Goal: Communication & Community: Answer question/provide support

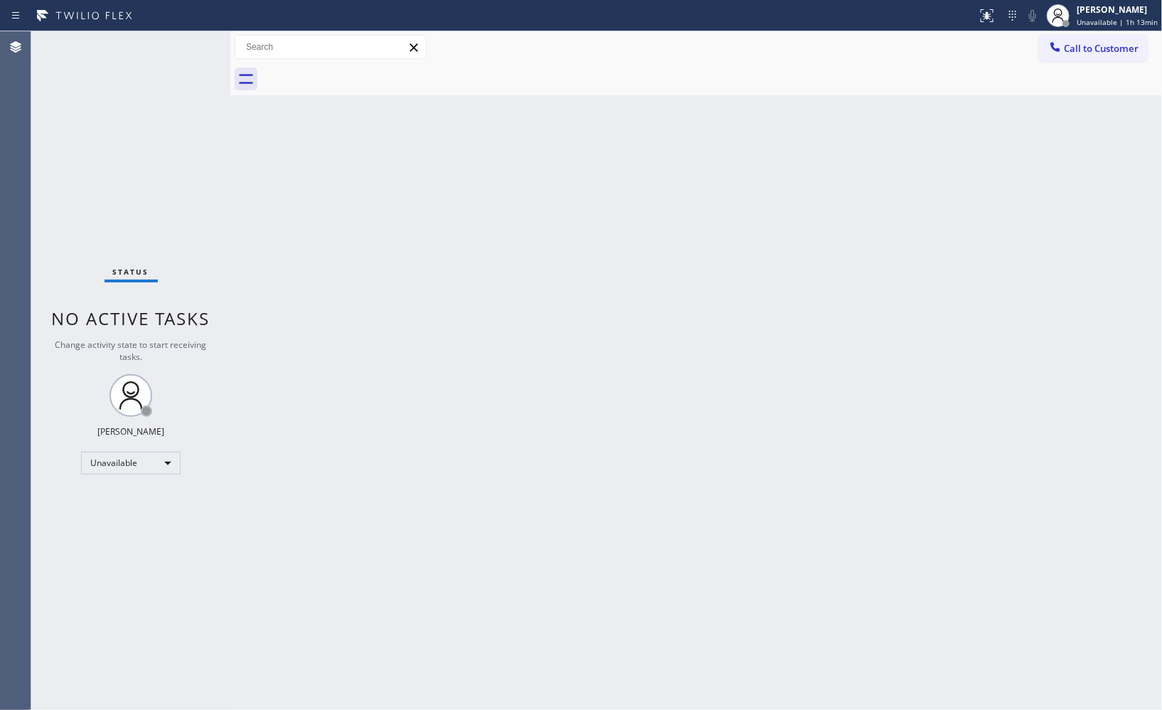
drag, startPoint x: 1110, startPoint y: 46, endPoint x: 718, endPoint y: 124, distance: 399.5
click at [1108, 46] on span "Call to Customer" at bounding box center [1101, 48] width 75 height 13
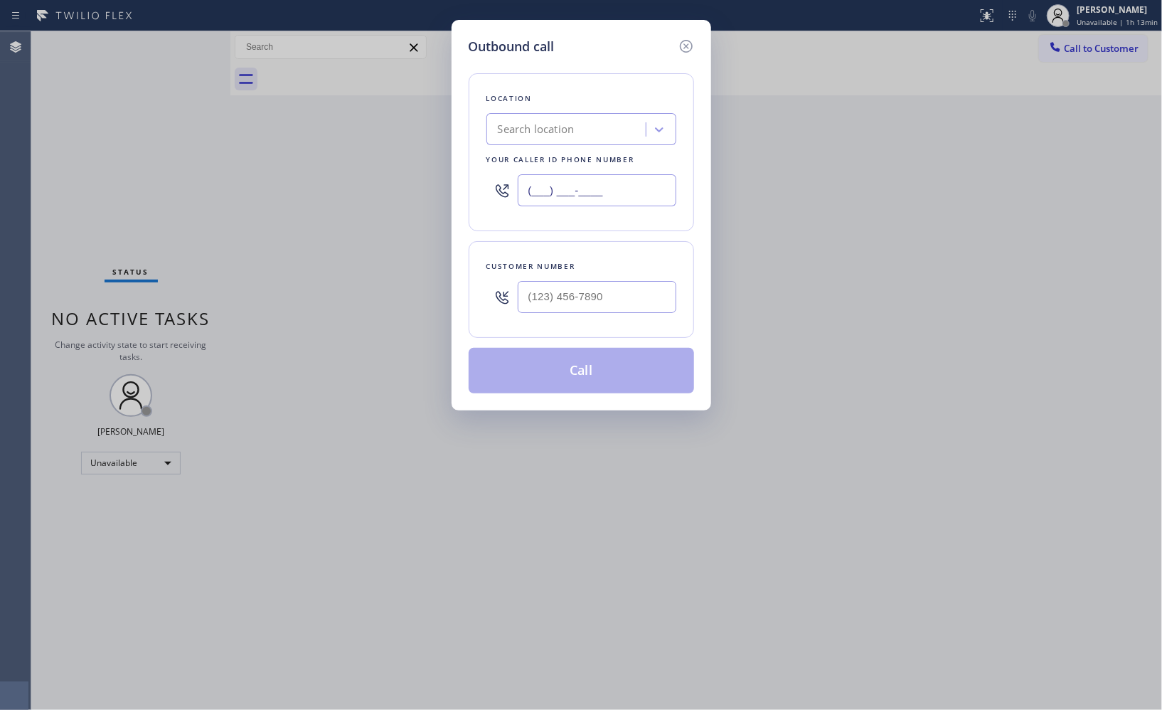
drag, startPoint x: 638, startPoint y: 183, endPoint x: 404, endPoint y: 68, distance: 261.0
click at [438, 102] on div "Outbound call Location Search location Your caller id phone number (___) ___-__…" at bounding box center [581, 355] width 1162 height 710
paste input "844) 735-4685"
type input "[PHONE_NUMBER]"
drag, startPoint x: 549, startPoint y: 295, endPoint x: 475, endPoint y: 255, distance: 84.3
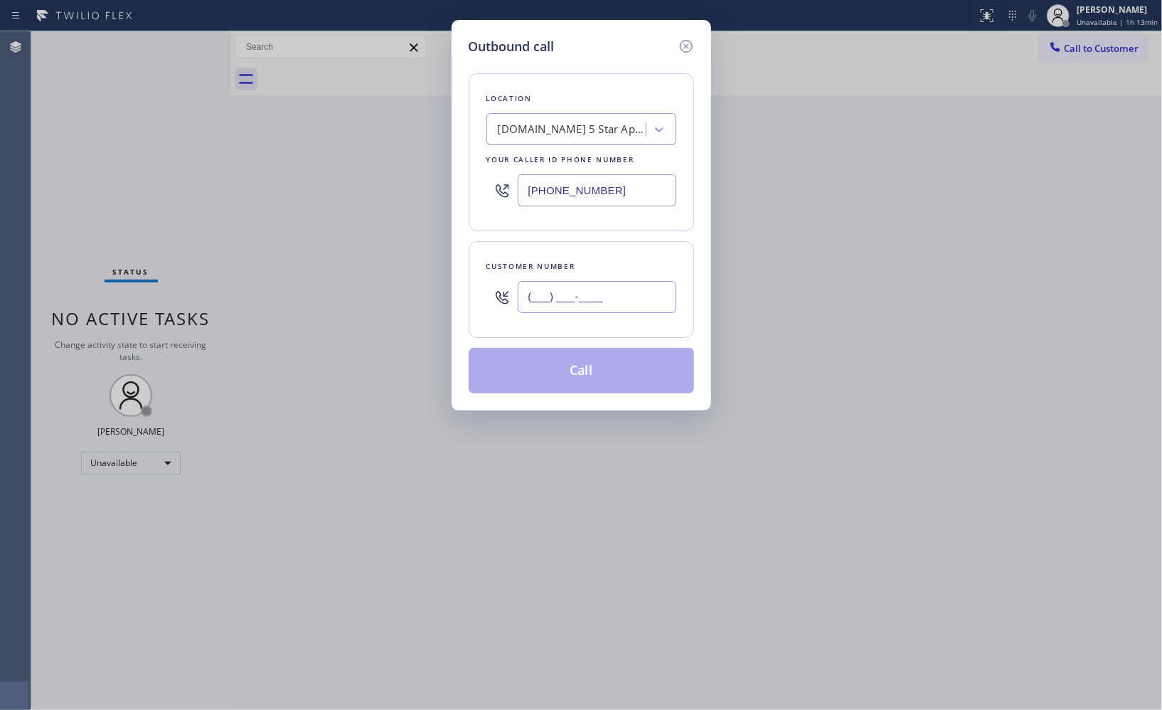
click at [499, 292] on div "(___) ___-____" at bounding box center [581, 297] width 190 height 46
paste input "917) 250-0716"
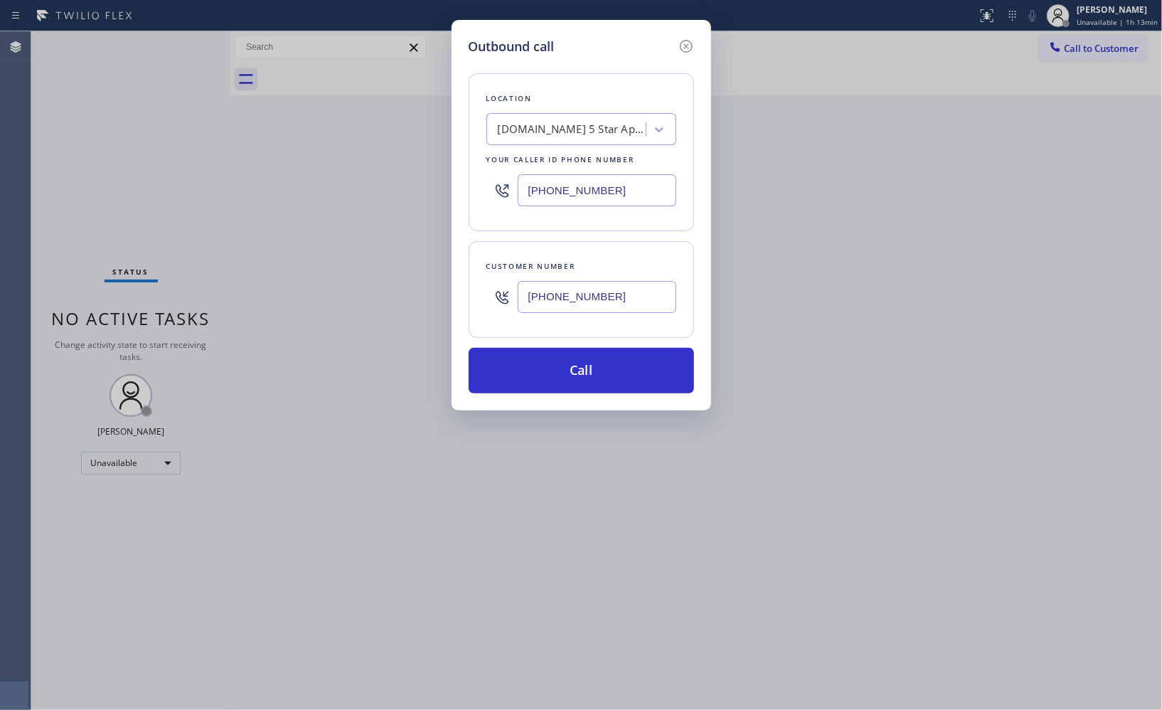
type input "[PHONE_NUMBER]"
click at [581, 373] on button "Call" at bounding box center [581, 371] width 225 height 46
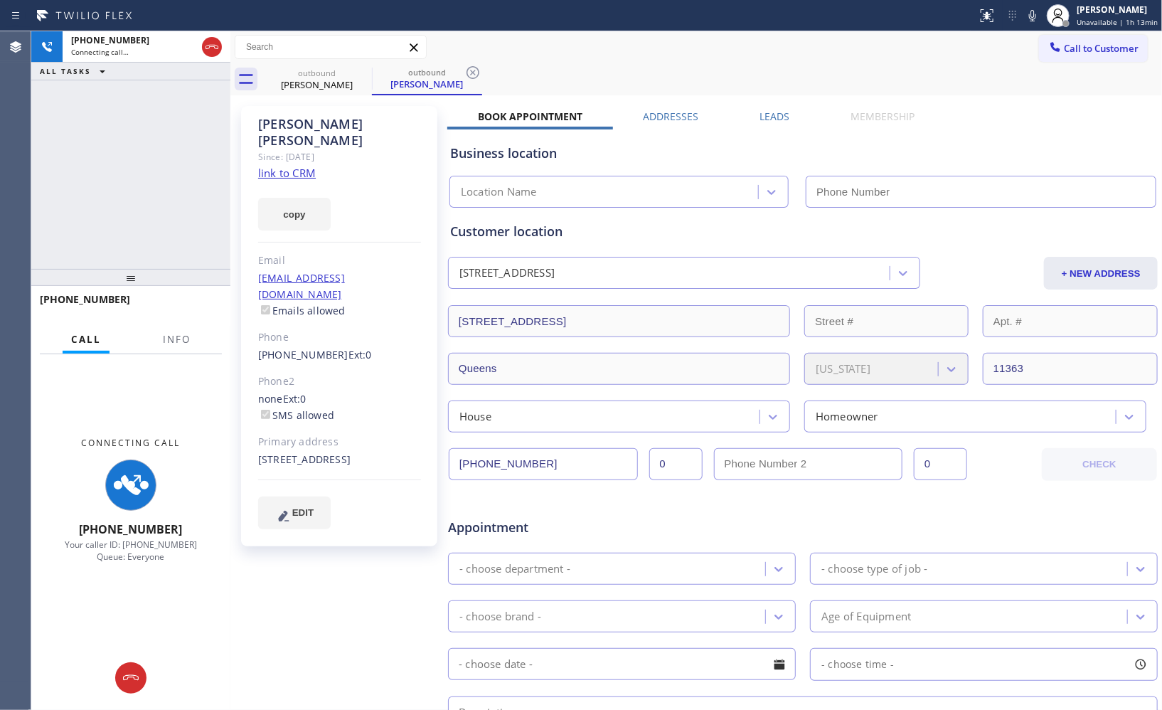
type input "[PHONE_NUMBER]"
click at [179, 343] on span "Info" at bounding box center [177, 339] width 28 height 13
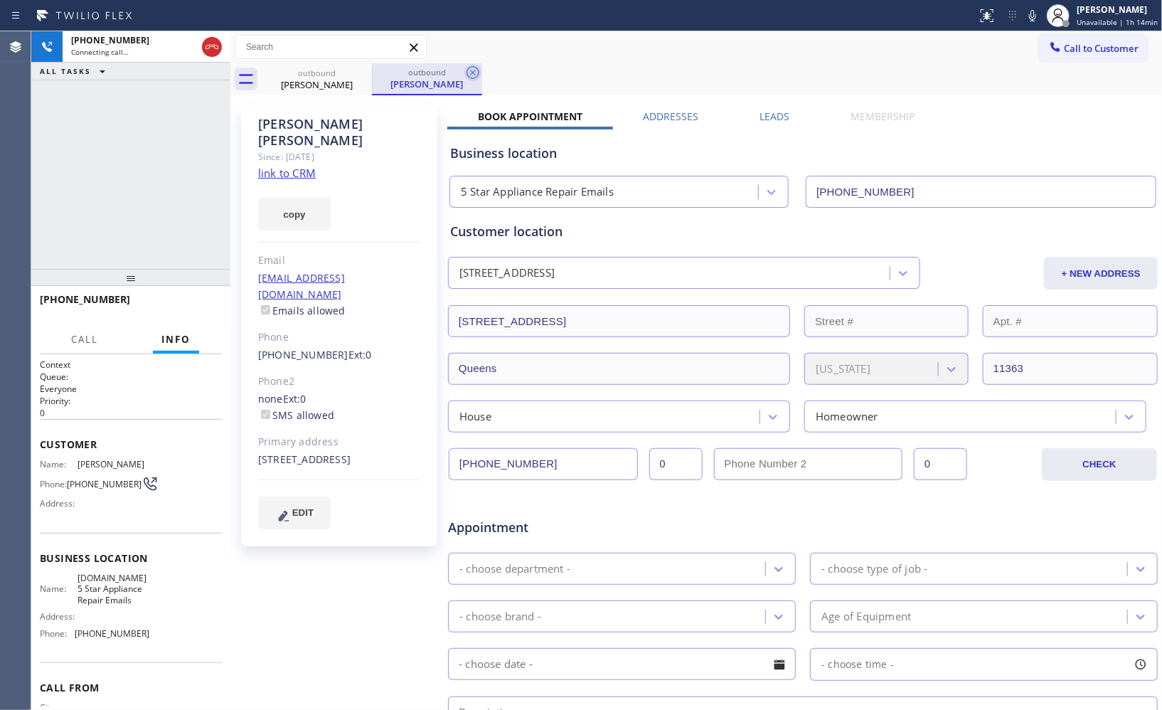
click at [474, 71] on icon at bounding box center [472, 72] width 13 height 13
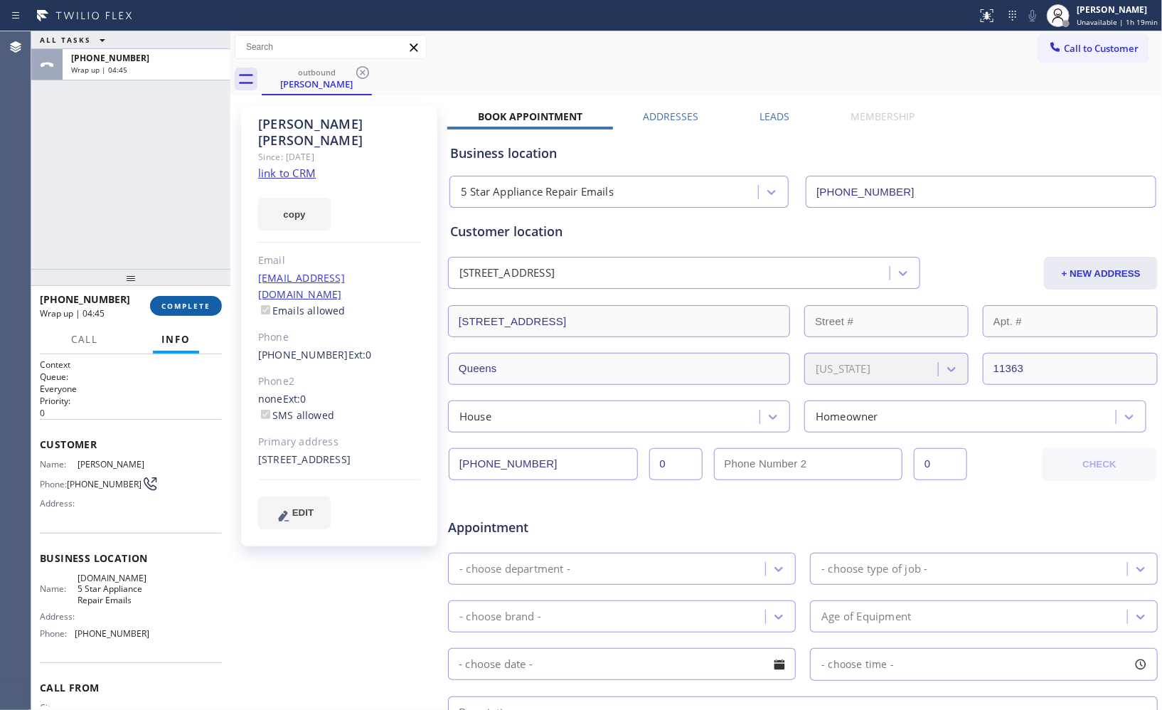
click at [185, 303] on span "COMPLETE" at bounding box center [185, 306] width 49 height 10
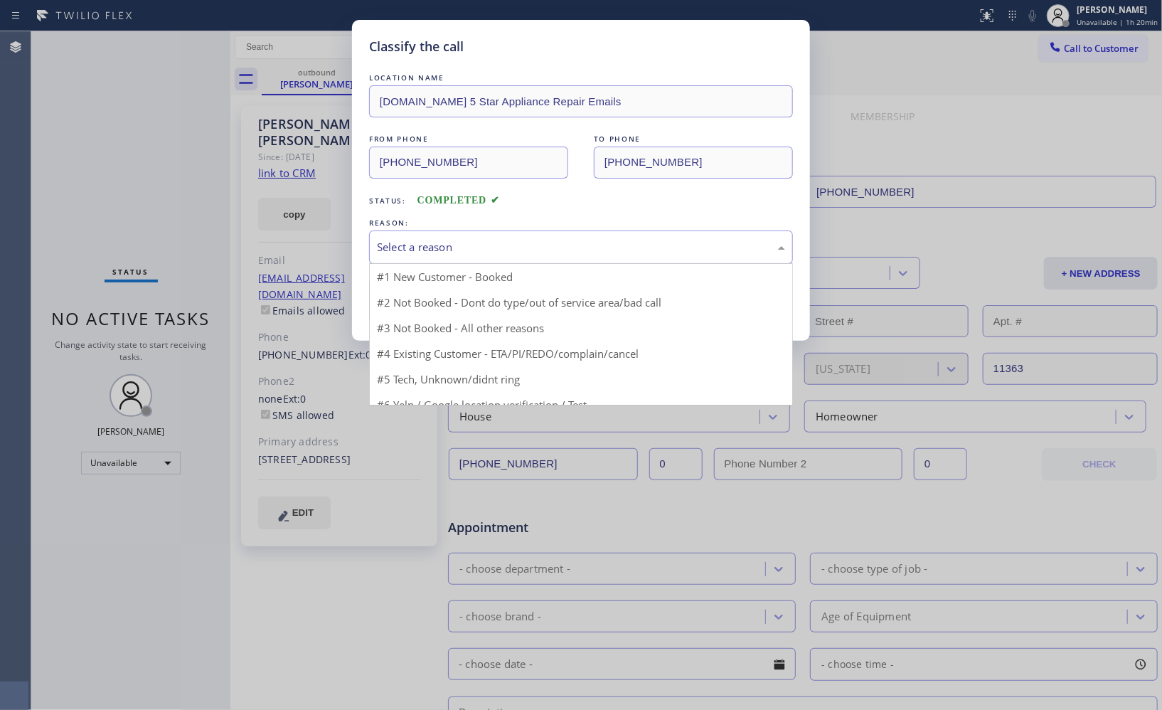
click at [535, 242] on div "Select a reason" at bounding box center [581, 247] width 408 height 16
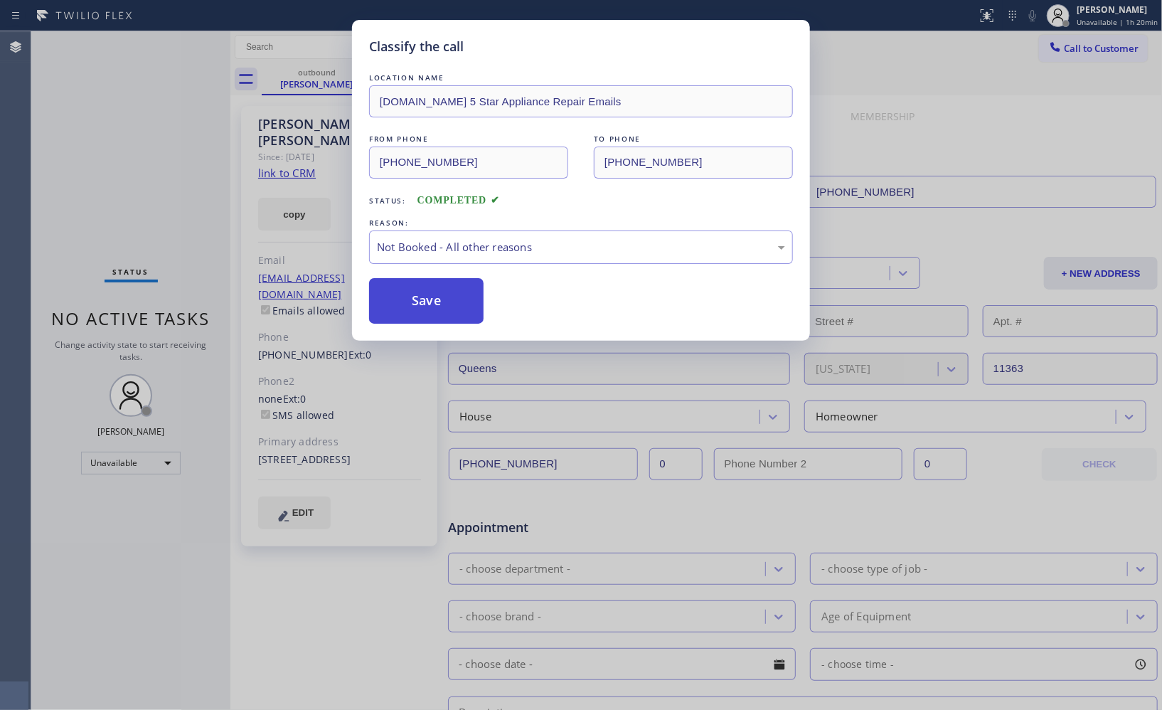
click at [417, 308] on button "Save" at bounding box center [426, 301] width 114 height 46
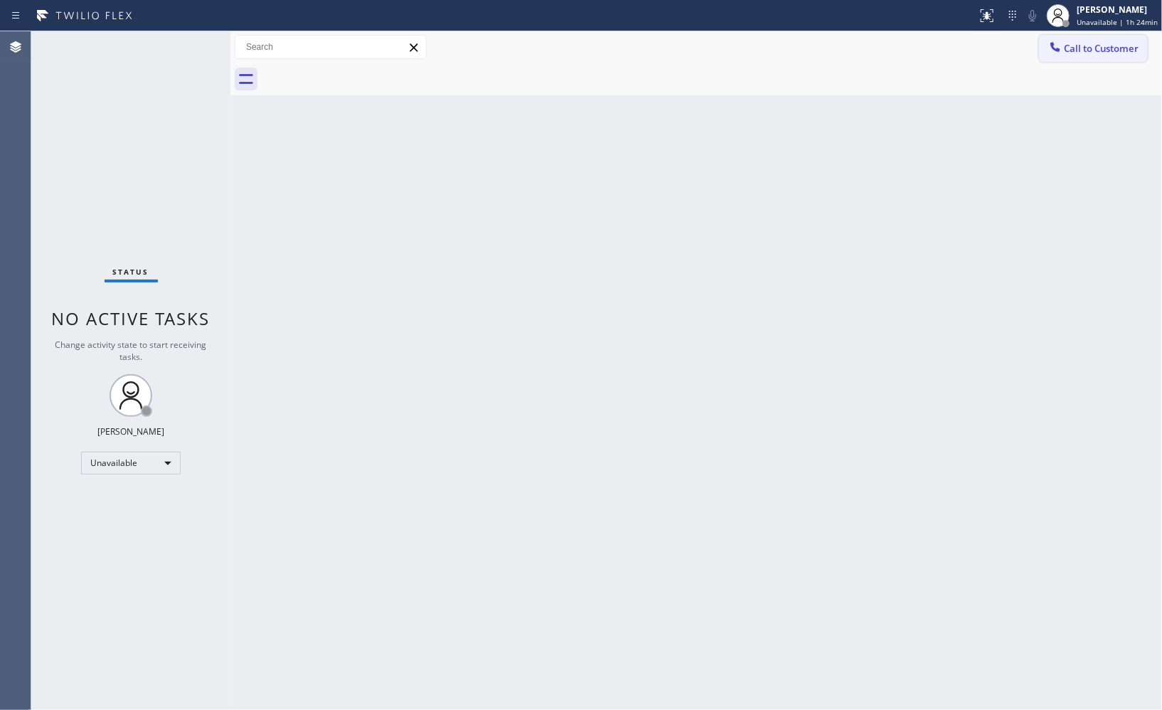
click at [1097, 60] on button "Call to Customer" at bounding box center [1093, 48] width 109 height 27
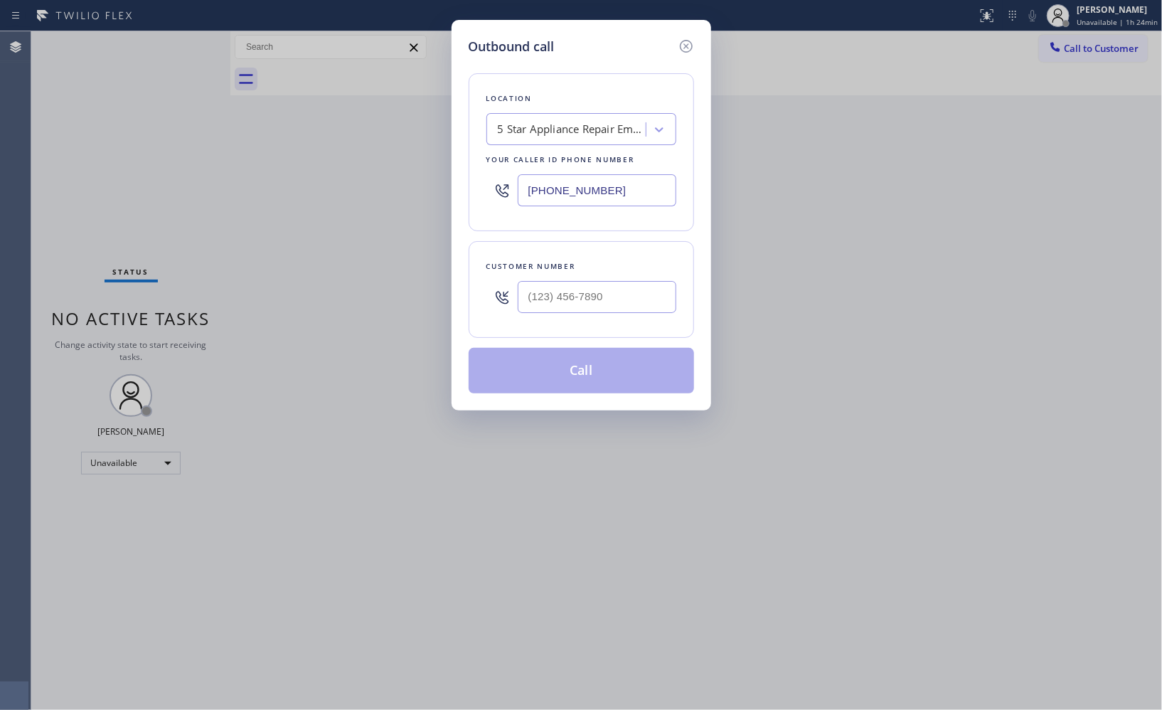
drag, startPoint x: 633, startPoint y: 188, endPoint x: 441, endPoint y: 142, distance: 197.3
click at [441, 142] on div "Outbound call Location 5 Star Appliance Repair Emails Your caller id phone numb…" at bounding box center [581, 355] width 1162 height 710
paste input "949) 276-130"
drag, startPoint x: 610, startPoint y: 182, endPoint x: 469, endPoint y: 159, distance: 142.7
click at [481, 176] on div "Location 5 Star Appliance Repair Emails Your caller id phone number [PHONE_NUMB…" at bounding box center [581, 152] width 225 height 158
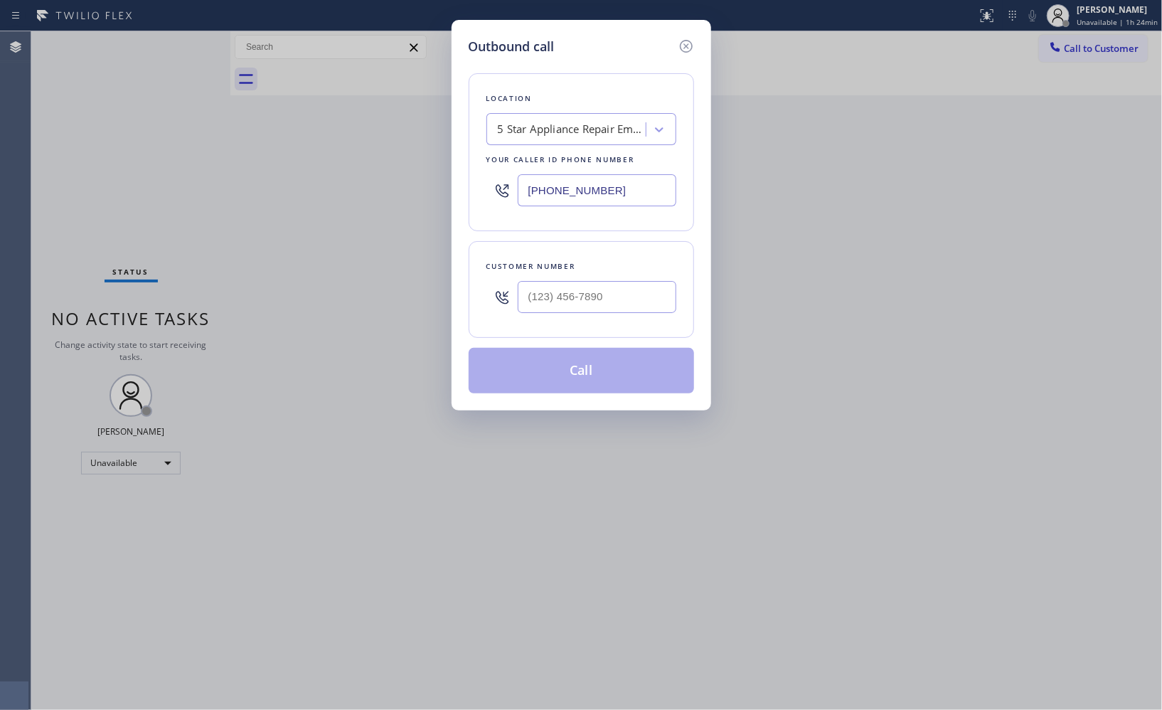
paste input "949) 334-2797"
type input "[PHONE_NUMBER]"
drag, startPoint x: 631, startPoint y: 302, endPoint x: 486, endPoint y: 281, distance: 147.3
click at [486, 281] on div "(___) ___-____" at bounding box center [581, 297] width 190 height 46
paste input "949) 276-1305"
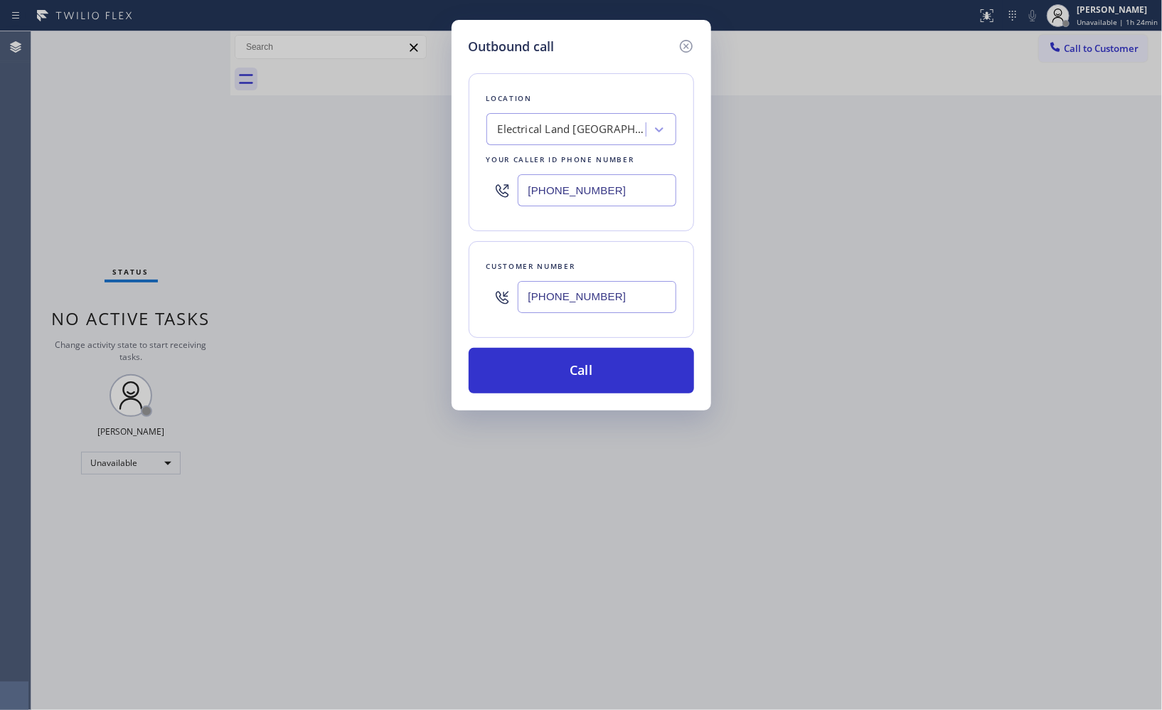
type input "[PHONE_NUMBER]"
click at [594, 367] on button "Call" at bounding box center [581, 371] width 225 height 46
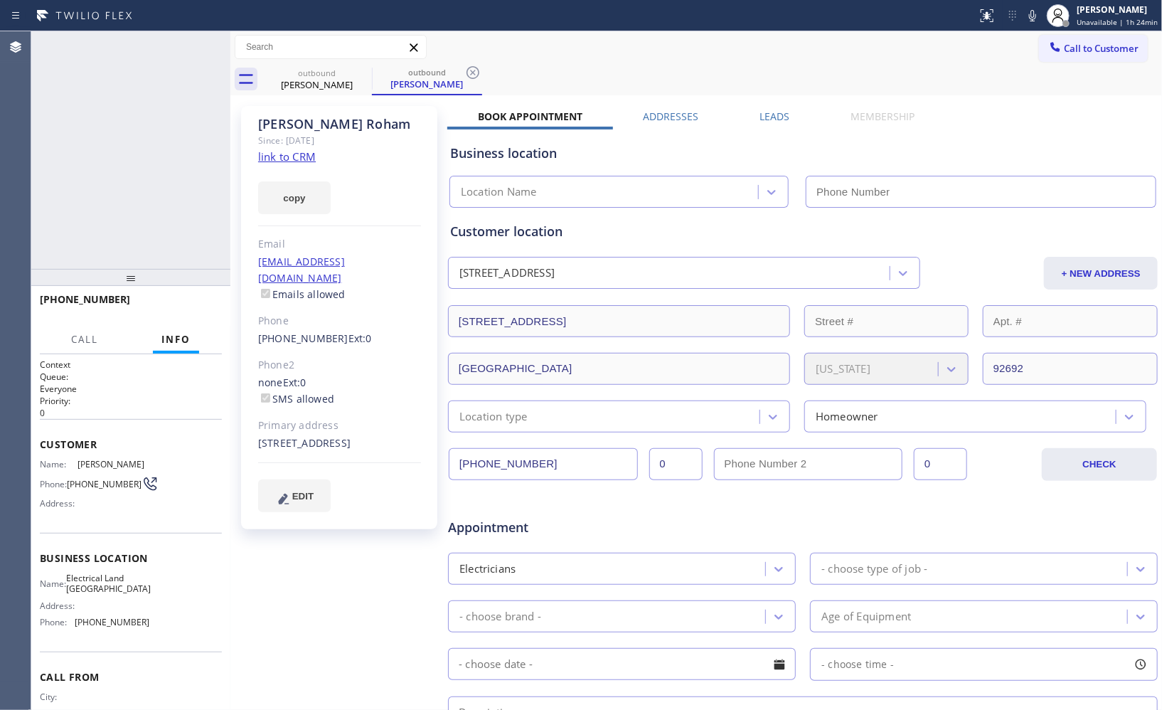
type input "[PHONE_NUMBER]"
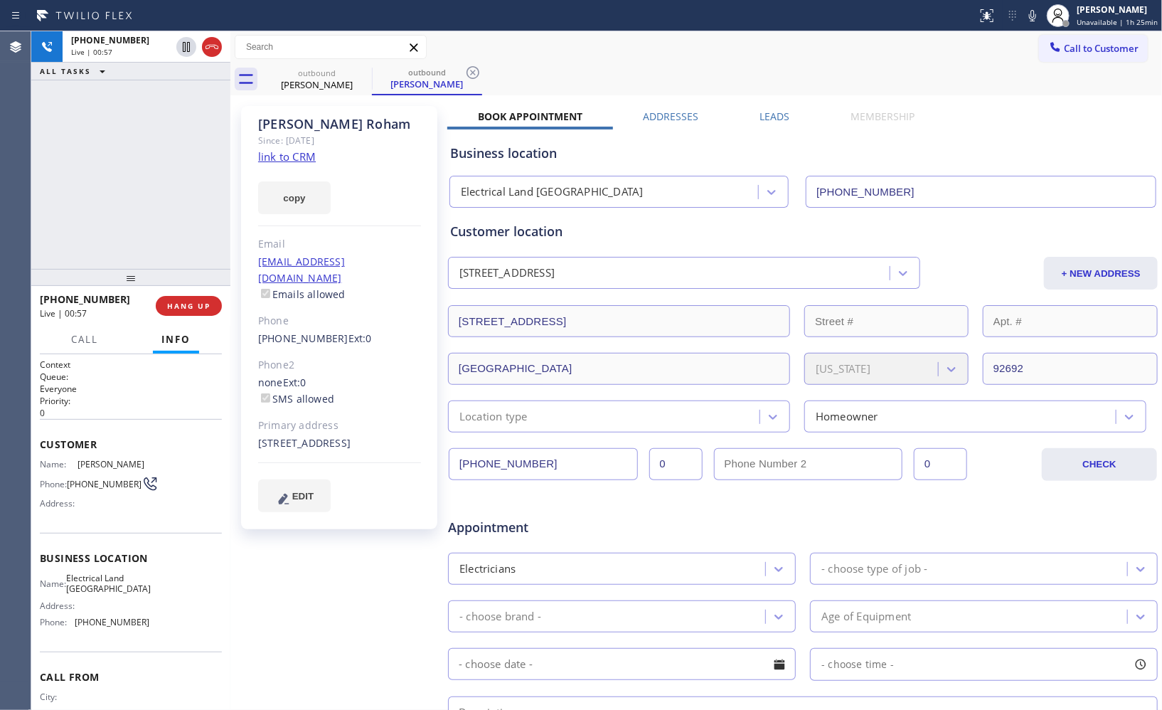
click at [475, 69] on icon at bounding box center [472, 72] width 17 height 17
click at [194, 307] on span "HANG UP" at bounding box center [188, 306] width 43 height 10
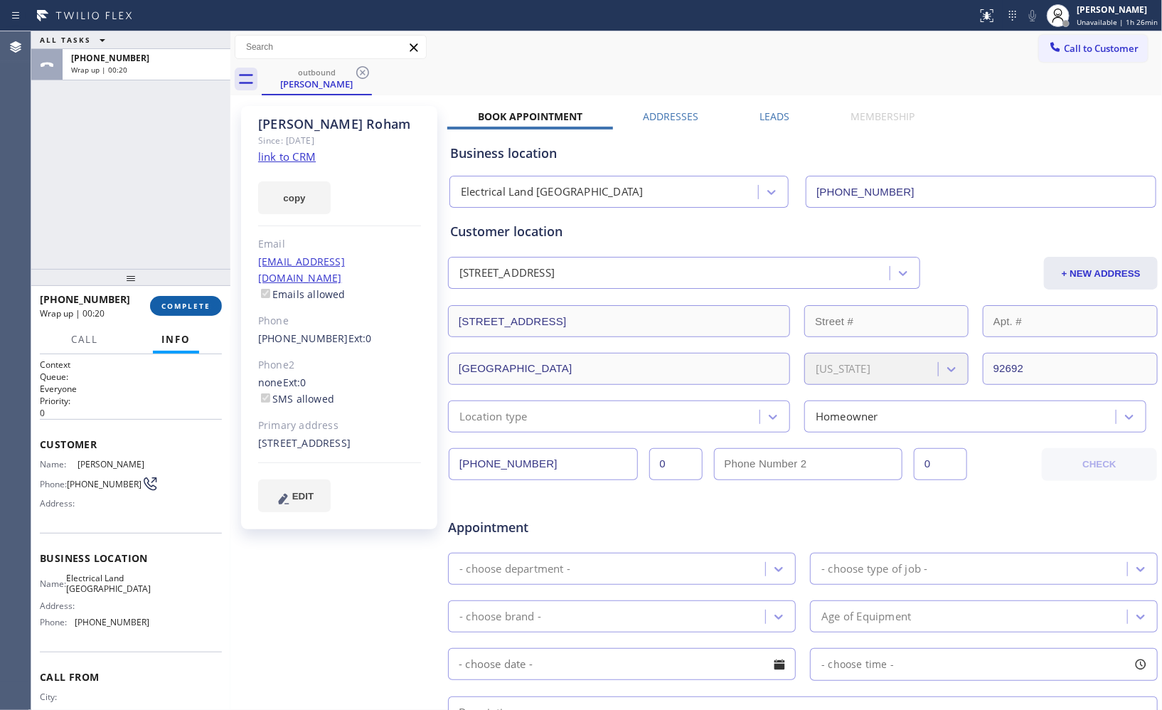
click at [189, 309] on span "COMPLETE" at bounding box center [185, 306] width 49 height 10
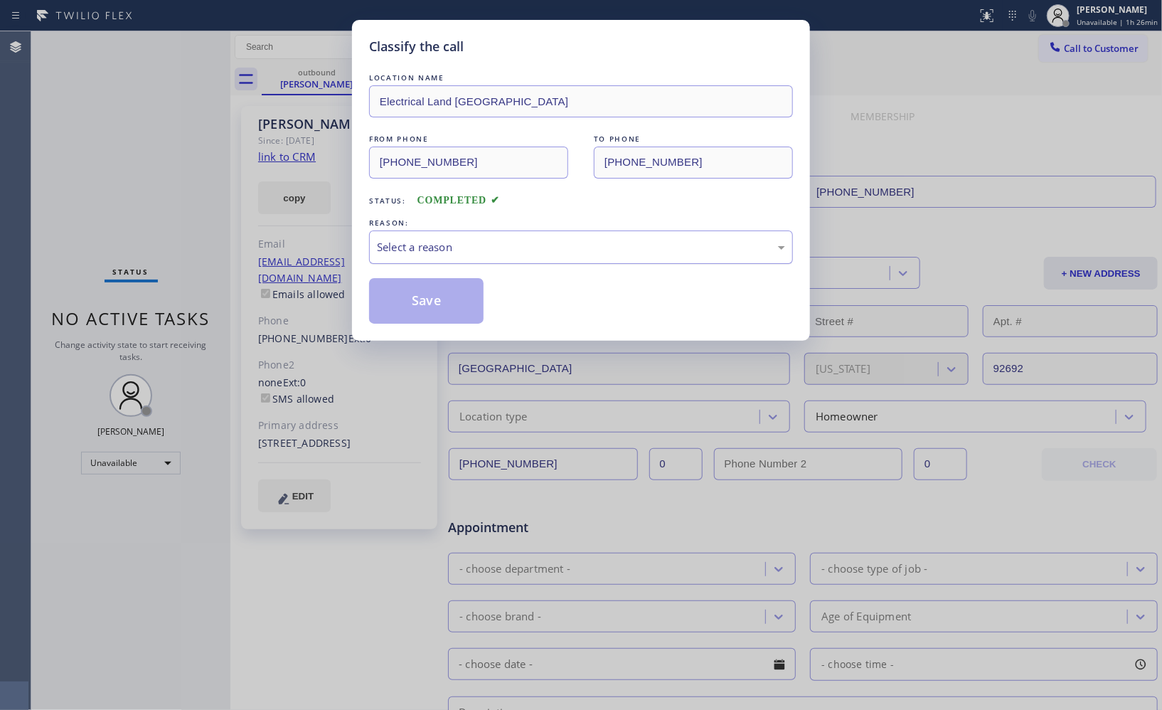
click at [510, 249] on div "Select a reason" at bounding box center [581, 247] width 408 height 16
click at [431, 311] on button "Save" at bounding box center [426, 301] width 114 height 46
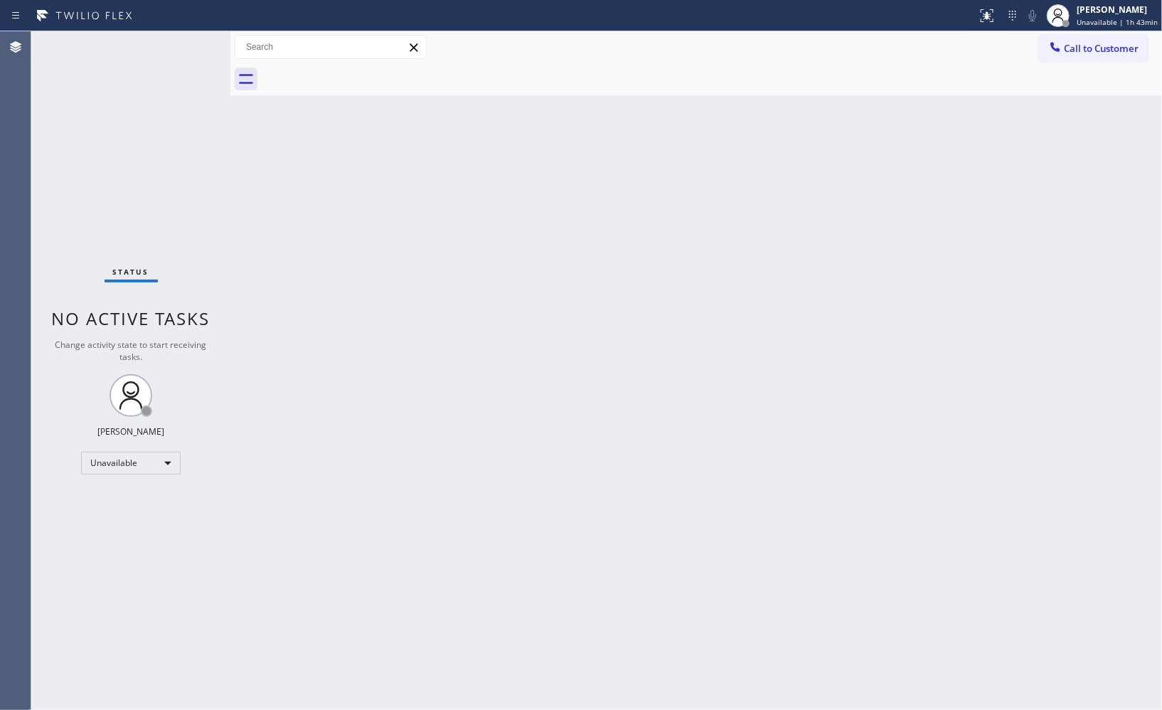
click at [1105, 45] on span "Call to Customer" at bounding box center [1101, 48] width 75 height 13
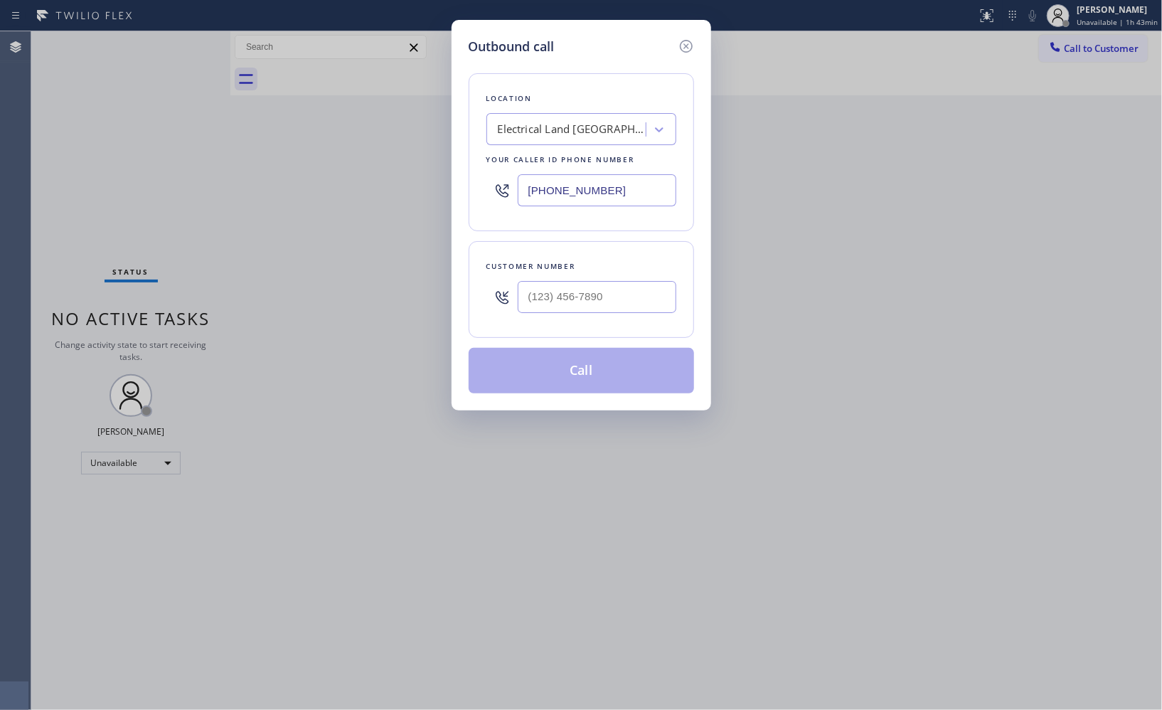
drag, startPoint x: 636, startPoint y: 186, endPoint x: 361, endPoint y: 80, distance: 294.8
click at [397, 129] on div "Outbound call Location Electrical Land [GEOGRAPHIC_DATA] Your caller id phone n…" at bounding box center [581, 355] width 1162 height 710
paste input "415) 727-8840"
type input "[PHONE_NUMBER]"
drag, startPoint x: 591, startPoint y: 289, endPoint x: 450, endPoint y: 273, distance: 141.7
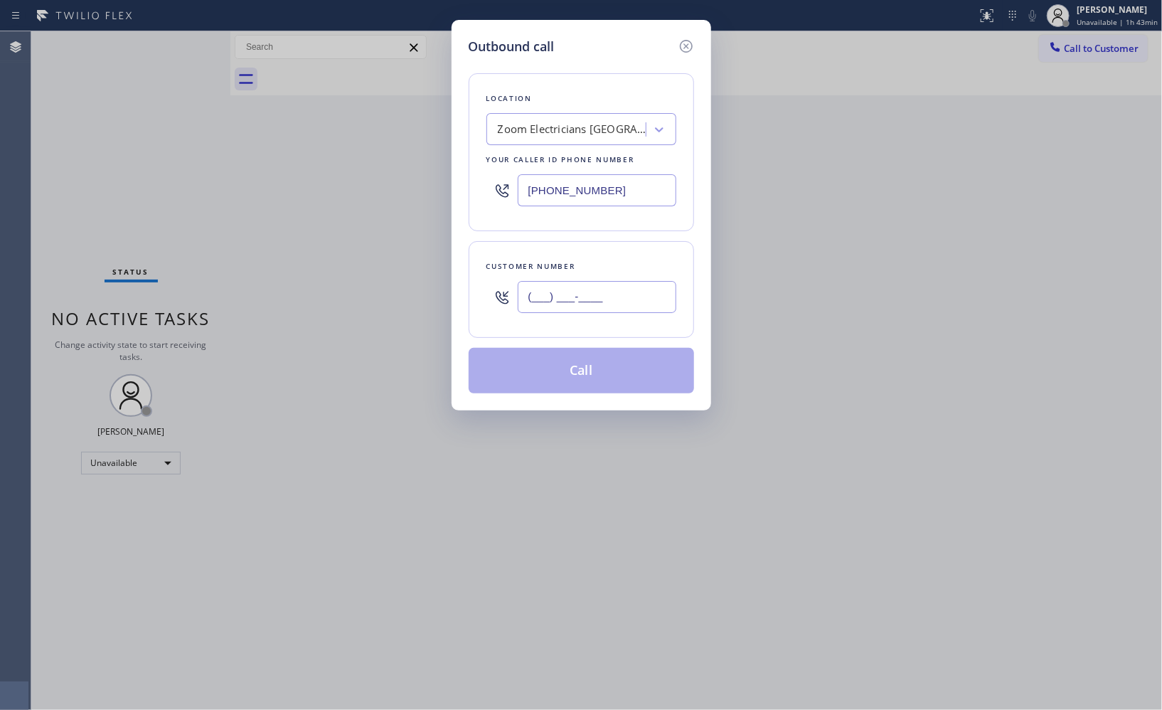
click at [450, 273] on div "Outbound call Location Zoom Electricians [GEOGRAPHIC_DATA] Your caller id phone…" at bounding box center [581, 355] width 1162 height 710
paste input "646) 823-5121"
type input "[PHONE_NUMBER]"
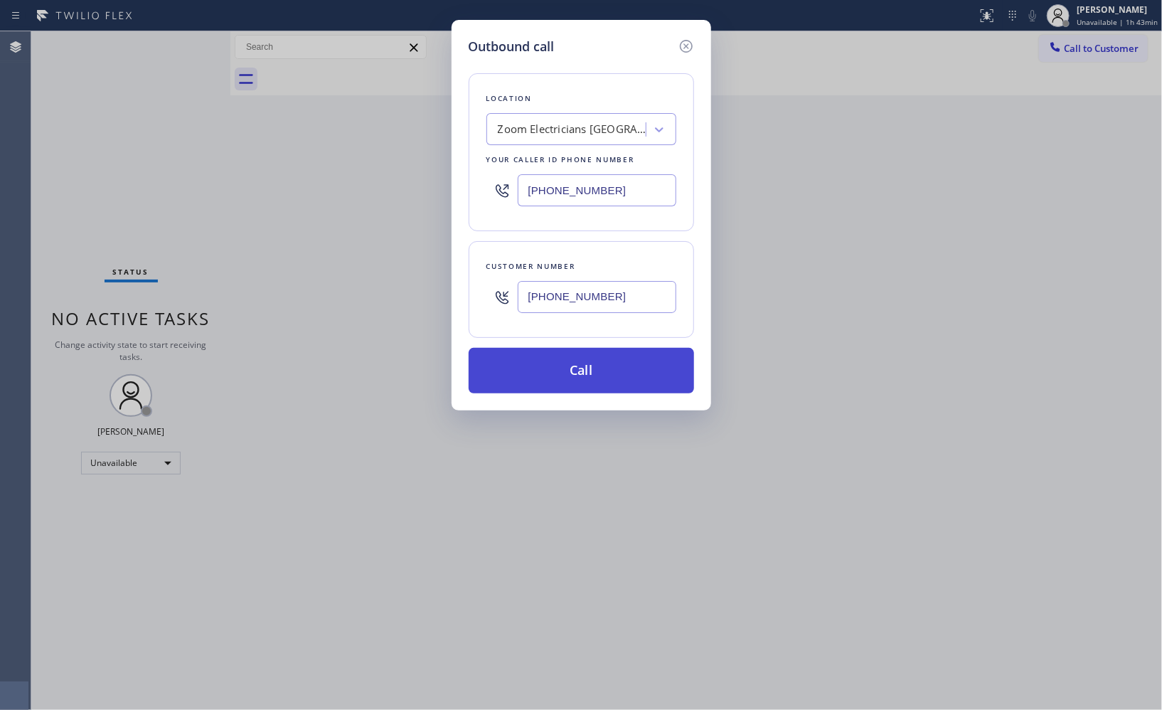
click at [585, 365] on button "Call" at bounding box center [581, 371] width 225 height 46
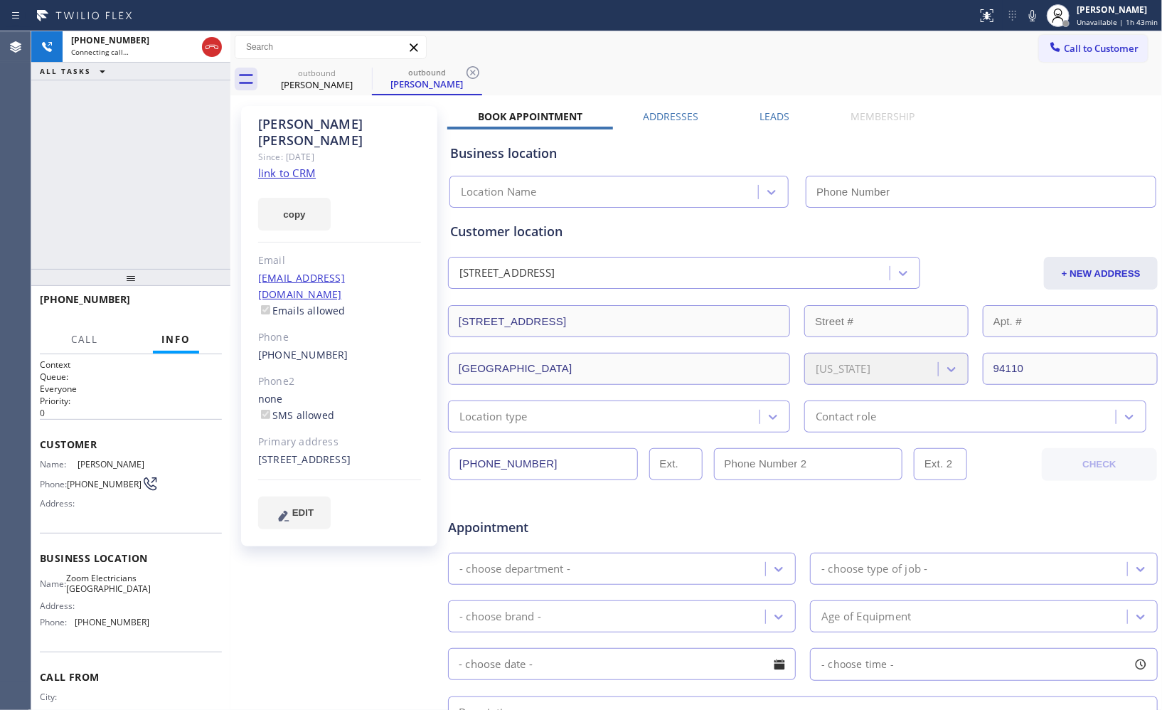
type input "[PHONE_NUMBER]"
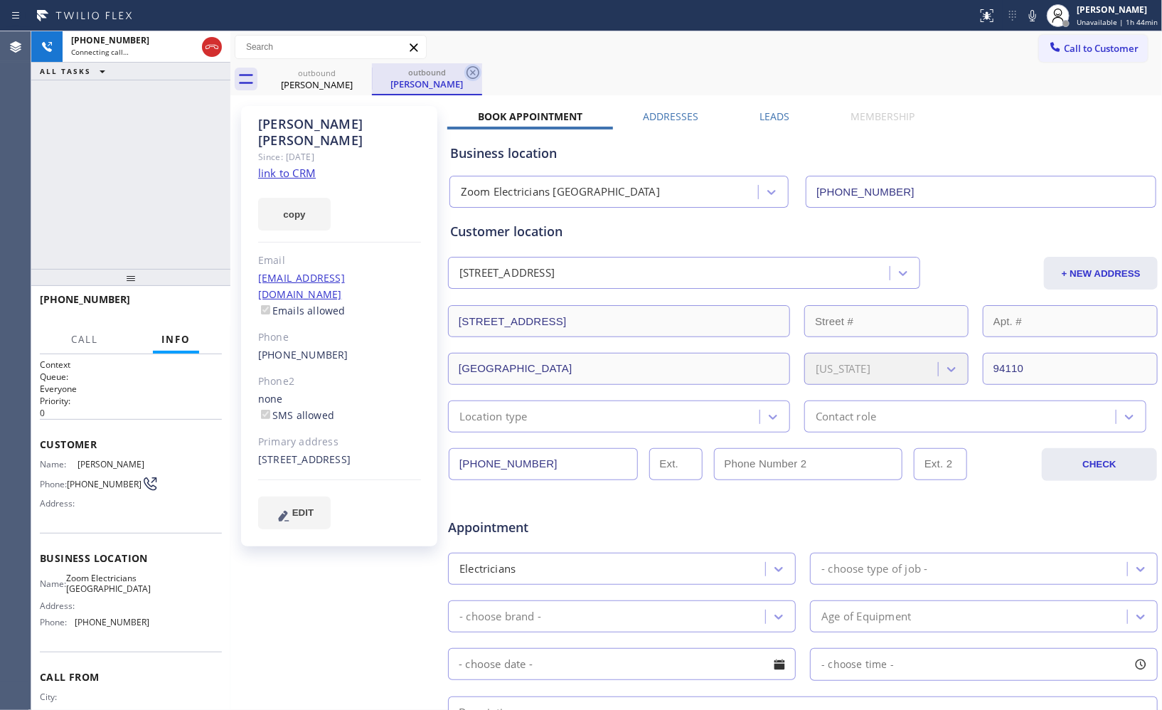
click at [471, 65] on icon at bounding box center [472, 72] width 17 height 17
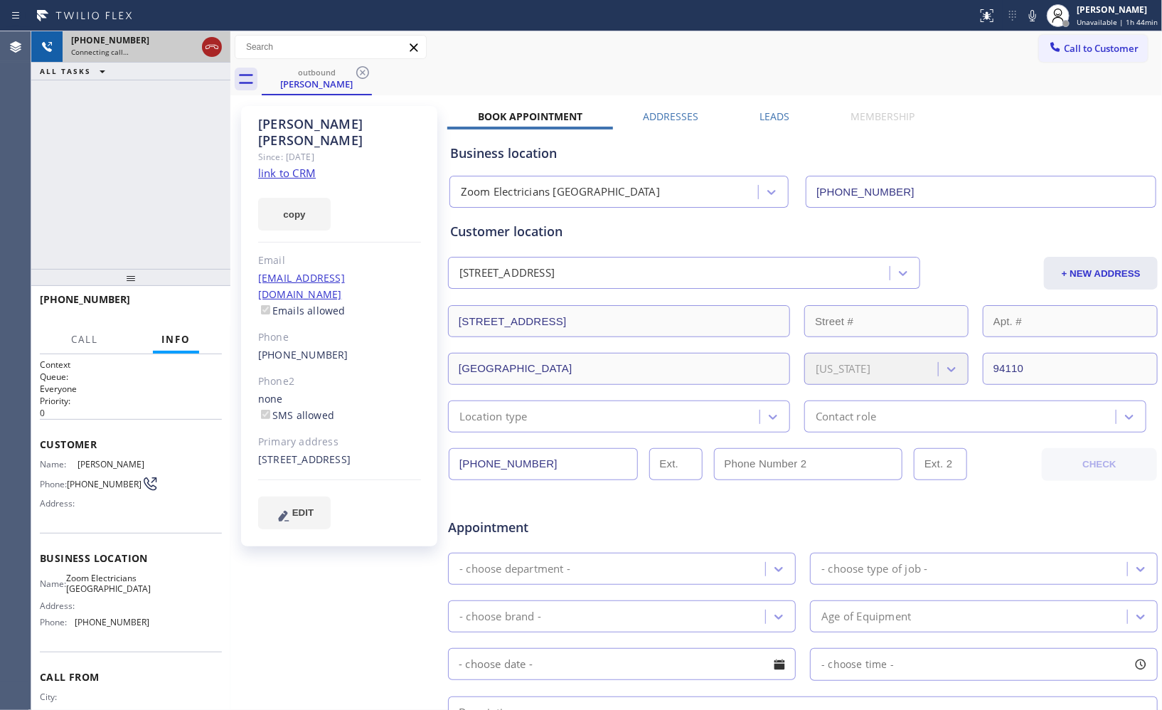
click at [207, 43] on icon at bounding box center [211, 46] width 17 height 17
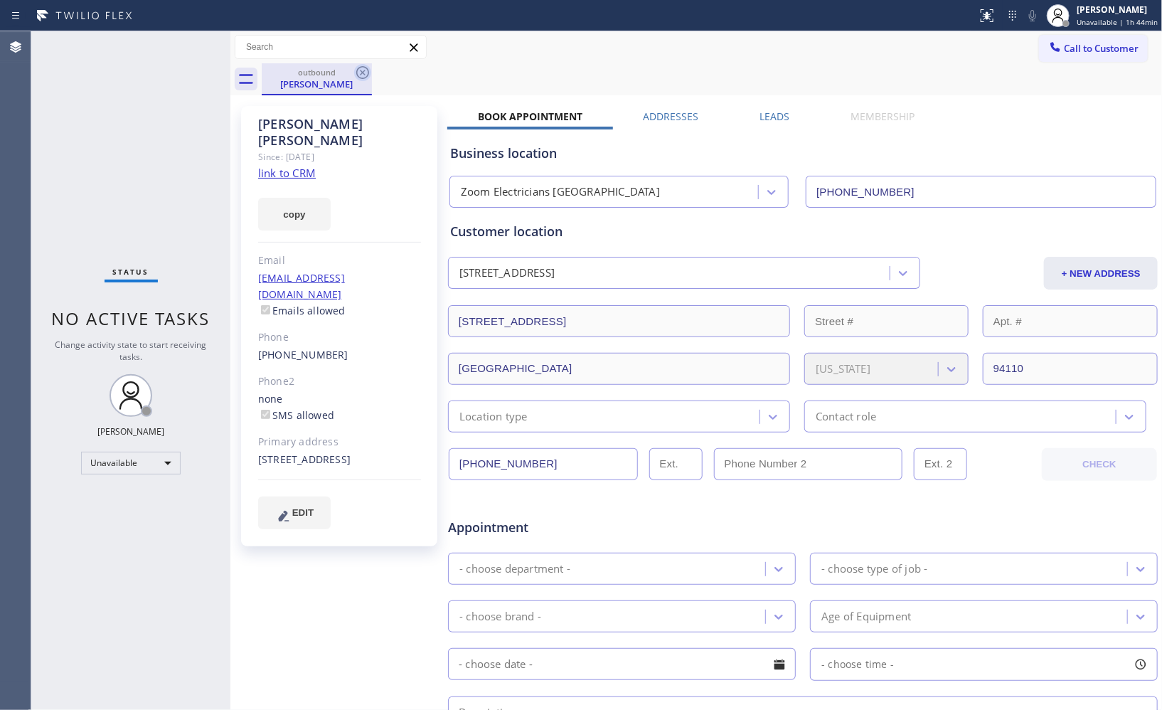
click at [365, 73] on icon at bounding box center [362, 72] width 17 height 17
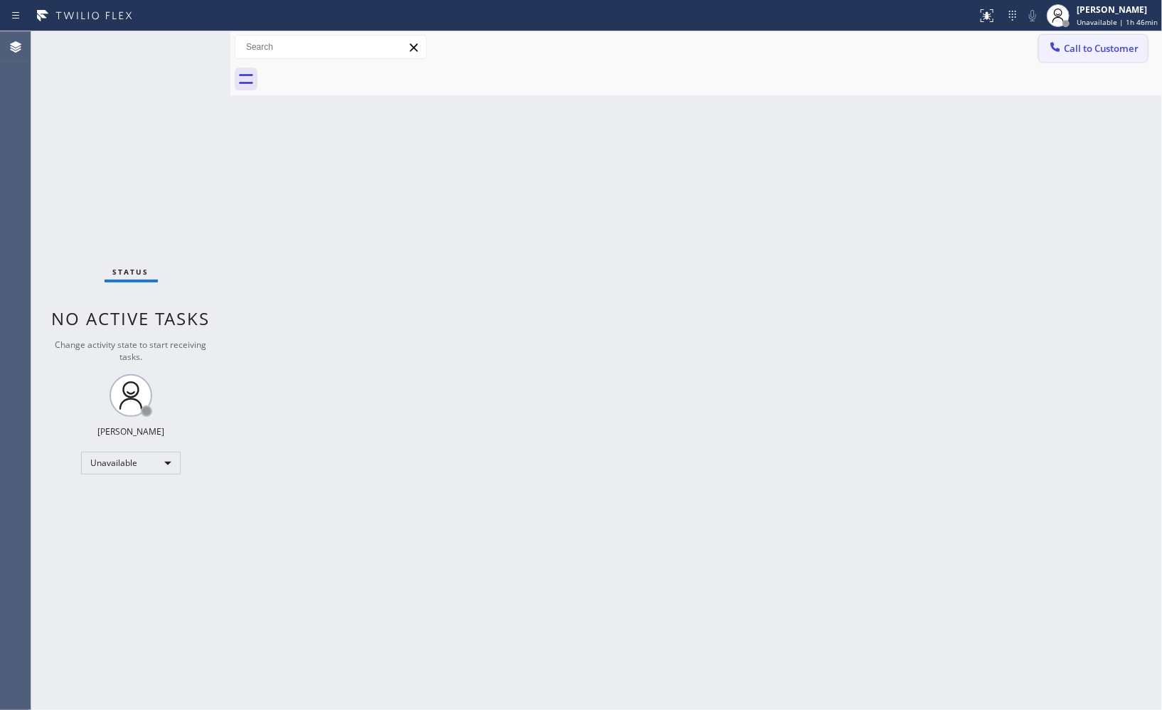
click at [1090, 46] on span "Call to Customer" at bounding box center [1101, 48] width 75 height 13
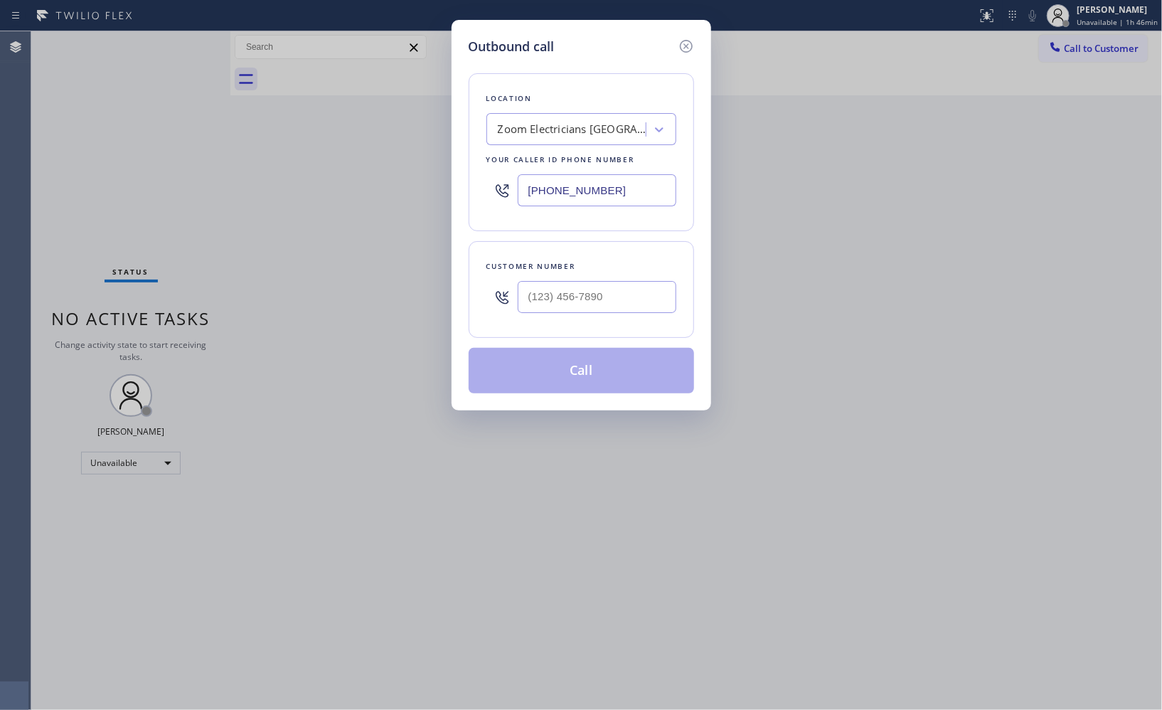
drag, startPoint x: 498, startPoint y: 154, endPoint x: 400, endPoint y: 67, distance: 130.9
click at [407, 82] on div "Outbound call Location Zoom Electricians [GEOGRAPHIC_DATA] Your caller id phone…" at bounding box center [581, 355] width 1162 height 710
paste input "562) 276-2419"
type input "[PHONE_NUMBER]"
drag, startPoint x: 621, startPoint y: 296, endPoint x: 387, endPoint y: 4, distance: 373.3
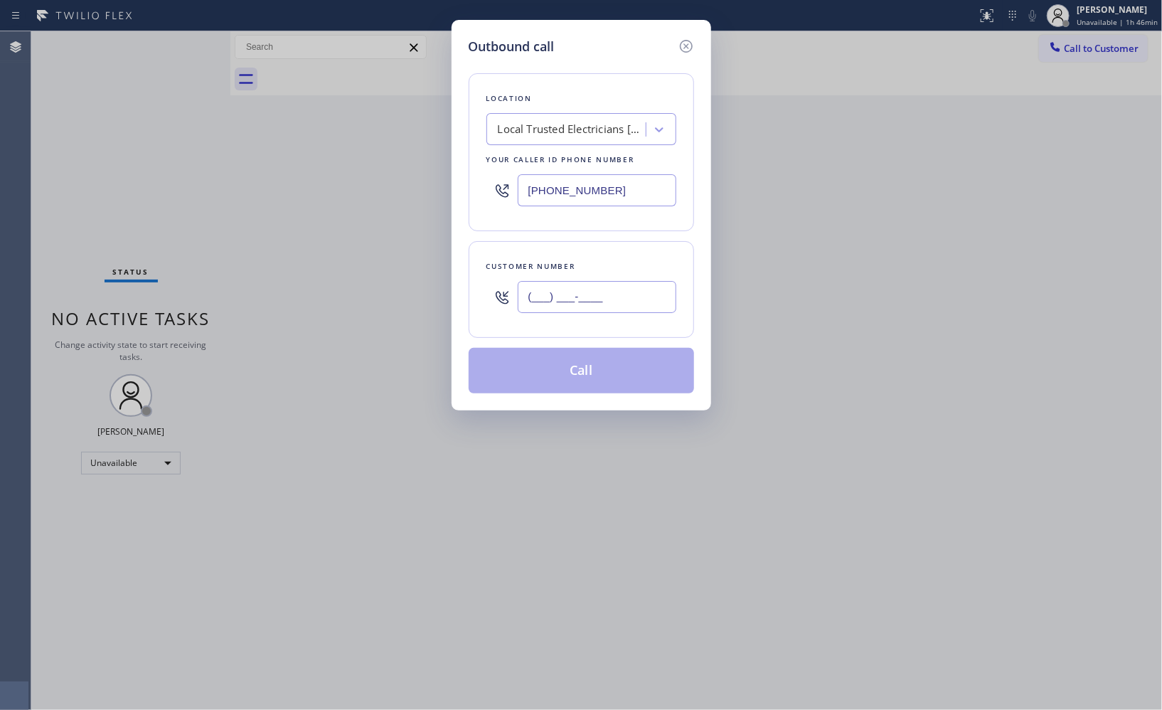
click at [439, 253] on div "Outbound call Location Local Trusted Electricians [GEOGRAPHIC_DATA] Your caller…" at bounding box center [581, 355] width 1162 height 710
paste input "917) 271-7486"
type input "[PHONE_NUMBER]"
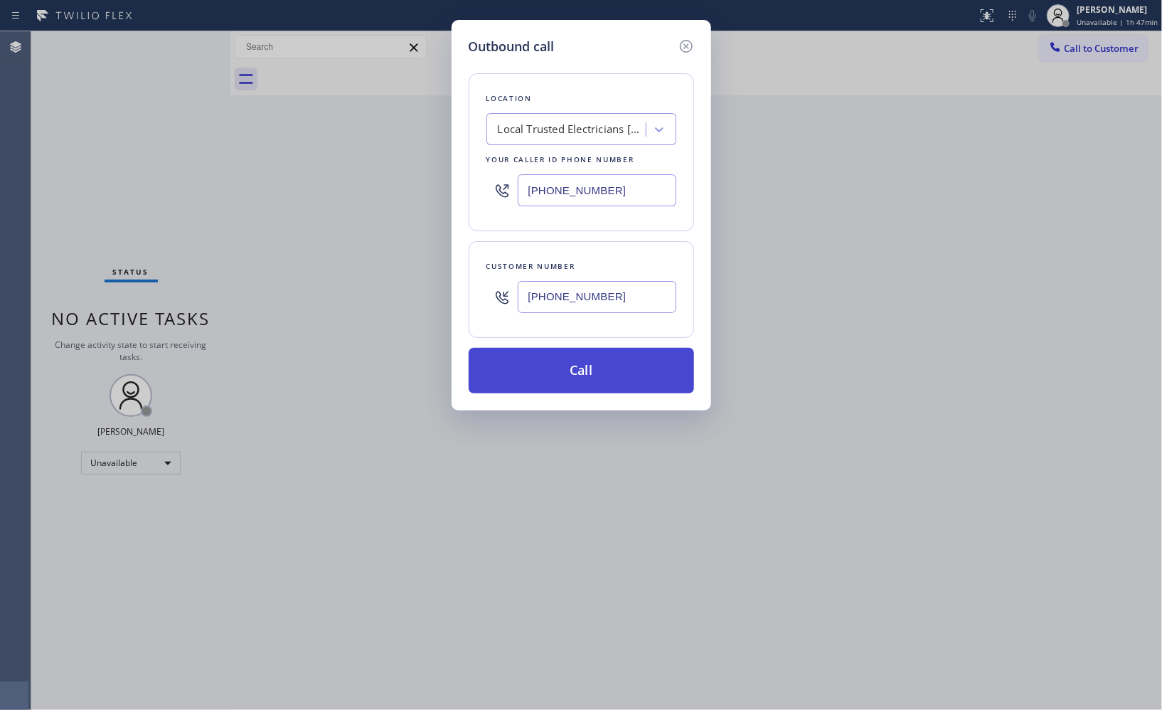
click at [600, 384] on button "Call" at bounding box center [581, 371] width 225 height 46
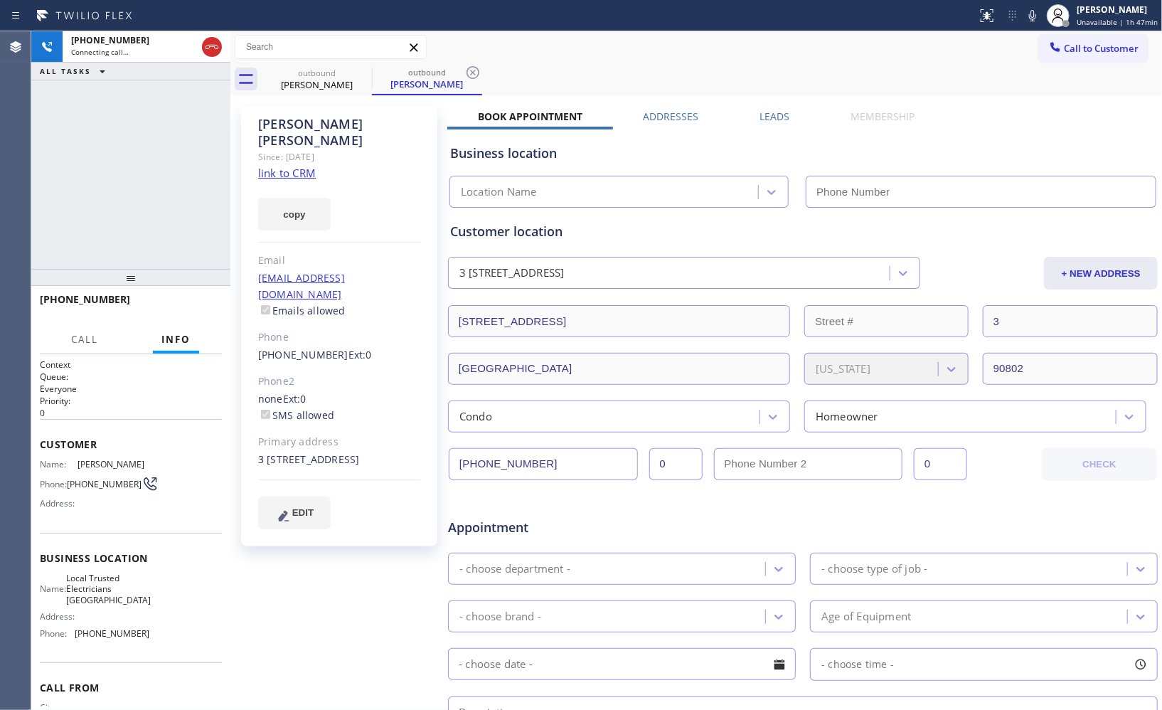
type input "[PHONE_NUMBER]"
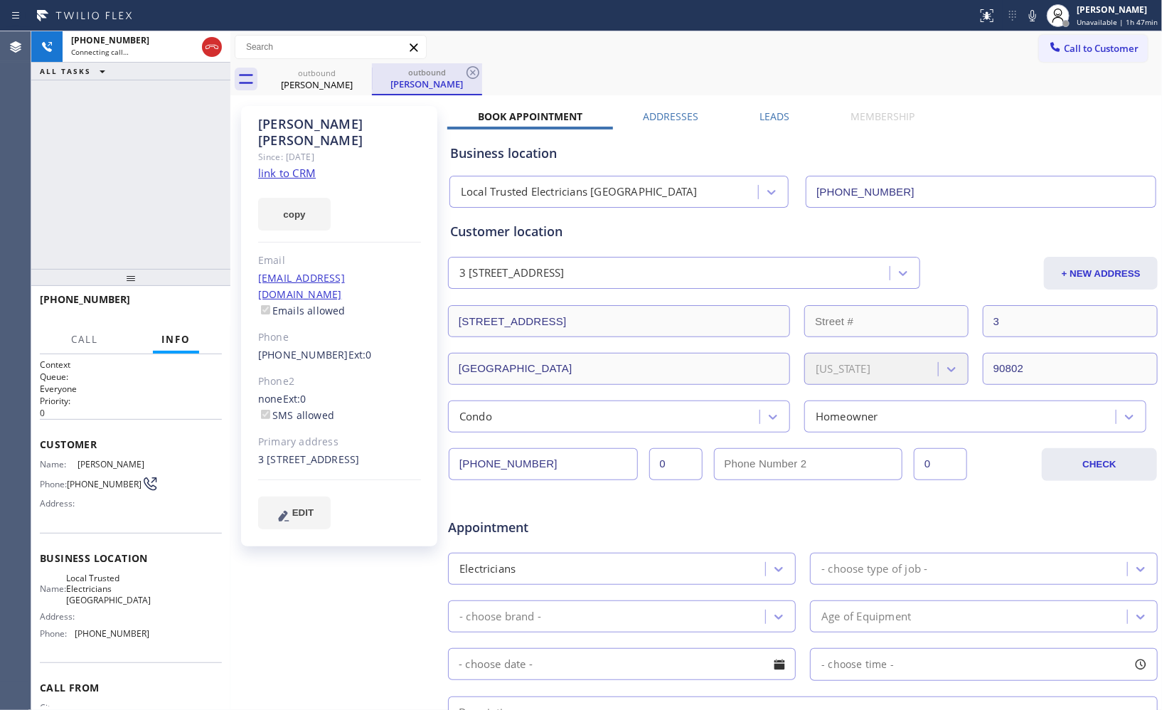
click at [446, 68] on div "outbound" at bounding box center [426, 72] width 107 height 11
click at [468, 69] on icon at bounding box center [472, 72] width 13 height 13
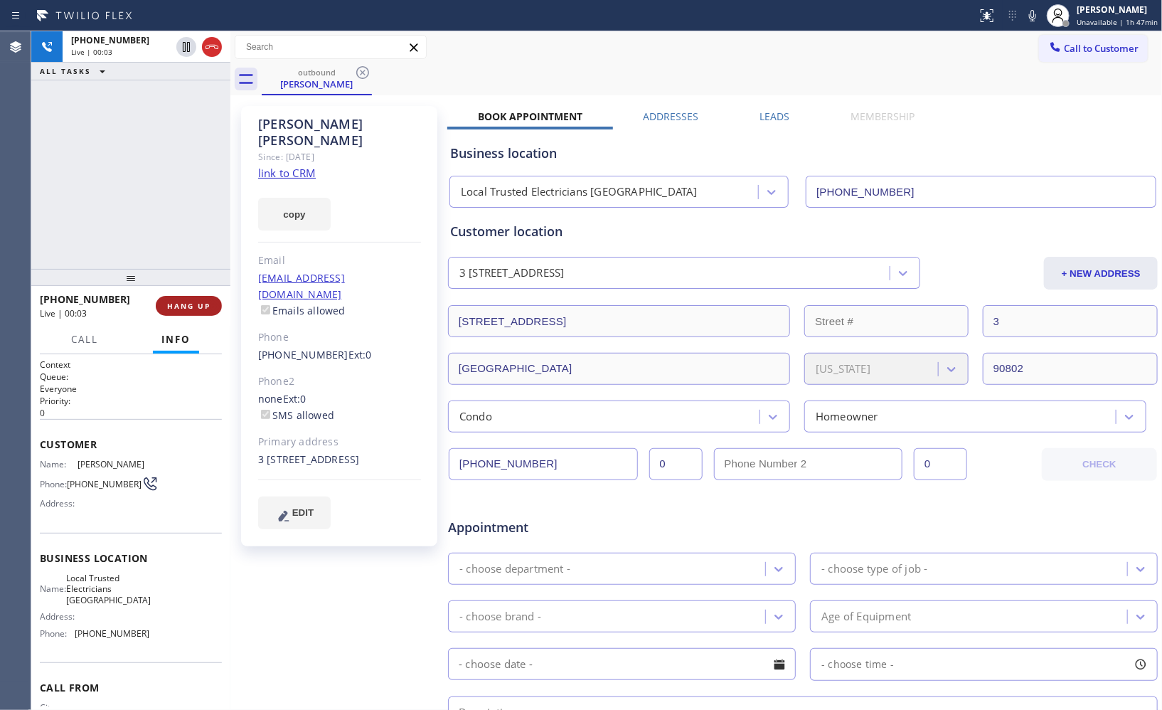
click at [207, 302] on span "HANG UP" at bounding box center [188, 306] width 43 height 10
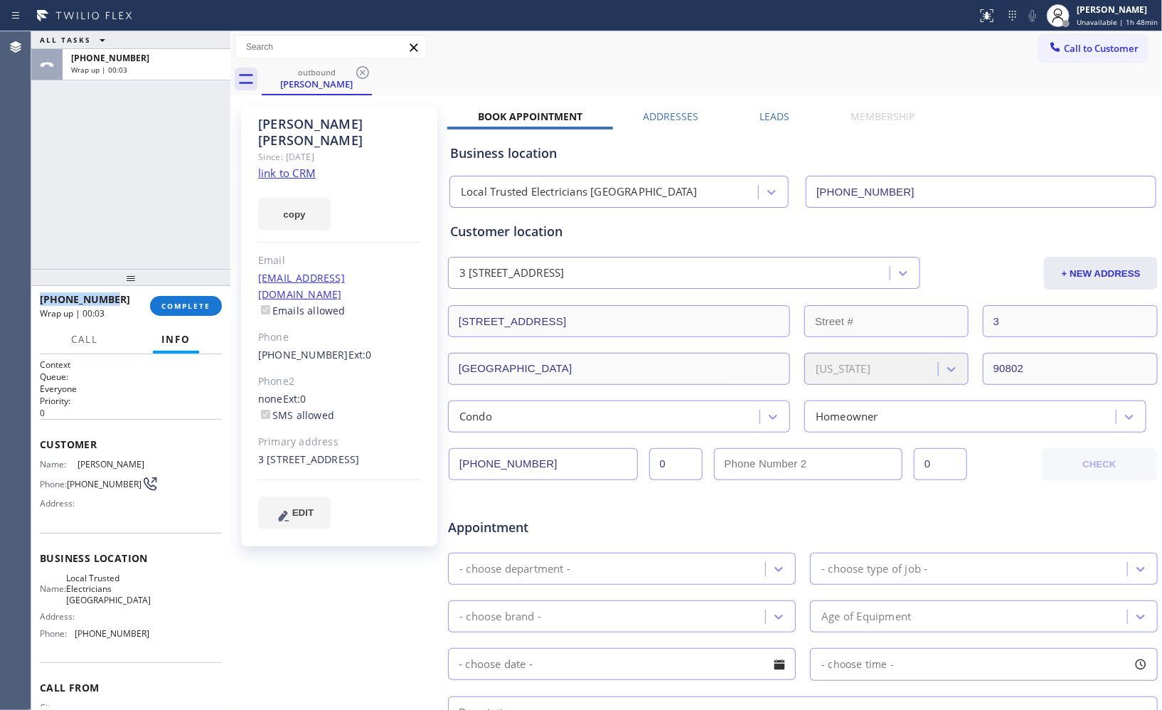
drag, startPoint x: 112, startPoint y: 299, endPoint x: 41, endPoint y: 299, distance: 71.8
click at [41, 299] on div "[PHONE_NUMBER]" at bounding box center [90, 299] width 100 height 14
click at [121, 299] on div "[PHONE_NUMBER]" at bounding box center [90, 299] width 100 height 14
drag, startPoint x: 121, startPoint y: 296, endPoint x: 53, endPoint y: 299, distance: 68.3
click at [53, 299] on div "[PHONE_NUMBER]" at bounding box center [90, 299] width 100 height 14
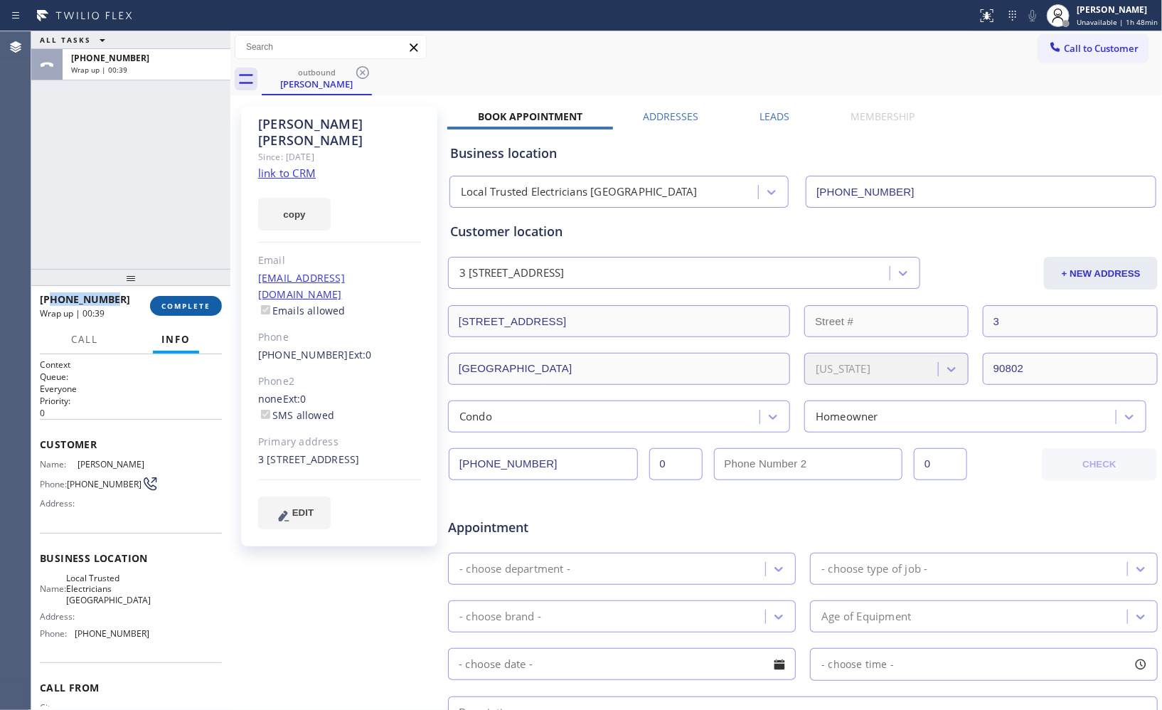
copy span "9172717486"
click at [186, 304] on span "COMPLETE" at bounding box center [185, 306] width 49 height 10
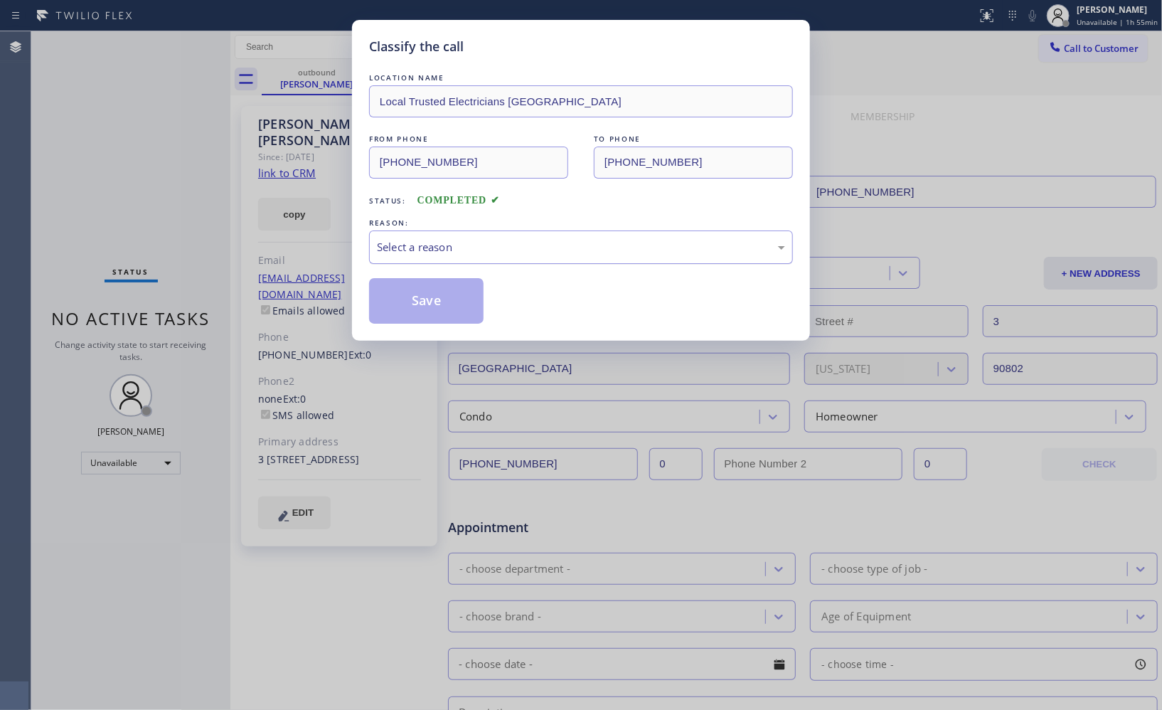
click at [512, 250] on div "Select a reason" at bounding box center [581, 247] width 408 height 16
click at [444, 308] on button "Save" at bounding box center [426, 301] width 114 height 46
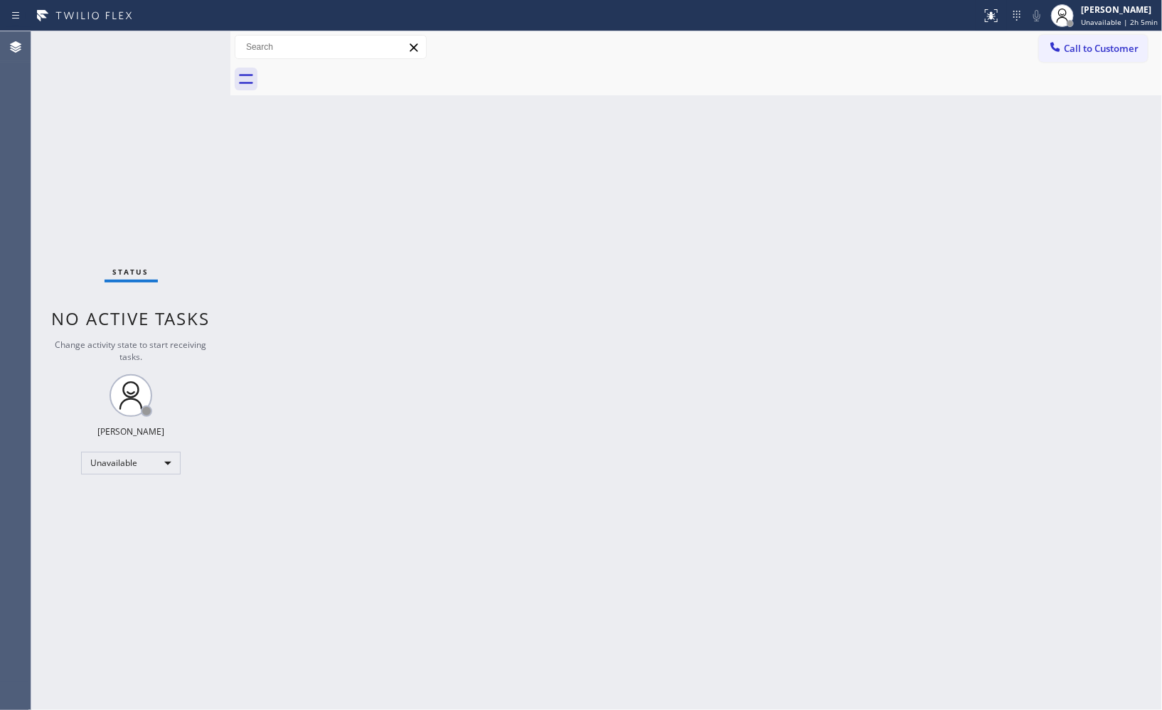
drag, startPoint x: 1077, startPoint y: 55, endPoint x: 637, endPoint y: 151, distance: 450.4
click at [1076, 55] on button "Call to Customer" at bounding box center [1093, 48] width 109 height 27
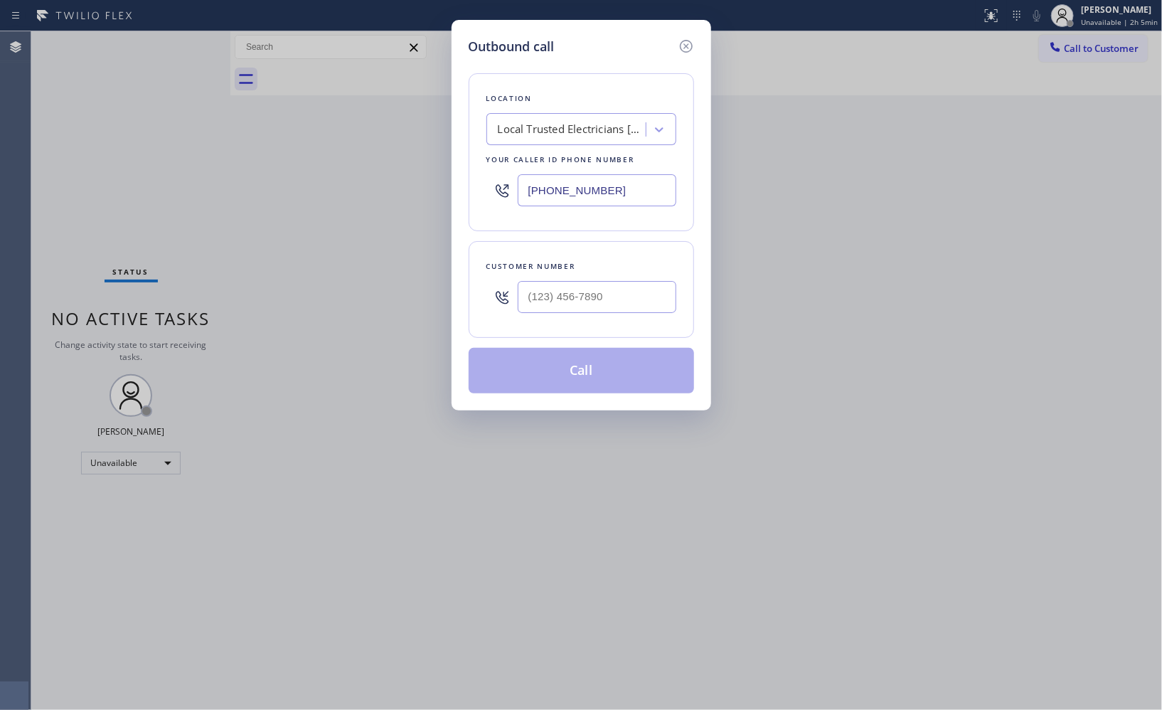
drag, startPoint x: 636, startPoint y: 188, endPoint x: 382, endPoint y: 119, distance: 263.5
click at [415, 142] on div "Outbound call Location Local Trusted Electricians [GEOGRAPHIC_DATA] Your caller…" at bounding box center [581, 355] width 1162 height 710
paste input "714) 681-1582"
type input "[PHONE_NUMBER]"
drag, startPoint x: 572, startPoint y: 287, endPoint x: 418, endPoint y: 242, distance: 160.0
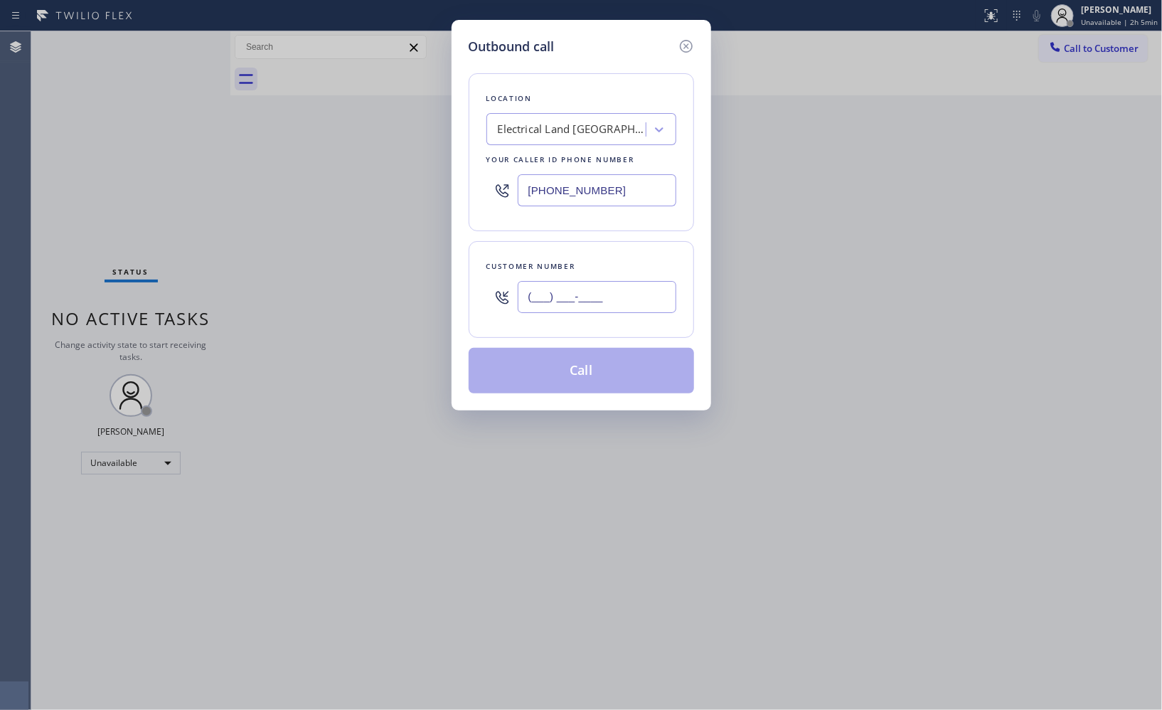
click at [437, 264] on div "Outbound call Location Electrical Land [GEOGRAPHIC_DATA][PERSON_NAME] Your call…" at bounding box center [581, 355] width 1162 height 710
paste input "818) 288-8111"
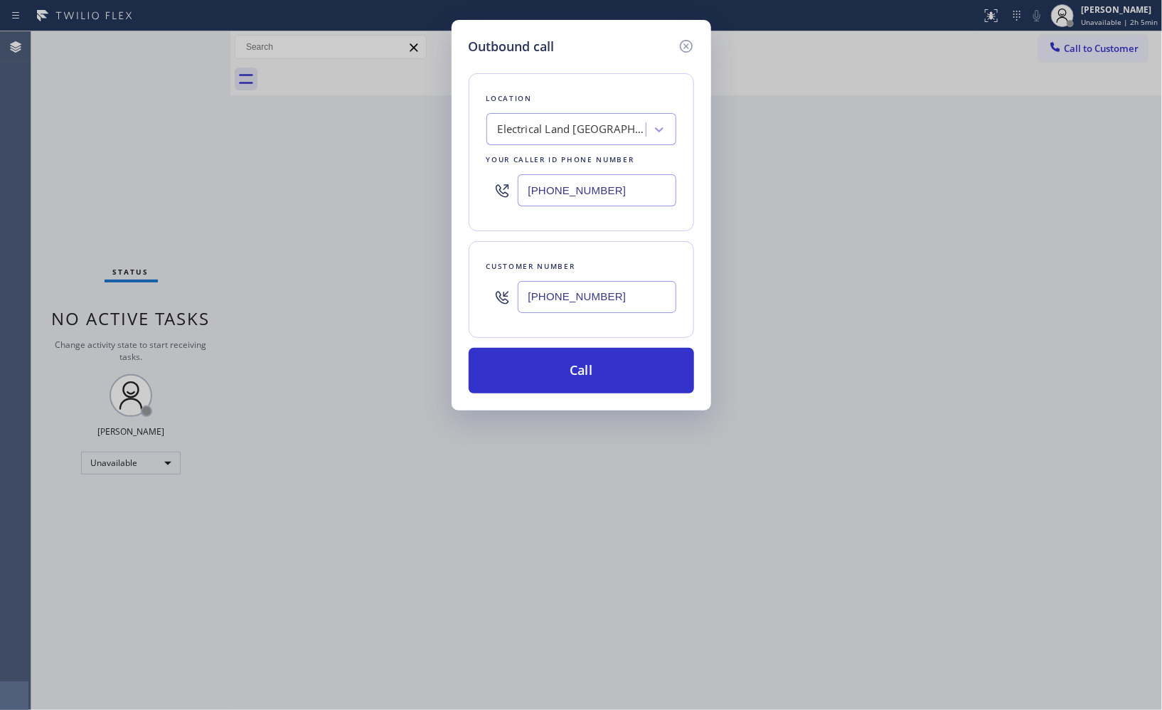
type input "[PHONE_NUMBER]"
click at [619, 359] on button "Call" at bounding box center [581, 371] width 225 height 46
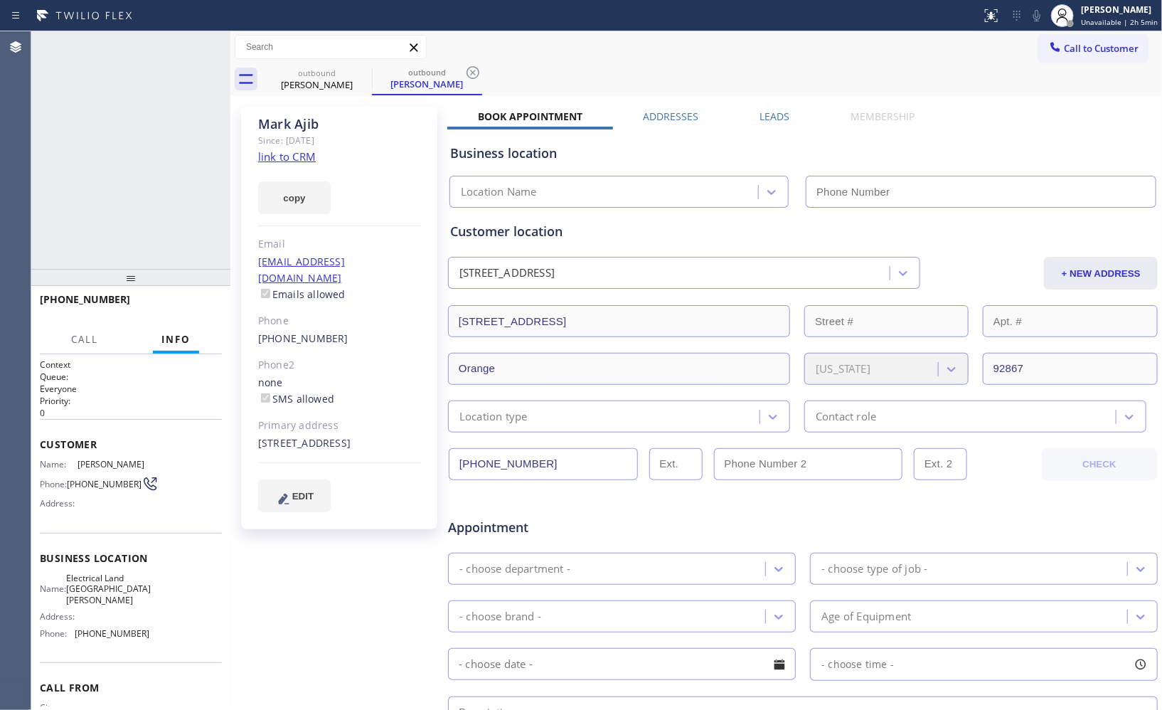
type input "[PHONE_NUMBER]"
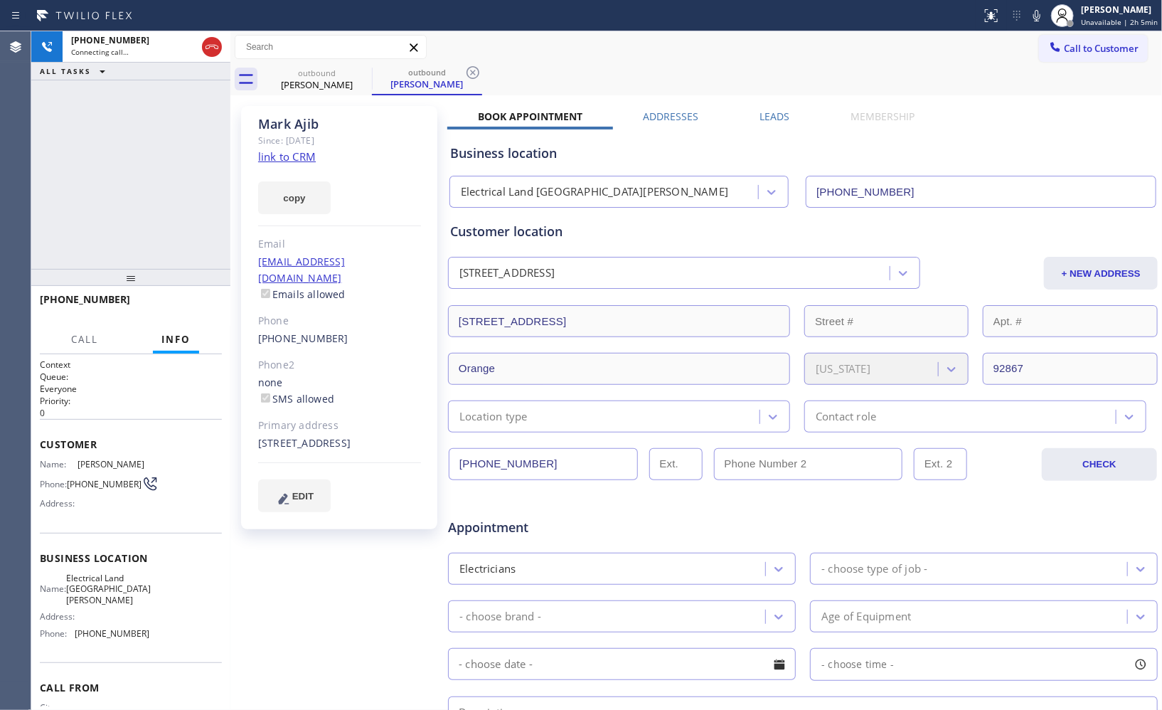
click at [481, 75] on icon at bounding box center [472, 72] width 17 height 17
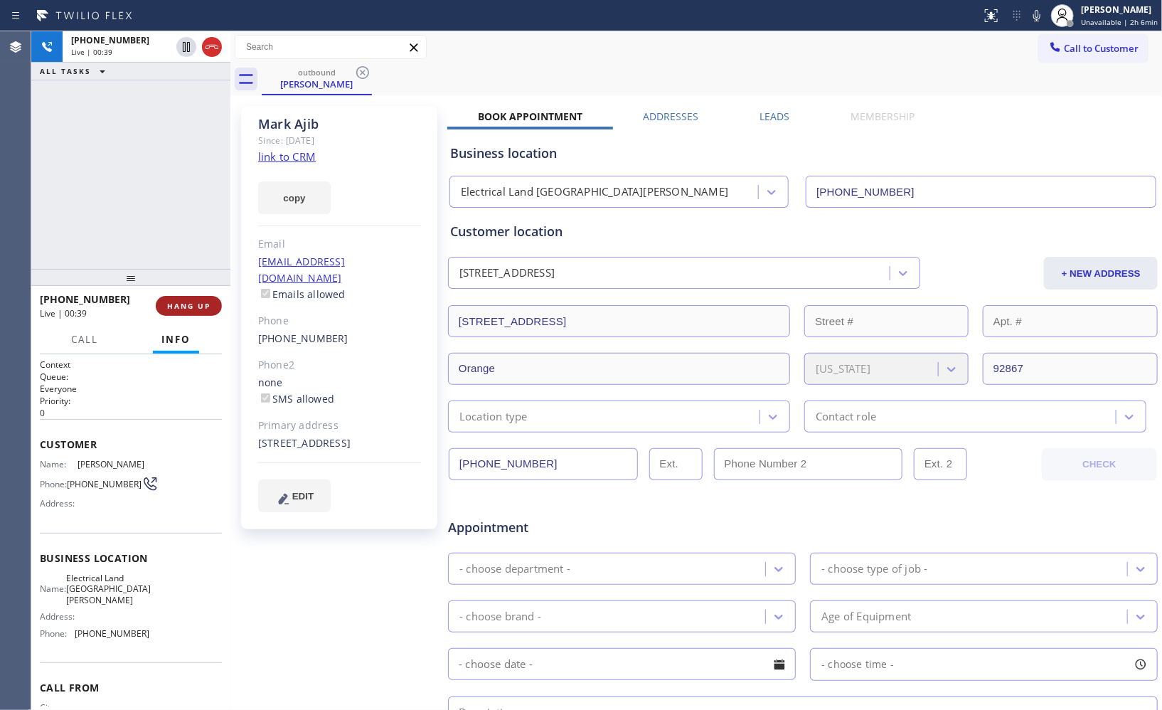
click at [198, 301] on span "HANG UP" at bounding box center [188, 306] width 43 height 10
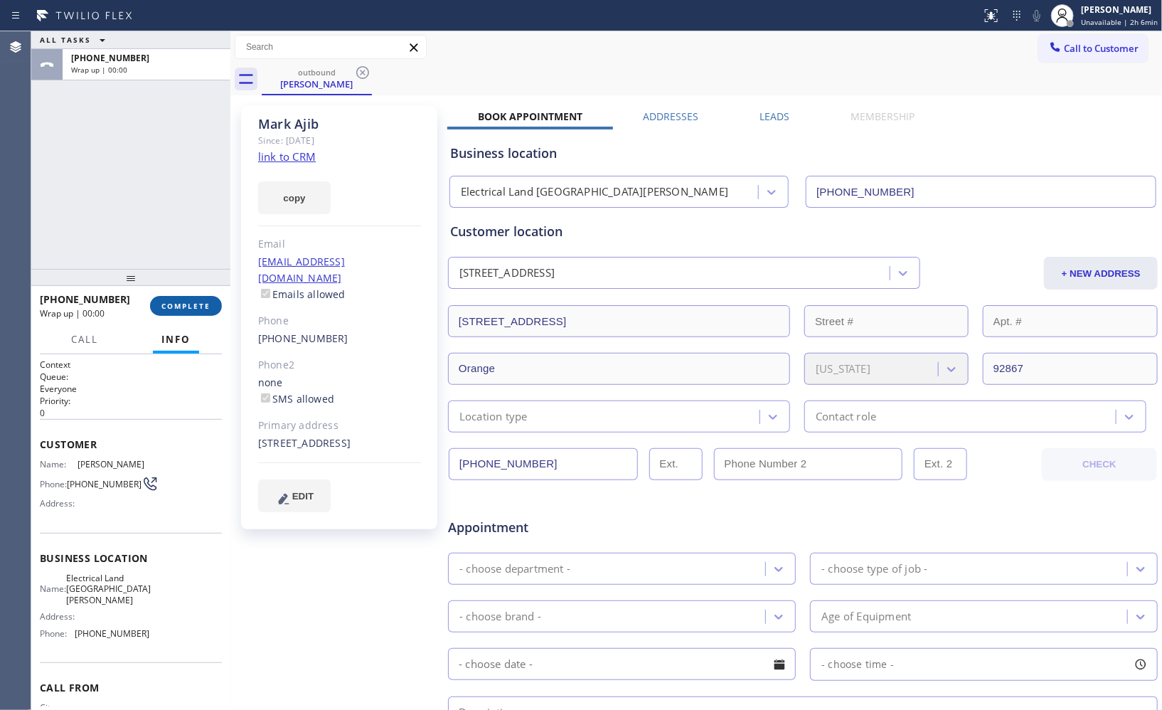
click at [199, 308] on span "COMPLETE" at bounding box center [185, 306] width 49 height 10
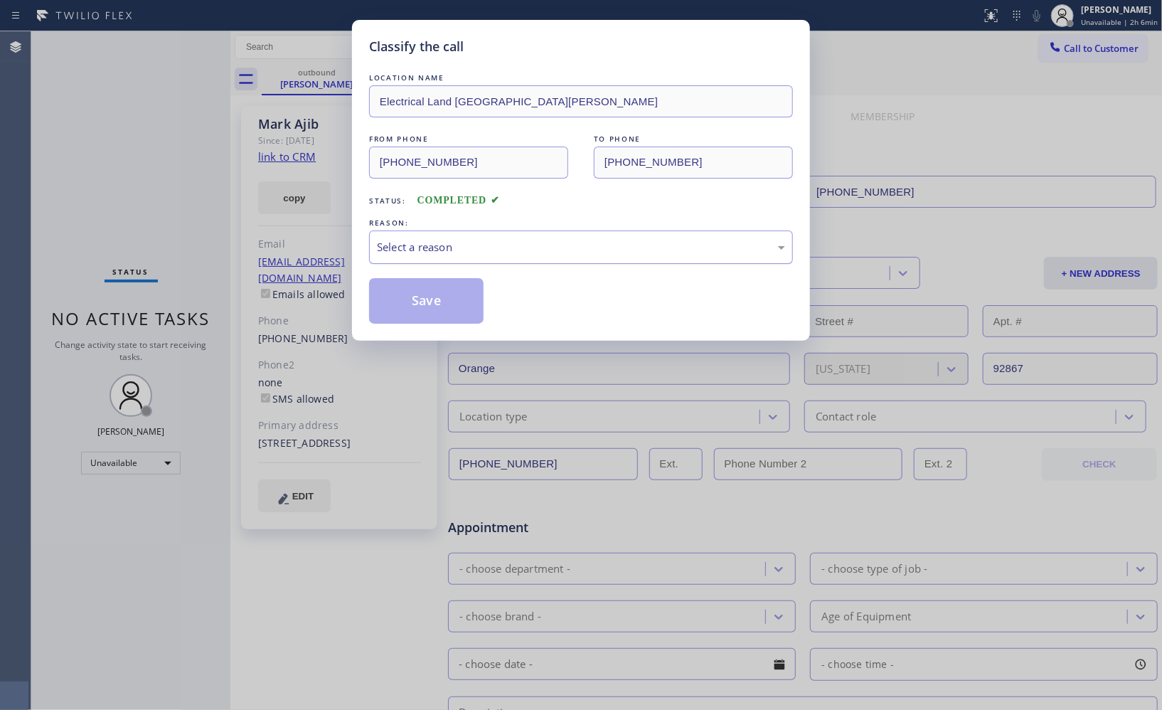
click at [421, 249] on div "Select a reason" at bounding box center [581, 247] width 408 height 16
click at [407, 293] on button "Save" at bounding box center [426, 301] width 114 height 46
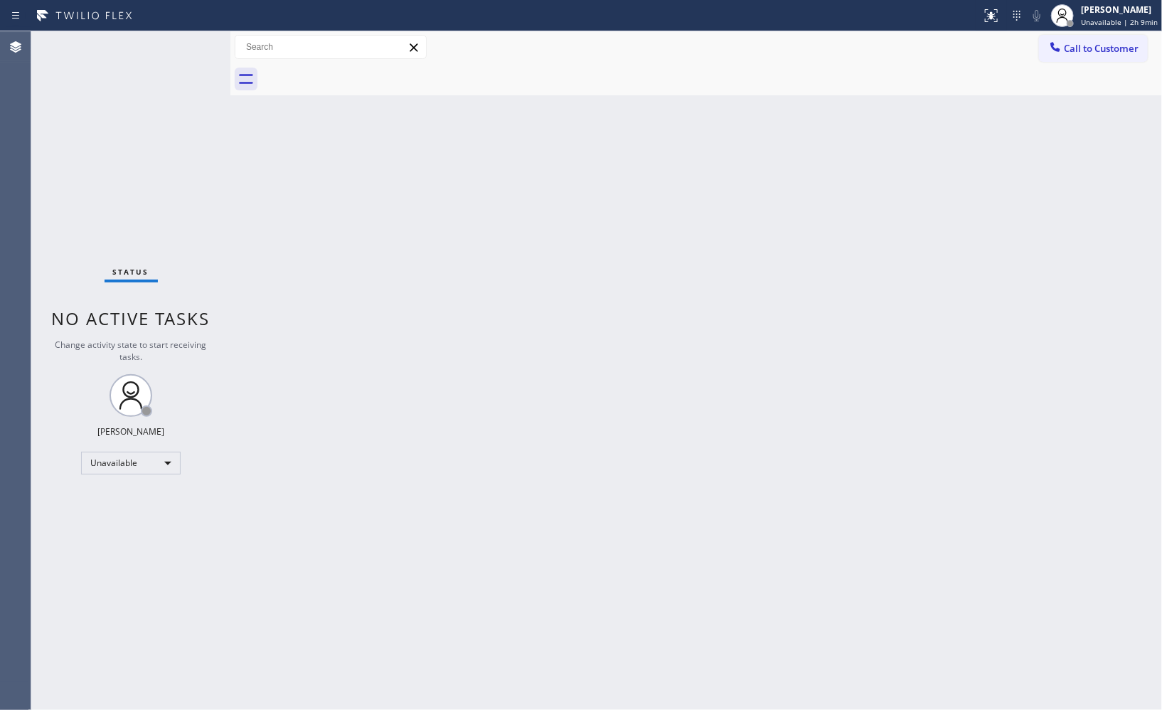
drag, startPoint x: 1102, startPoint y: 52, endPoint x: 432, endPoint y: 204, distance: 686.8
click at [1088, 52] on span "Call to Customer" at bounding box center [1101, 48] width 75 height 13
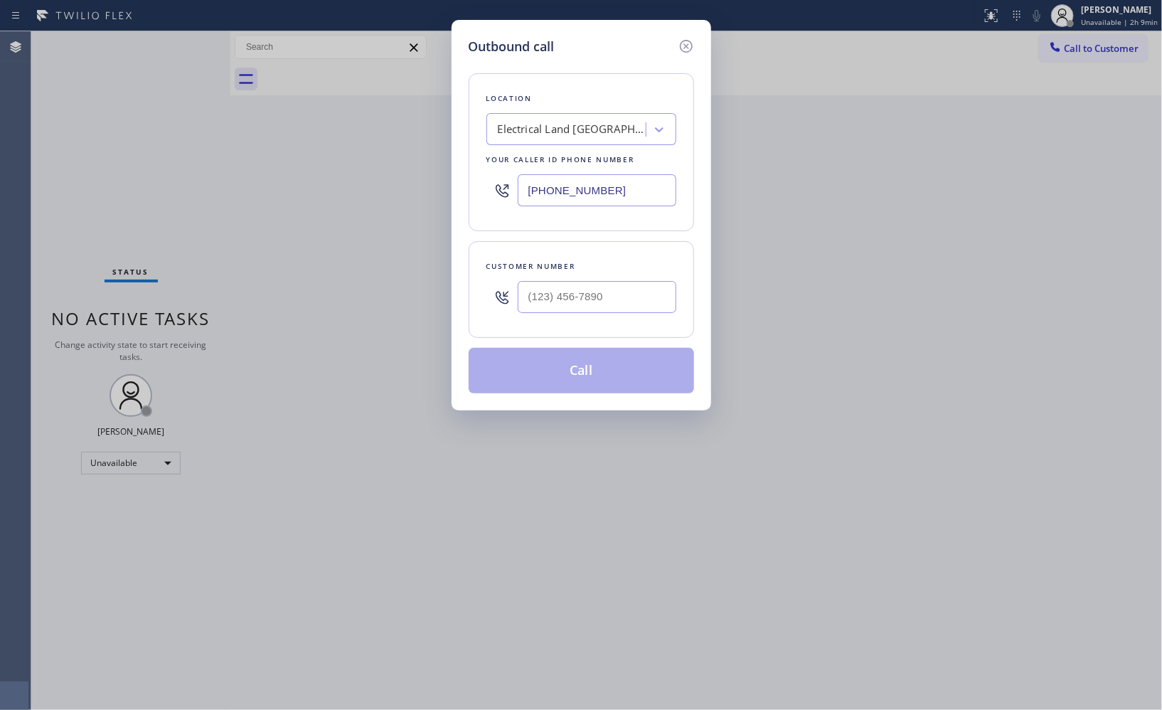
drag, startPoint x: 616, startPoint y: 200, endPoint x: 385, endPoint y: 125, distance: 242.8
click at [432, 161] on div "Outbound call Location Electrical Land [GEOGRAPHIC_DATA][PERSON_NAME] Your call…" at bounding box center [581, 355] width 1162 height 710
paste input "669) 239-2575"
type input "[PHONE_NUMBER]"
drag, startPoint x: 609, startPoint y: 306, endPoint x: 453, endPoint y: 256, distance: 164.4
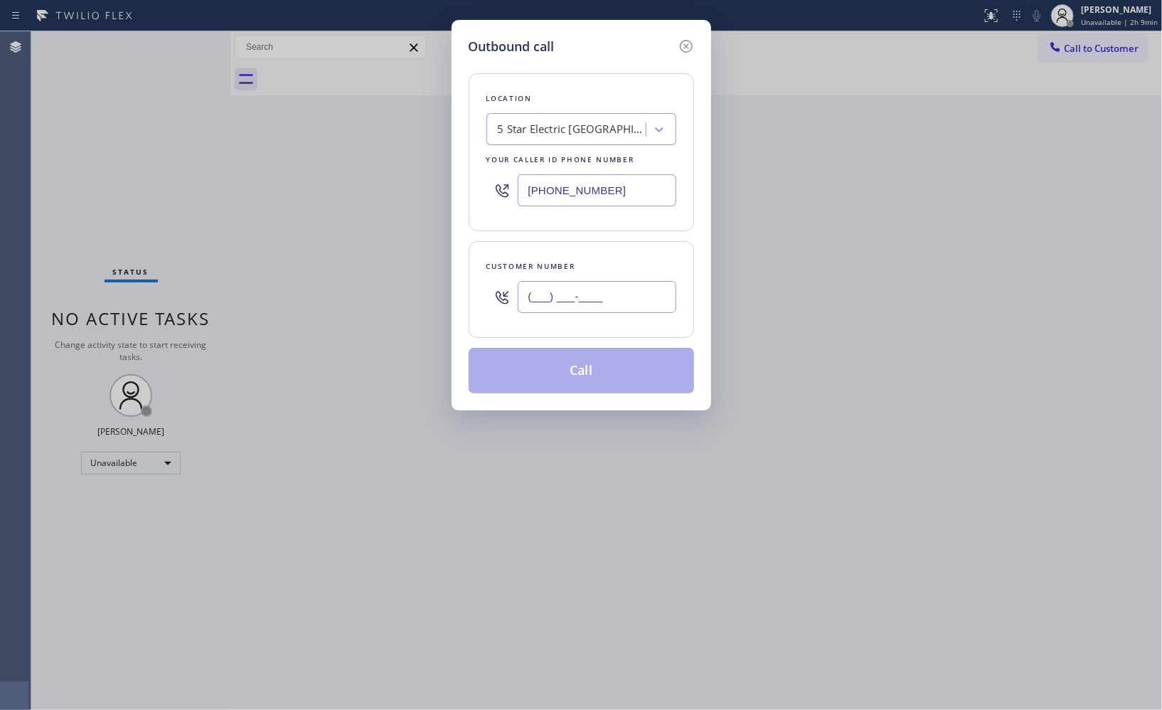
click at [475, 276] on div "Customer number (___) ___-____" at bounding box center [581, 289] width 225 height 97
paste input "951) 855-2640"
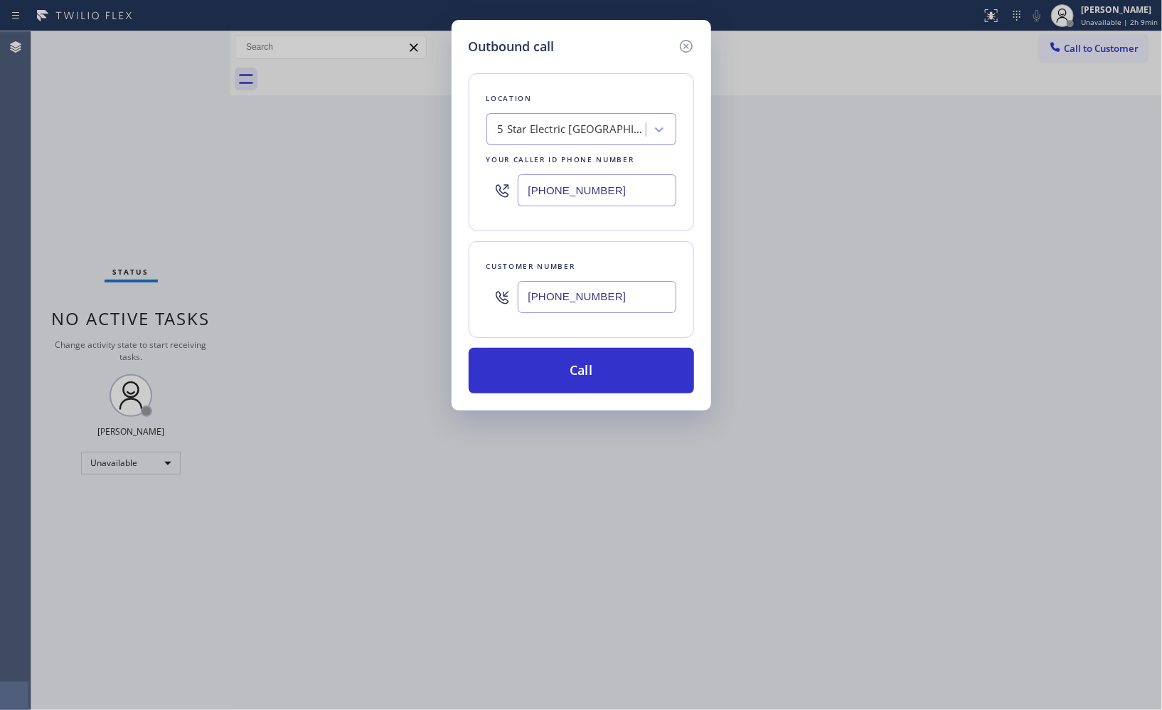
type input "[PHONE_NUMBER]"
click at [599, 382] on button "Call" at bounding box center [581, 371] width 225 height 46
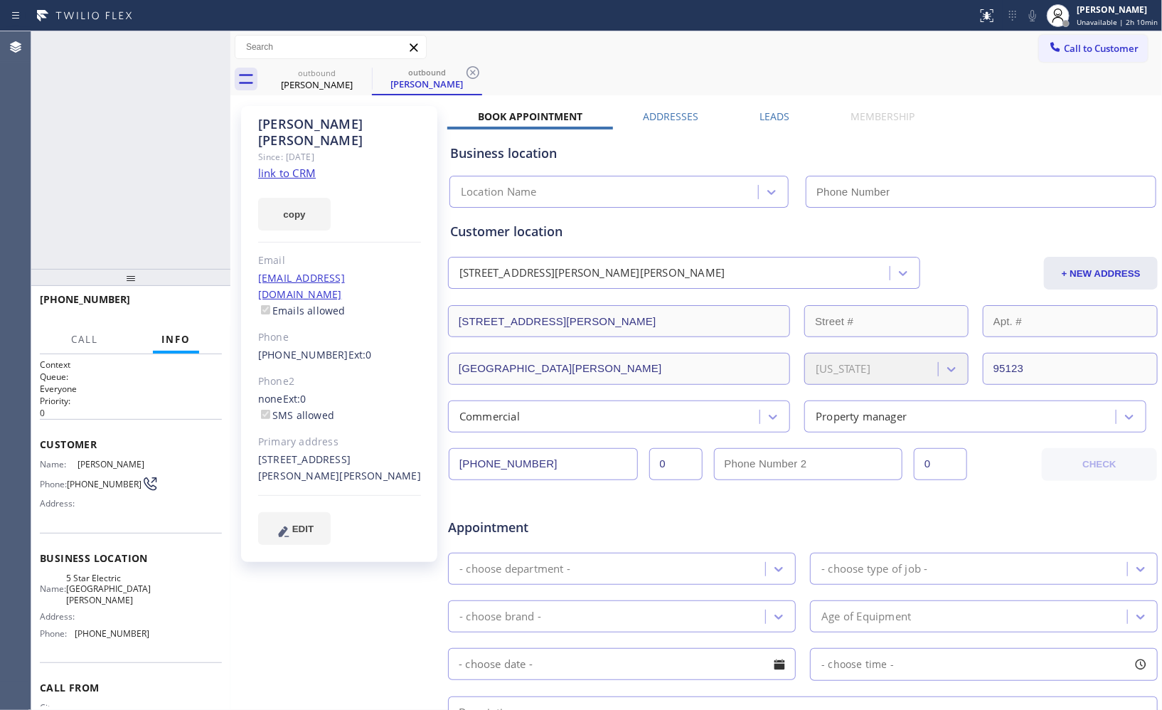
type input "[PHONE_NUMBER]"
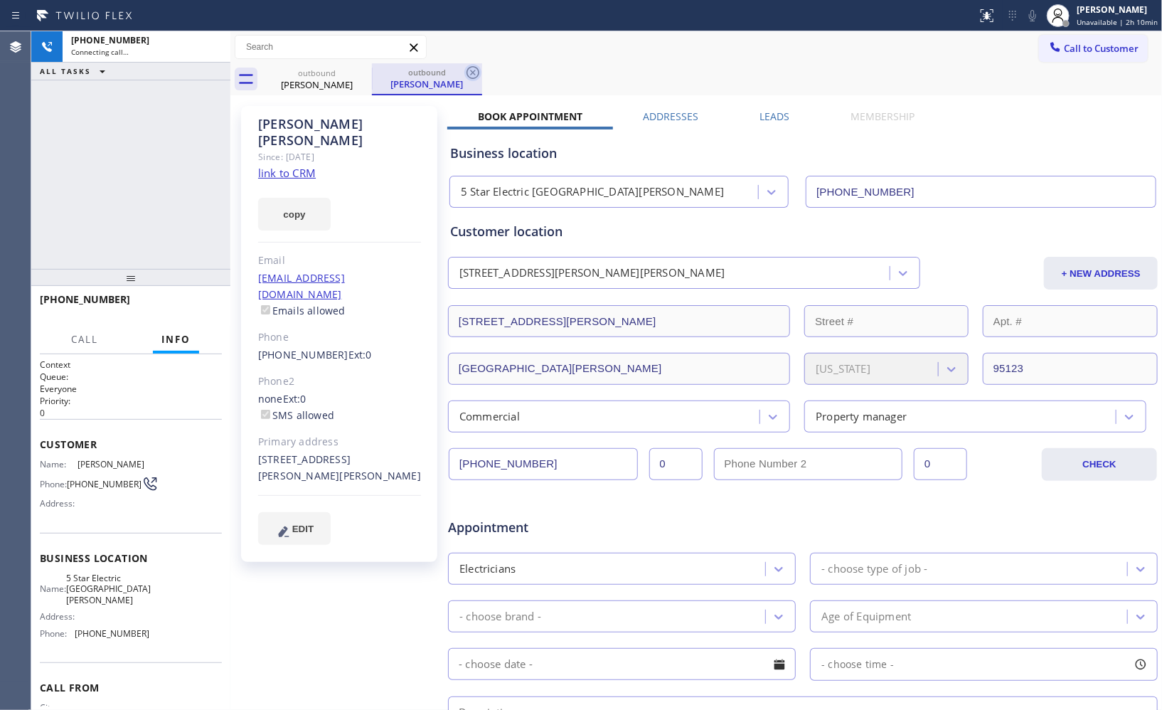
click at [469, 72] on icon at bounding box center [472, 72] width 17 height 17
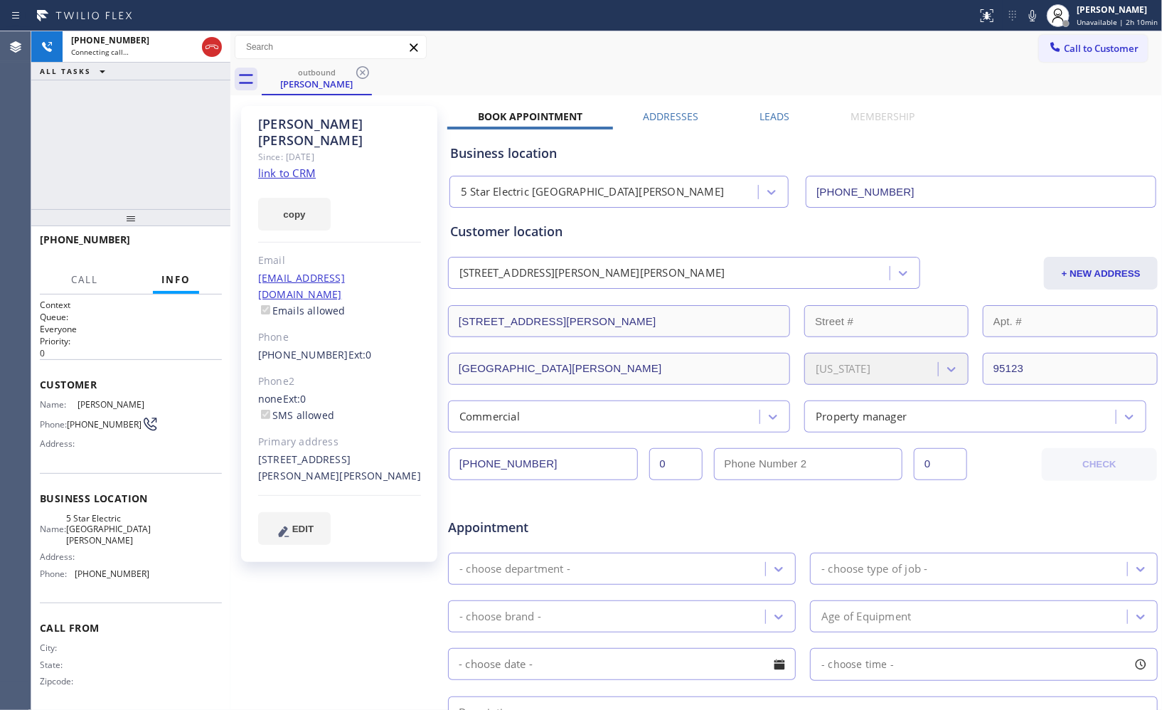
drag, startPoint x: 144, startPoint y: 286, endPoint x: 137, endPoint y: 188, distance: 97.7
click at [137, 209] on div at bounding box center [130, 217] width 199 height 17
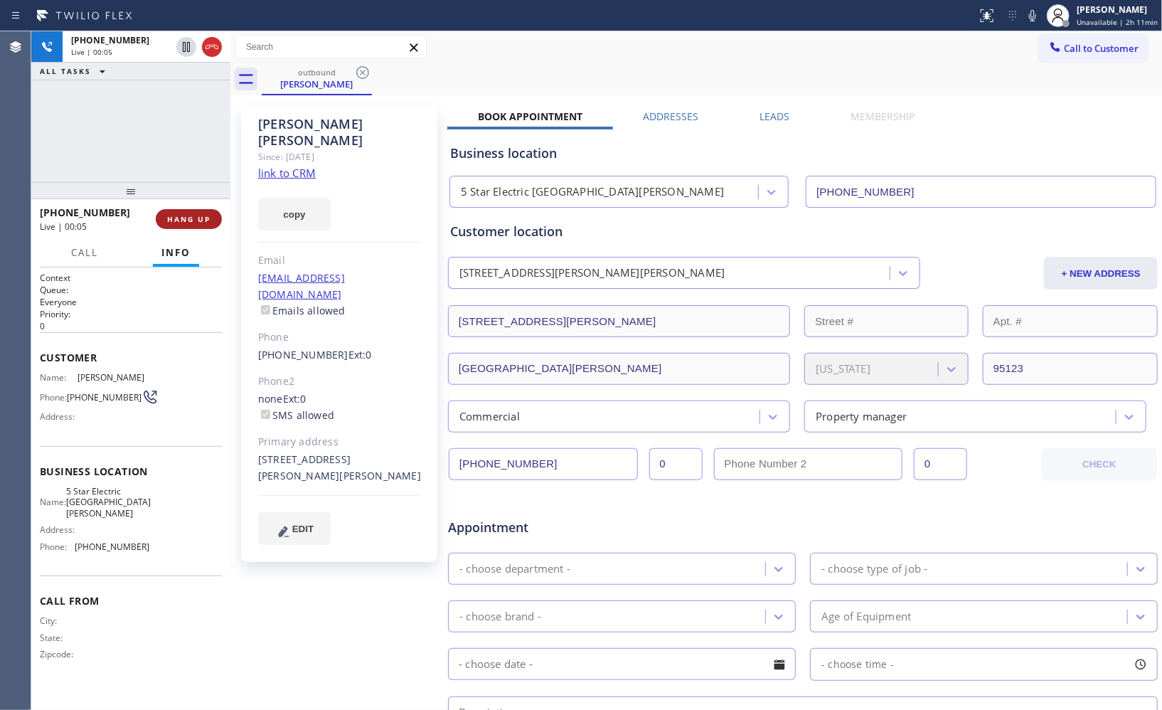
click at [190, 225] on button "HANG UP" at bounding box center [189, 219] width 66 height 20
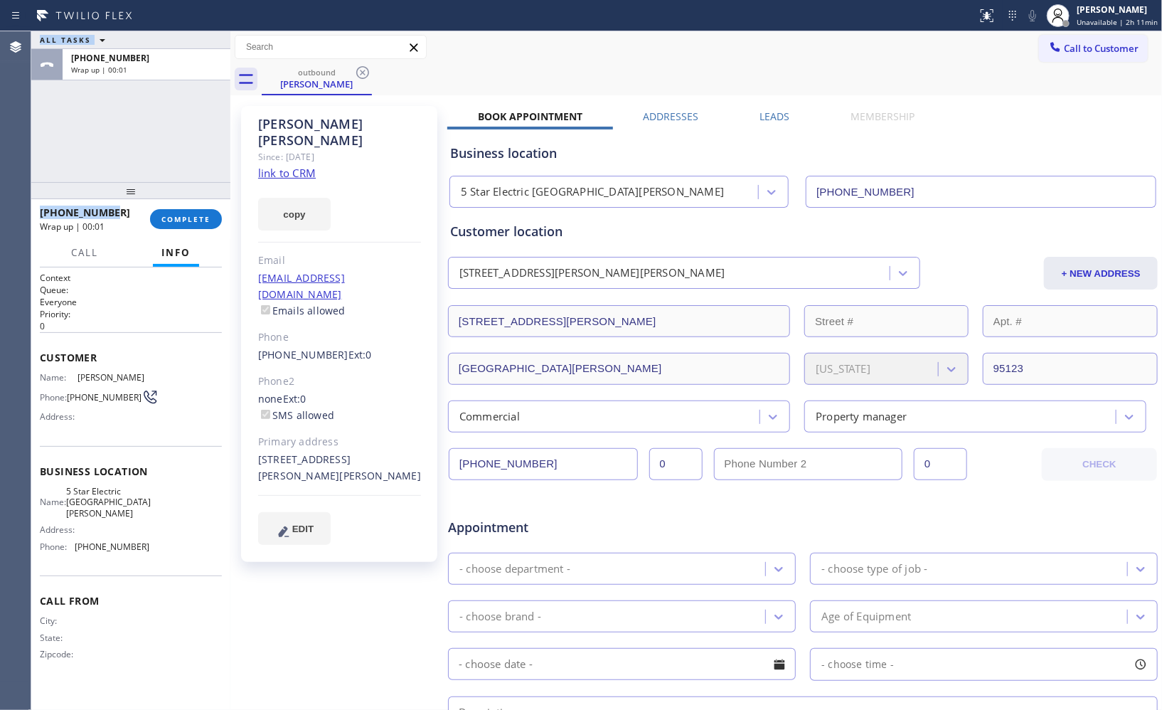
copy div "Classify the call LOCATION NAME FROM PHONE TO PHONE Status: COMPLETED REASON: N…"
drag, startPoint x: 89, startPoint y: 208, endPoint x: 36, endPoint y: 209, distance: 53.3
click at [36, 209] on div "[PHONE_NUMBER] Wrap up | 00:01 COMPLETE" at bounding box center [130, 219] width 199 height 40
copy span "[PHONE_NUMBER]"
click at [191, 218] on span "COMPLETE" at bounding box center [185, 219] width 49 height 10
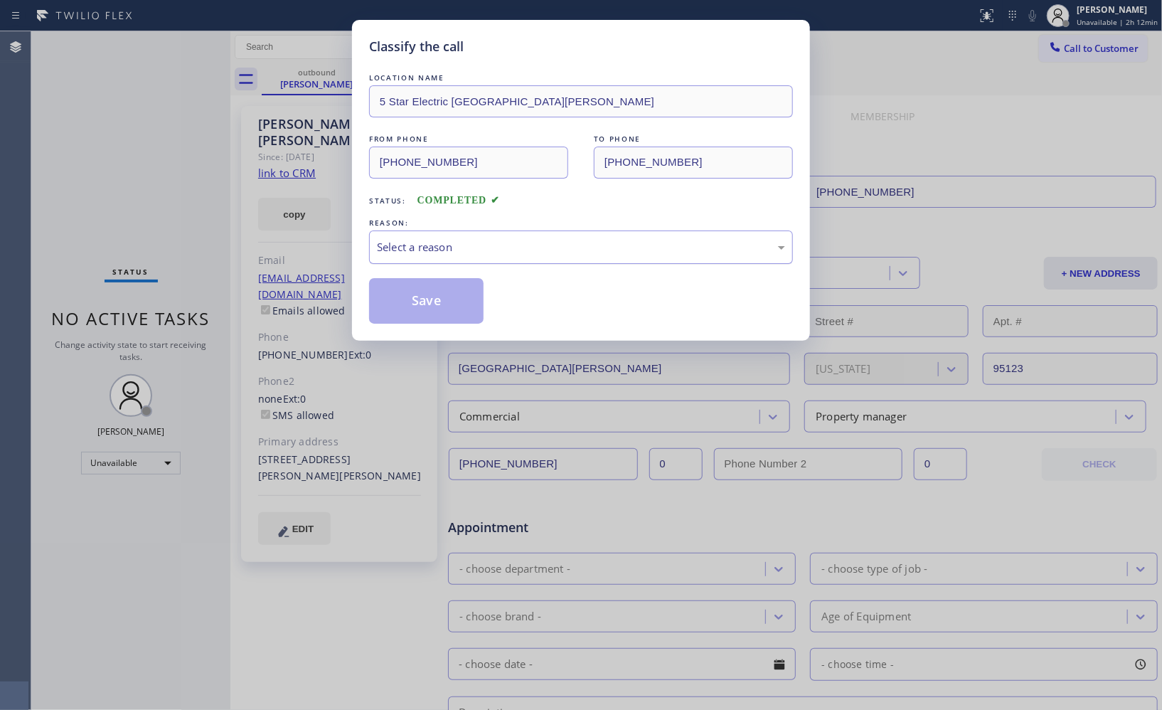
click at [652, 240] on div "Select a reason" at bounding box center [581, 247] width 408 height 16
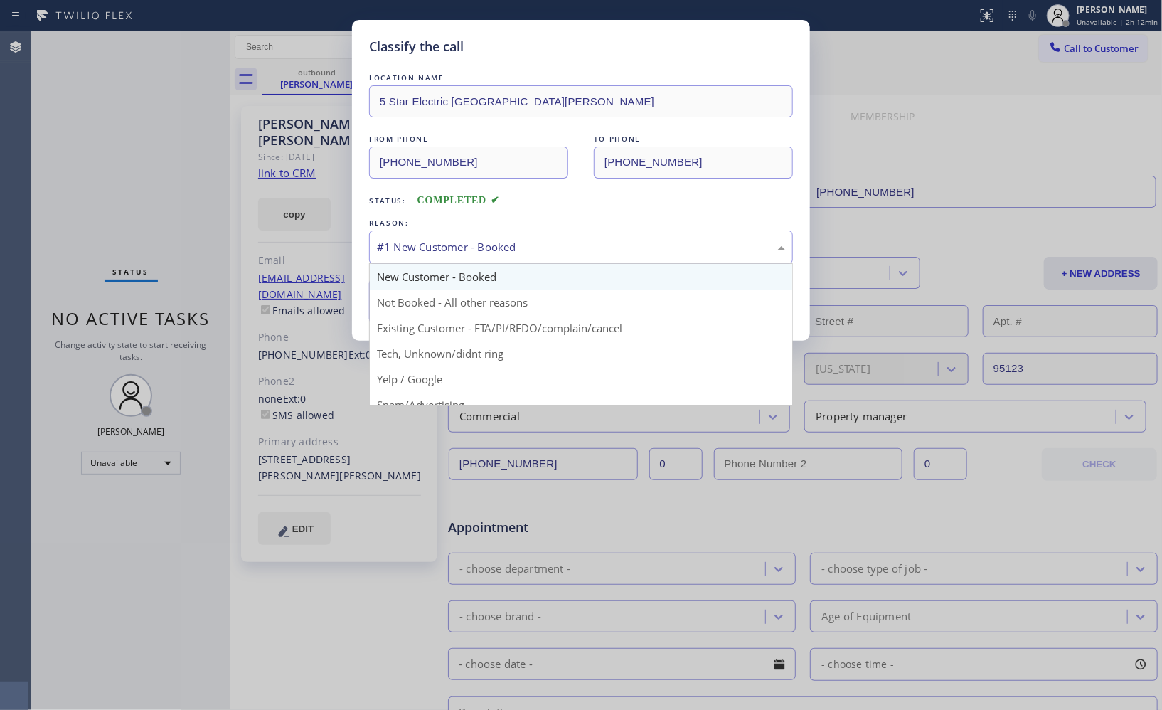
click at [472, 252] on div "#1 New Customer - Booked" at bounding box center [581, 247] width 408 height 16
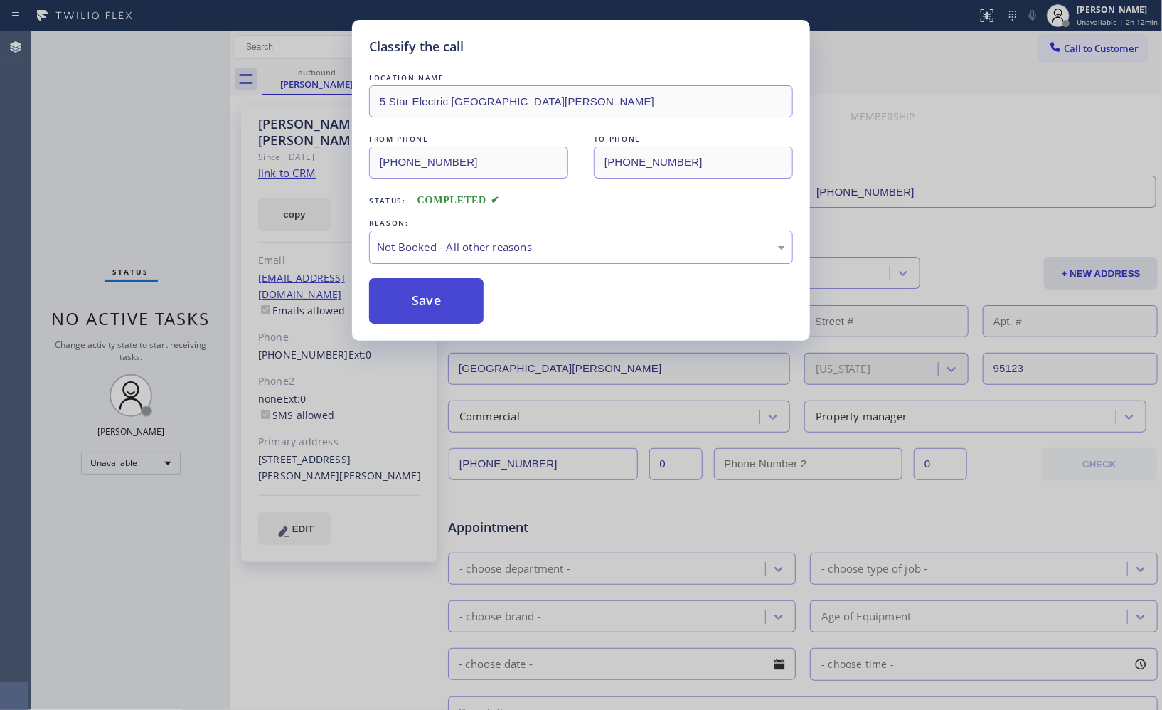
click at [454, 309] on button "Save" at bounding box center [426, 301] width 114 height 46
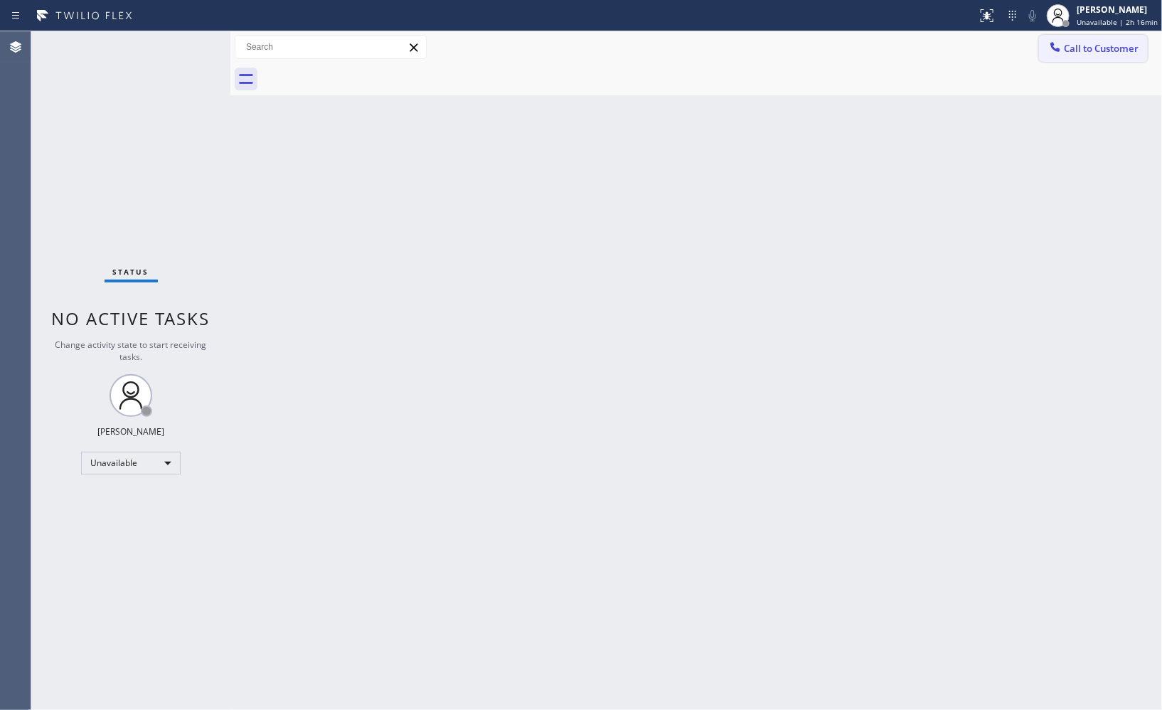
click at [1078, 52] on span "Call to Customer" at bounding box center [1101, 48] width 75 height 13
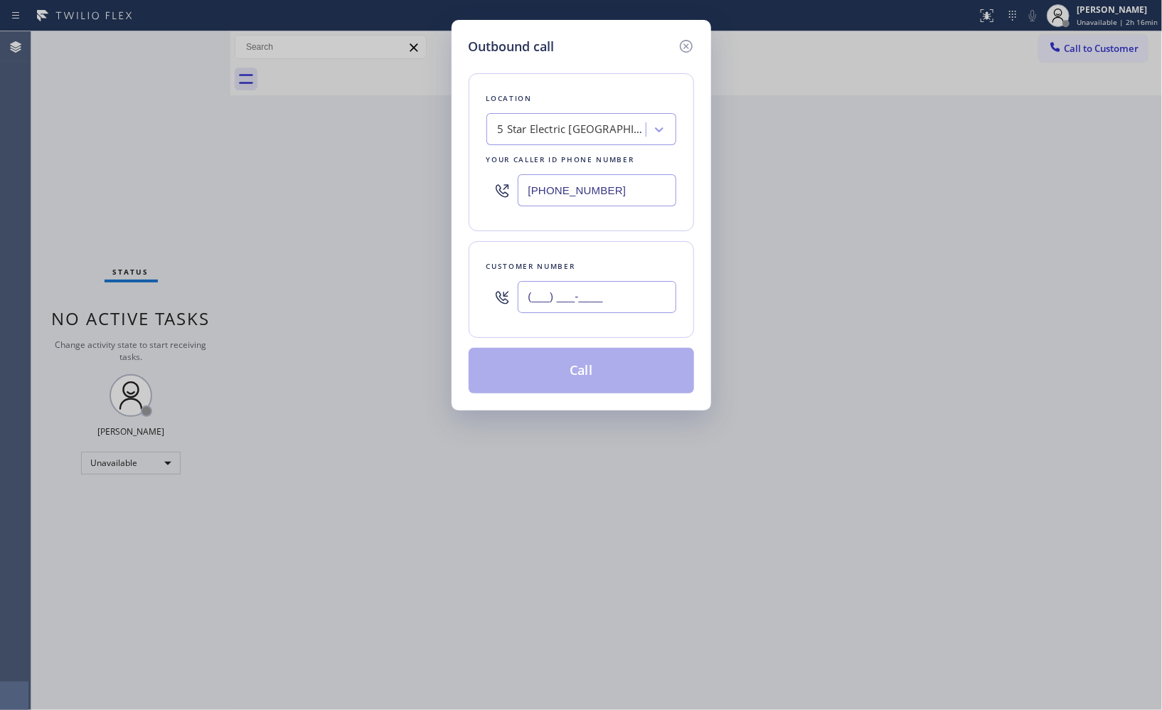
drag, startPoint x: 649, startPoint y: 287, endPoint x: 336, endPoint y: 36, distance: 400.6
click at [416, 247] on div "Outbound call Location 5 Star Electric [GEOGRAPHIC_DATA][PERSON_NAME] Your call…" at bounding box center [581, 355] width 1162 height 710
paste input "951) 855-2640"
type input "[PHONE_NUMBER]"
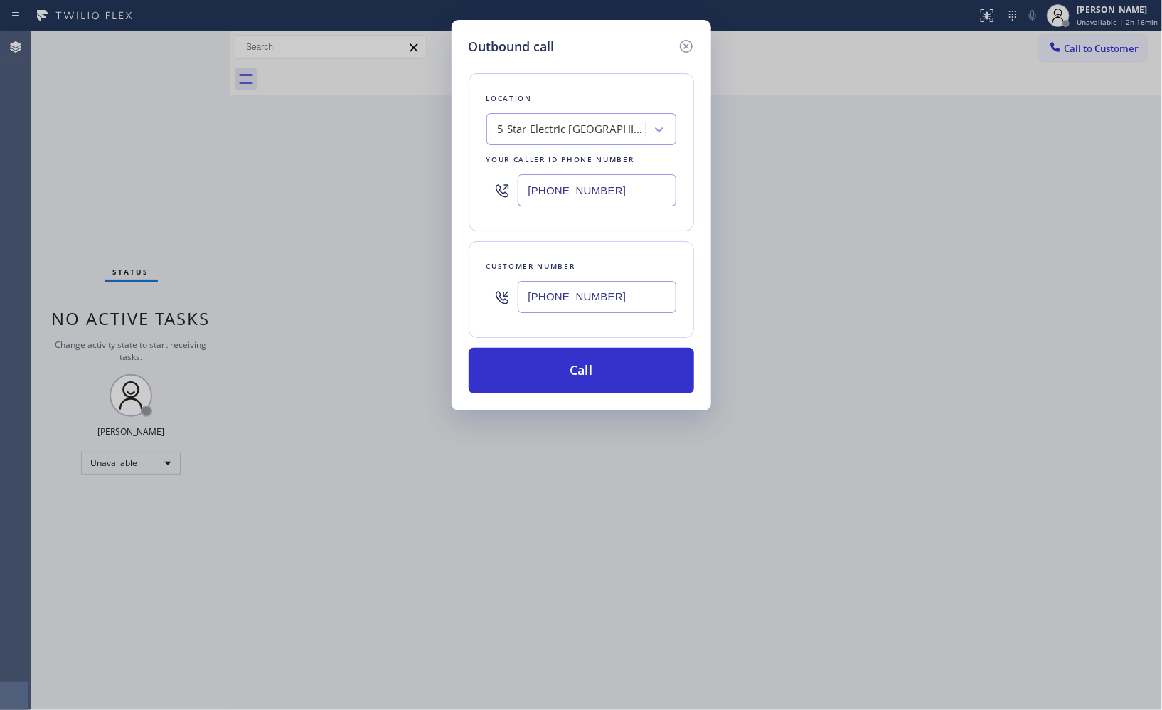
drag, startPoint x: 590, startPoint y: 371, endPoint x: 593, endPoint y: 327, distance: 44.2
click at [590, 372] on button "Call" at bounding box center [581, 371] width 225 height 46
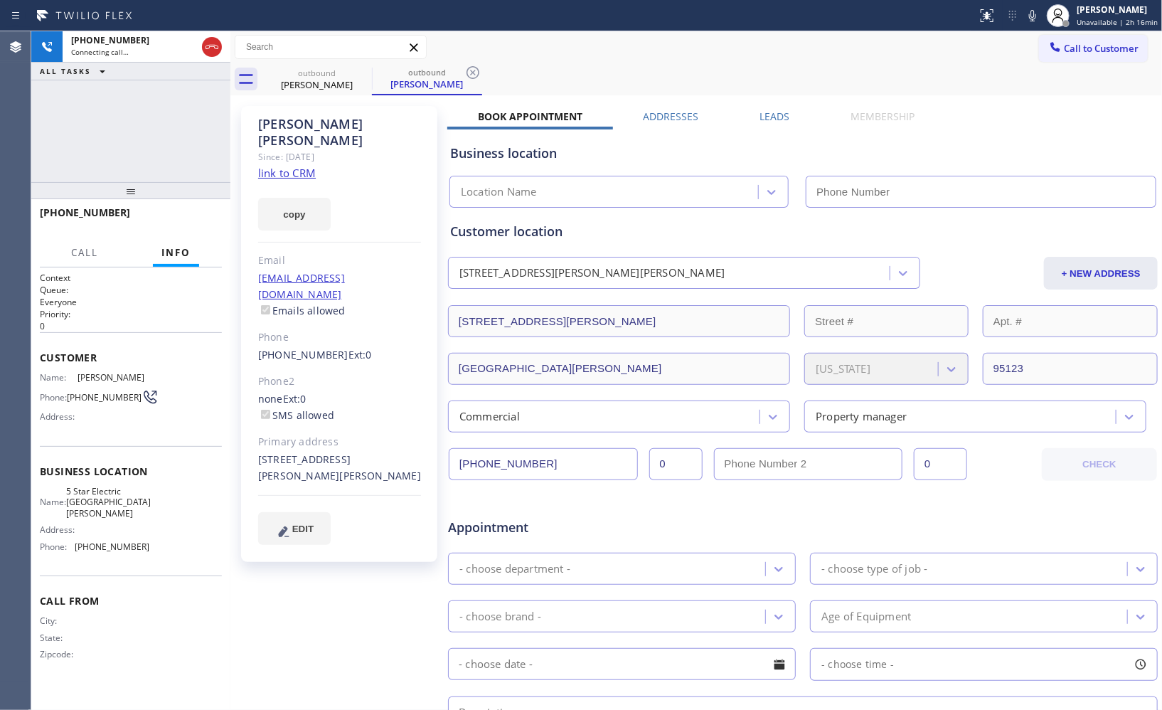
type input "[PHONE_NUMBER]"
click at [480, 72] on icon at bounding box center [472, 72] width 17 height 17
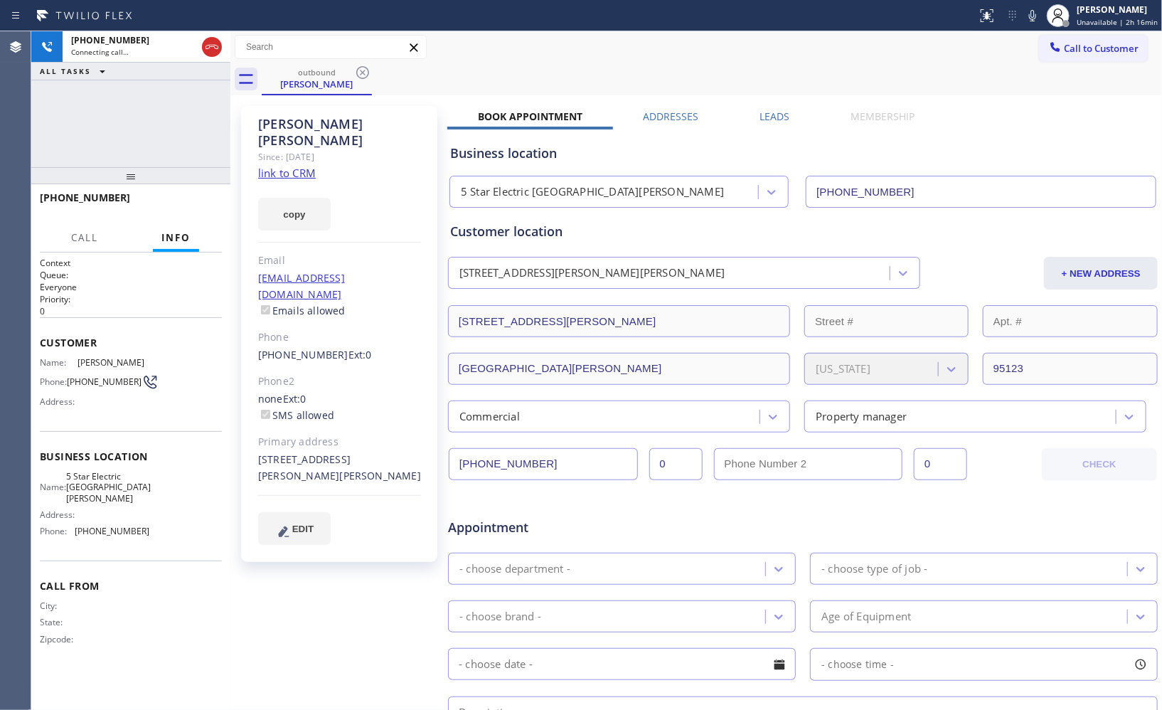
drag, startPoint x: 153, startPoint y: 196, endPoint x: 153, endPoint y: 135, distance: 61.1
click at [153, 135] on div "[PHONE_NUMBER] Connecting call… ALL TASKS ALL TASKS ACTIVE TASKS TASKS IN WRAP …" at bounding box center [130, 370] width 199 height 678
click at [218, 48] on icon at bounding box center [211, 46] width 17 height 17
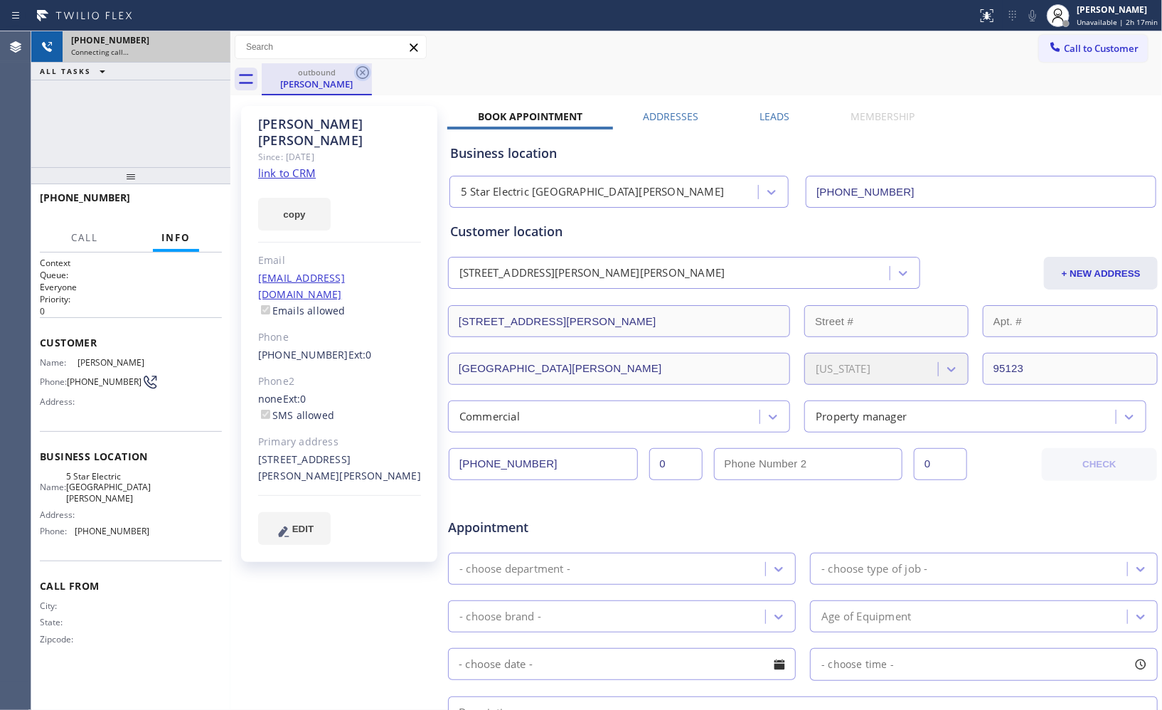
click at [367, 74] on icon at bounding box center [362, 72] width 17 height 17
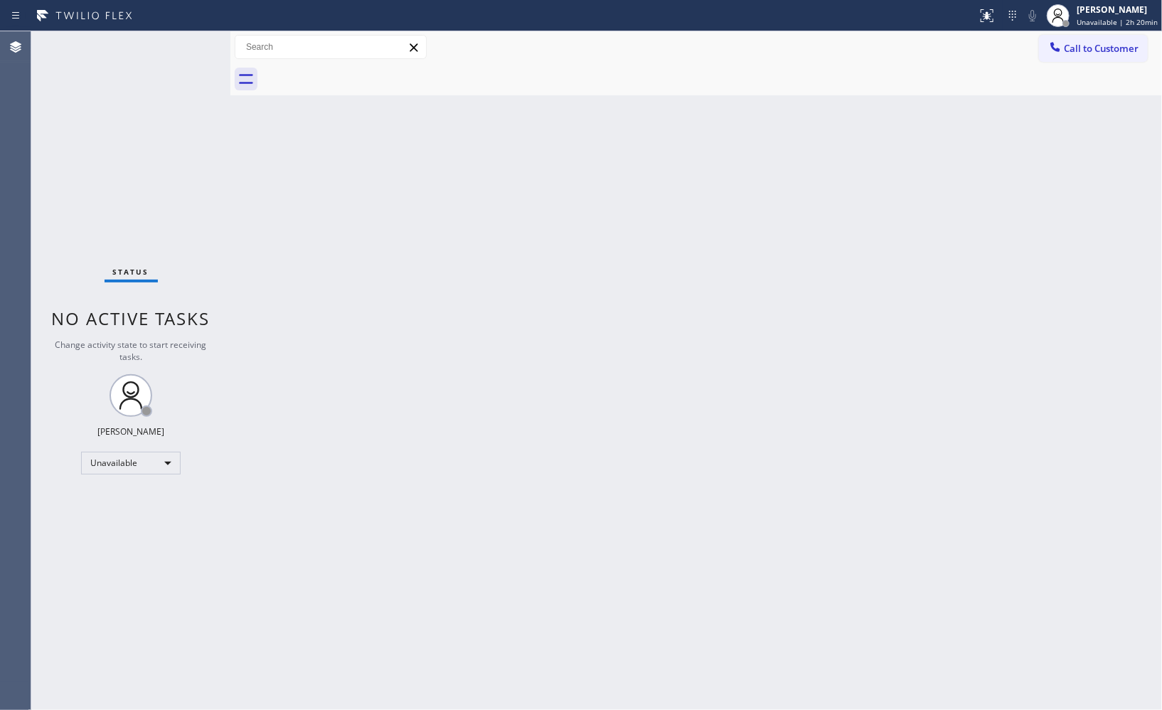
drag, startPoint x: 1064, startPoint y: 43, endPoint x: 672, endPoint y: 152, distance: 406.6
click at [1062, 44] on button "Call to Customer" at bounding box center [1093, 48] width 109 height 27
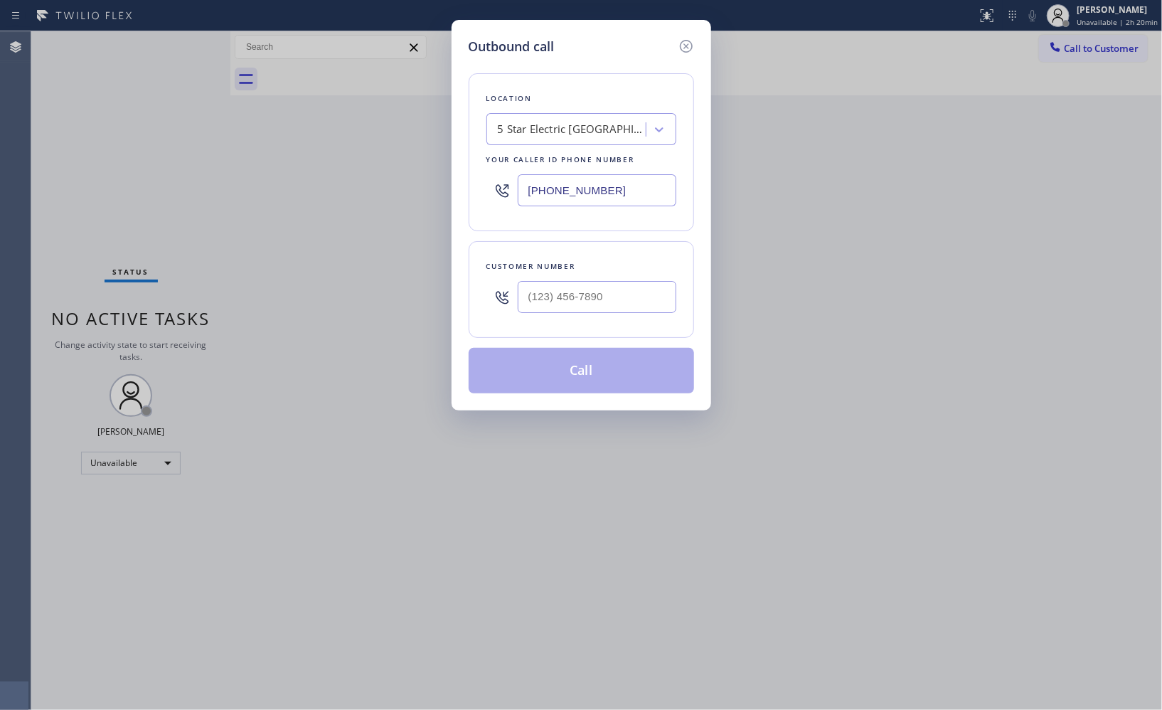
drag, startPoint x: 558, startPoint y: 181, endPoint x: 323, endPoint y: 13, distance: 288.5
click at [365, 139] on div "Outbound call Location 5 Star Electric [GEOGRAPHIC_DATA][PERSON_NAME] Your call…" at bounding box center [581, 355] width 1162 height 710
paste input "818) 423-4024"
type input "[PHONE_NUMBER]"
drag, startPoint x: 503, startPoint y: 302, endPoint x: 461, endPoint y: 293, distance: 43.6
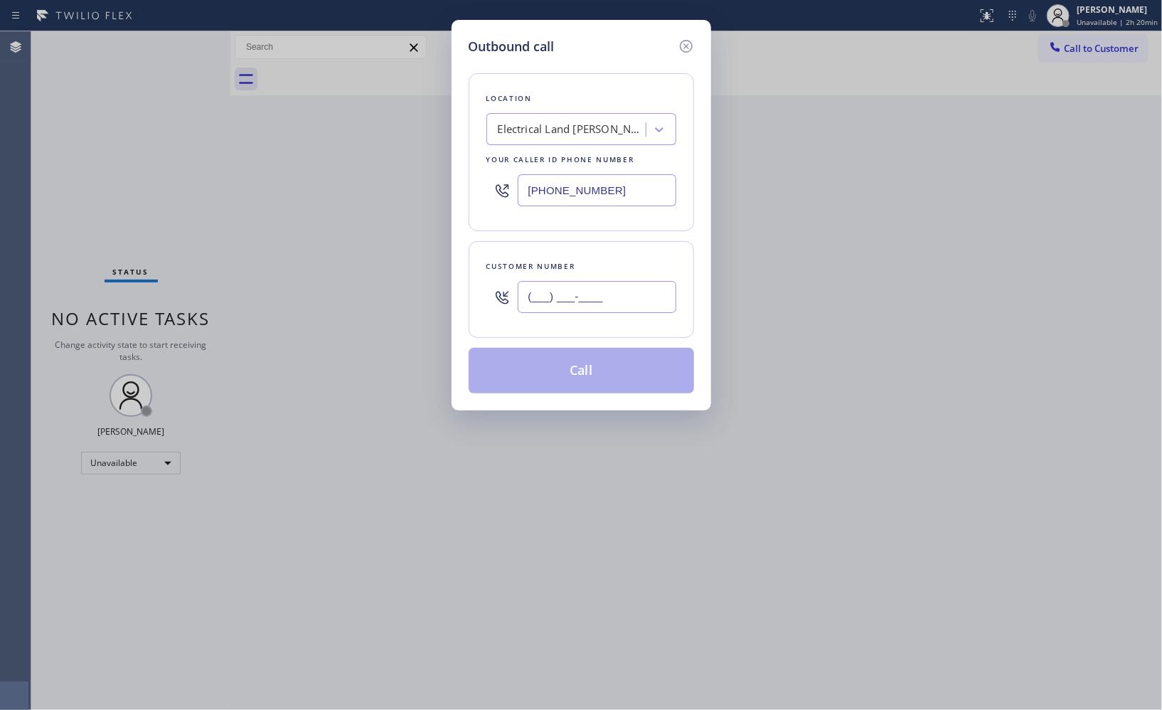
click at [462, 294] on div "Outbound call Location Electrical Land [PERSON_NAME][GEOGRAPHIC_DATA] Your call…" at bounding box center [581, 215] width 260 height 390
paste input "424) 280-0561"
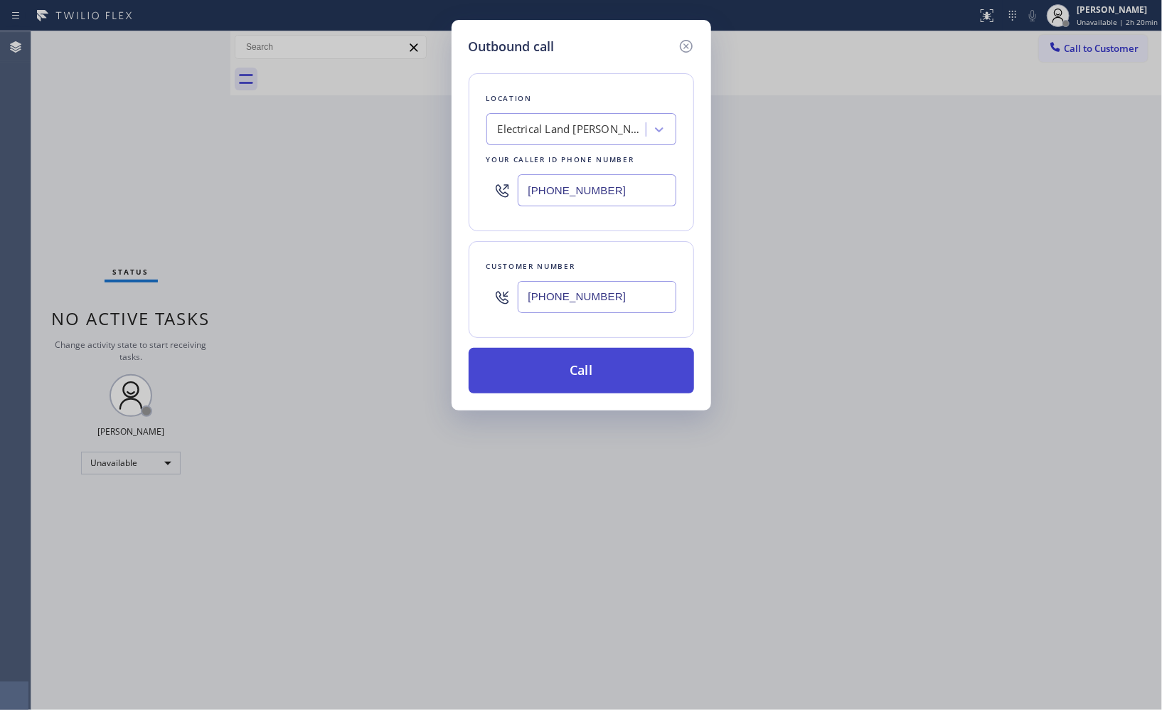
type input "[PHONE_NUMBER]"
click at [615, 382] on button "Call" at bounding box center [581, 371] width 225 height 46
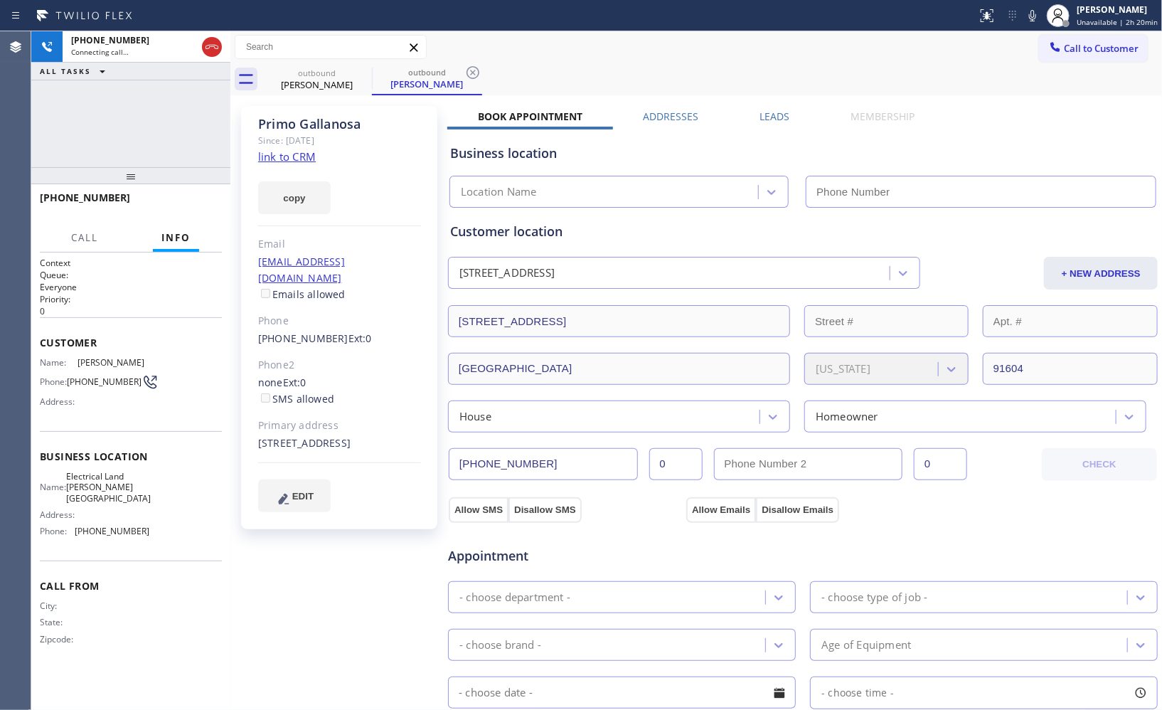
type input "[PHONE_NUMBER]"
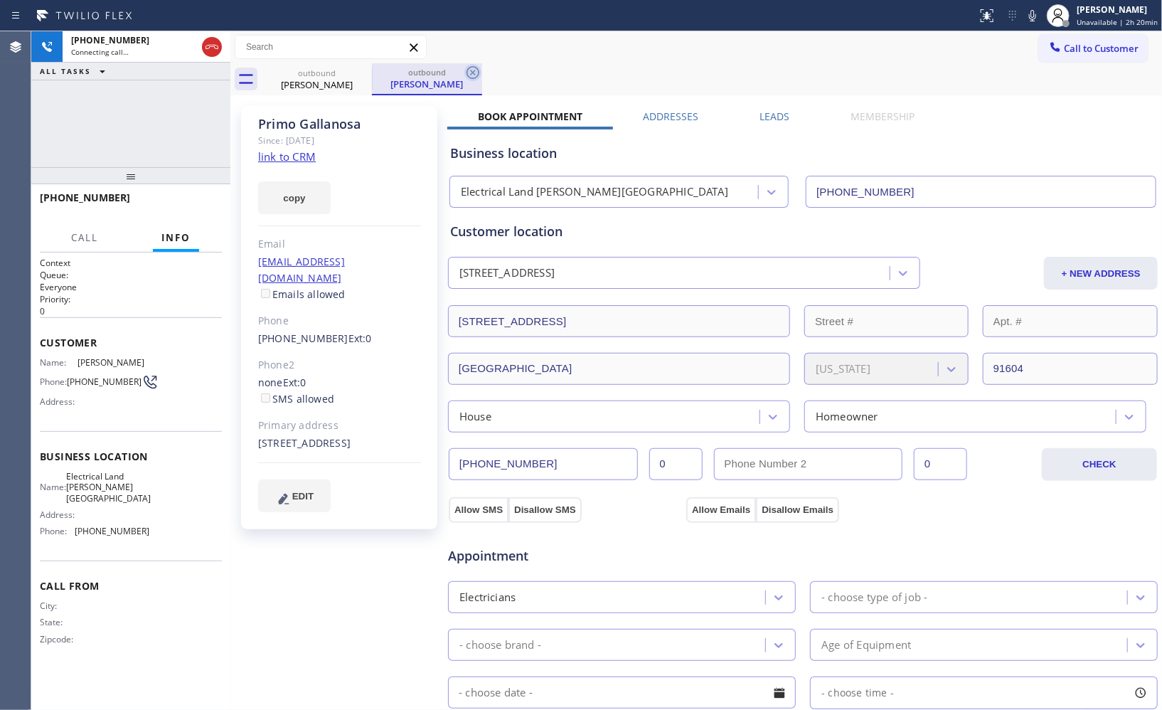
click at [480, 73] on icon at bounding box center [472, 72] width 17 height 17
drag, startPoint x: 140, startPoint y: 161, endPoint x: 162, endPoint y: 116, distance: 49.9
click at [149, 128] on div "[PHONE_NUMBER] Connecting call… ALL TASKS ALL TASKS ACTIVE TASKS TASKS IN WRAP …" at bounding box center [130, 370] width 199 height 678
drag, startPoint x: 129, startPoint y: 182, endPoint x: 143, endPoint y: 144, distance: 40.9
click at [143, 146] on div "[PHONE_NUMBER] Connecting call… ALL TASKS ALL TASKS ACTIVE TASKS TASKS IN WRAP …" at bounding box center [130, 370] width 199 height 678
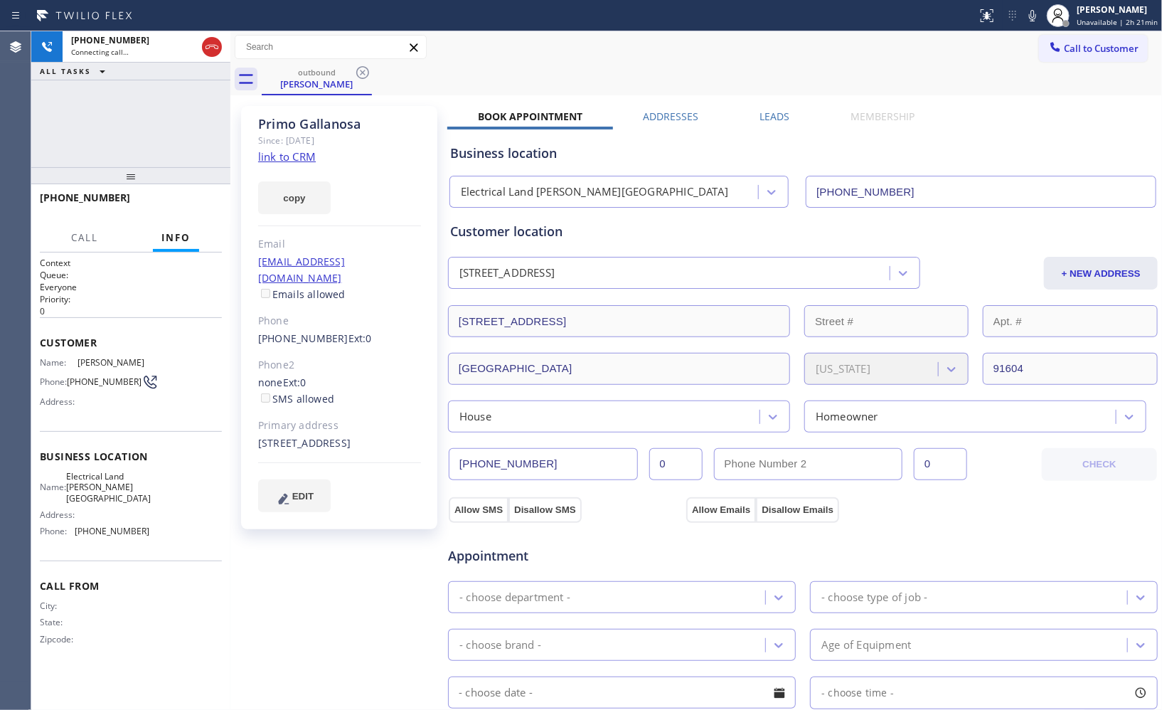
drag, startPoint x: 134, startPoint y: 181, endPoint x: 139, endPoint y: 150, distance: 31.7
click at [139, 150] on div "[PHONE_NUMBER] Connecting call… ALL TASKS ALL TASKS ACTIVE TASKS TASKS IN WRAP …" at bounding box center [130, 370] width 199 height 678
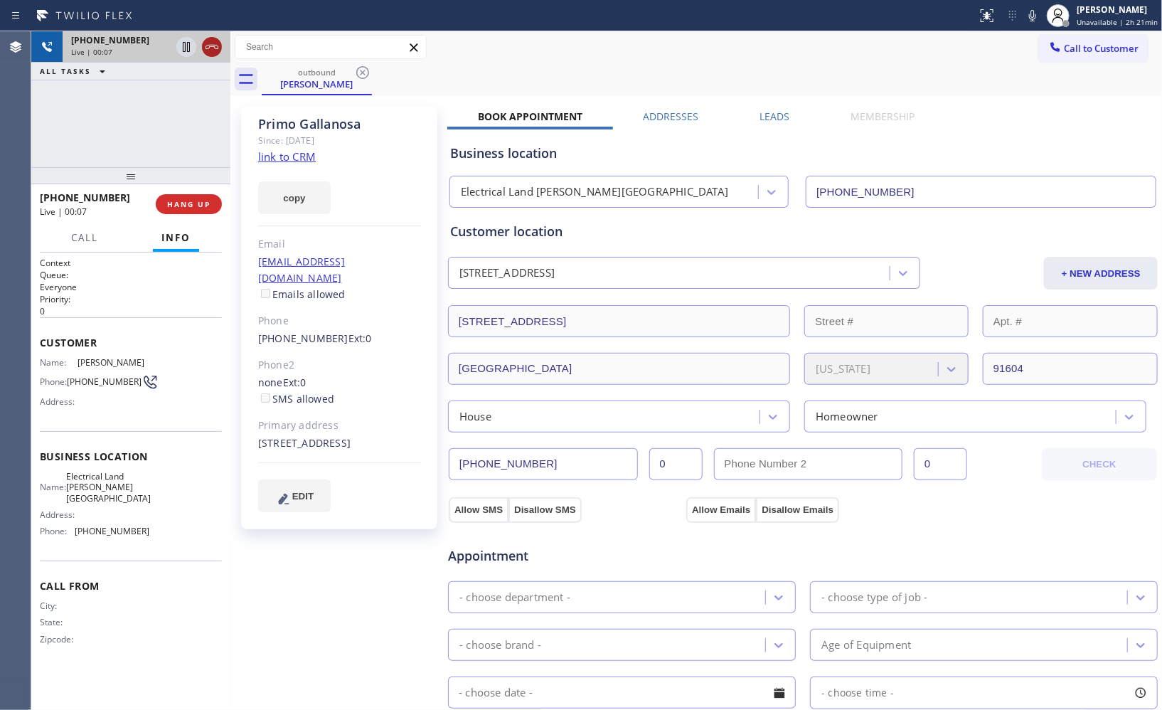
click at [211, 47] on icon at bounding box center [211, 46] width 17 height 17
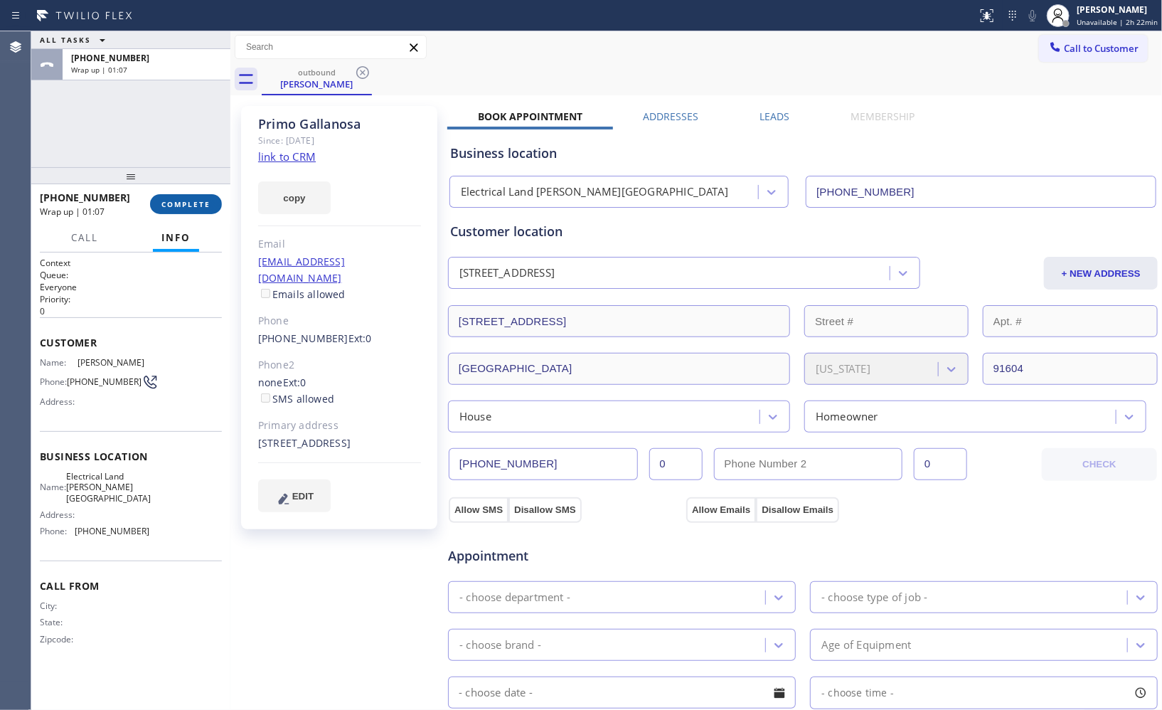
click at [191, 196] on button "COMPLETE" at bounding box center [186, 204] width 72 height 20
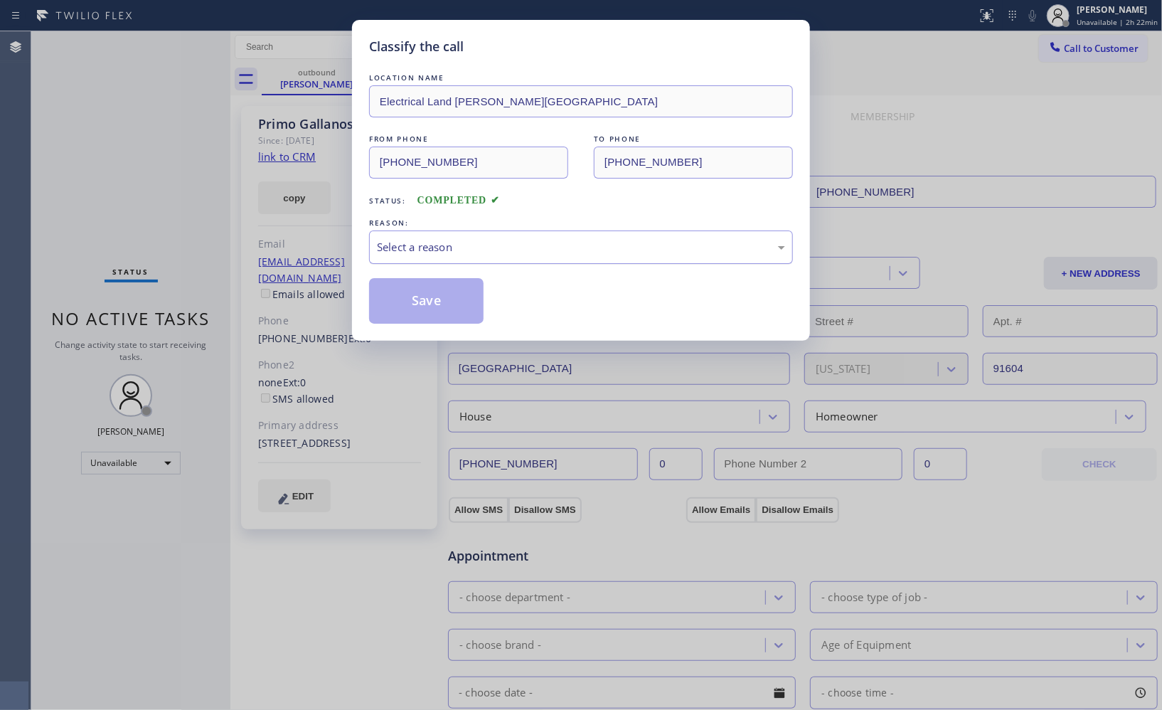
drag, startPoint x: 715, startPoint y: 250, endPoint x: 648, endPoint y: 261, distance: 67.7
click at [711, 250] on div "Select a reason" at bounding box center [581, 247] width 408 height 16
click at [448, 308] on button "Save" at bounding box center [426, 301] width 114 height 46
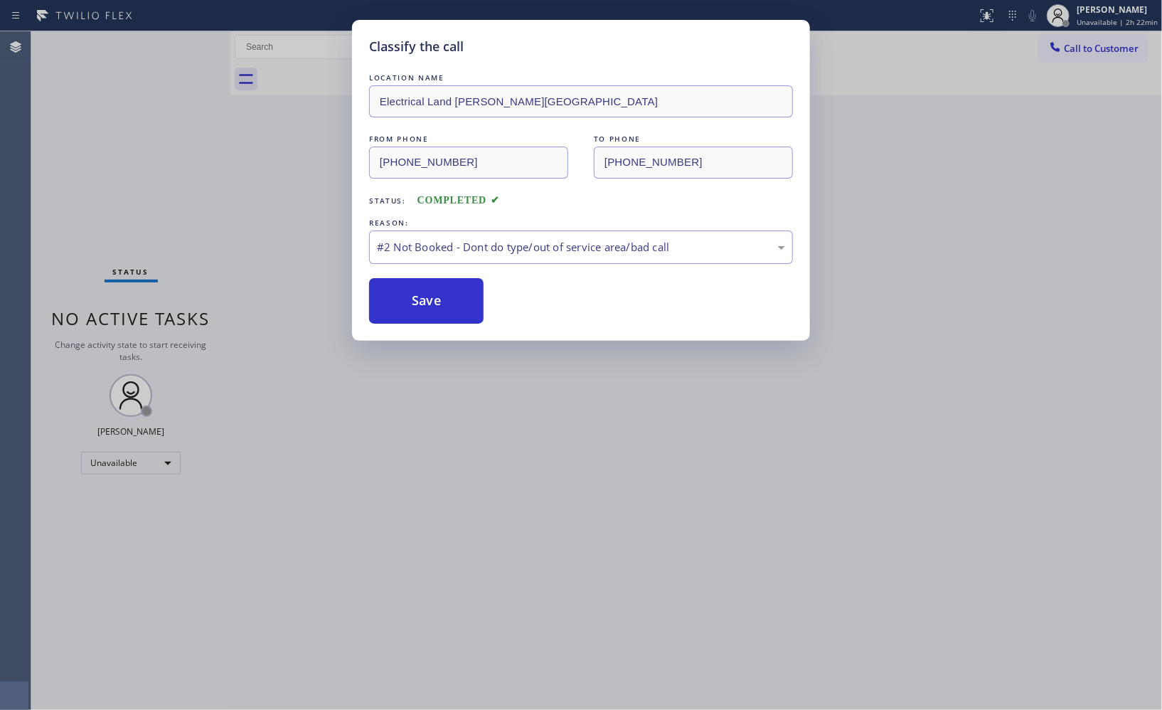
click at [1093, 48] on div "Classify the call LOCATION NAME Electrical Land [PERSON_NAME][GEOGRAPHIC_DATA] …" at bounding box center [581, 355] width 1162 height 710
click at [1093, 48] on span "Call to Customer" at bounding box center [1101, 48] width 75 height 13
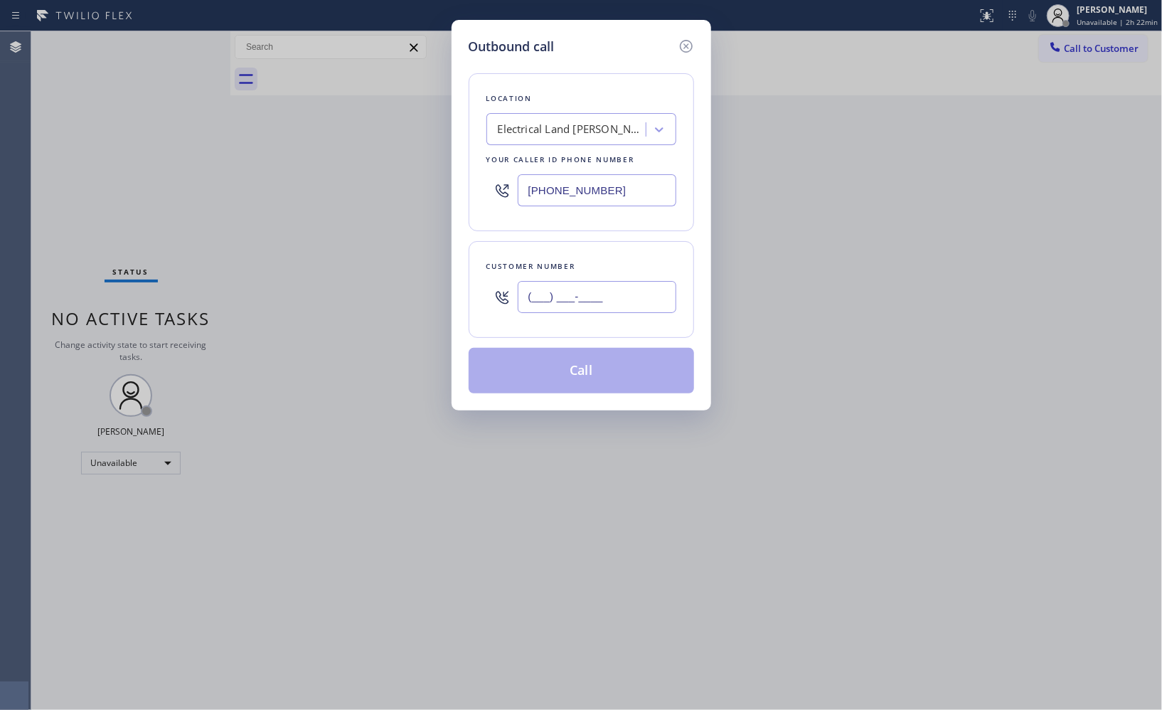
drag, startPoint x: 495, startPoint y: 304, endPoint x: 464, endPoint y: 295, distance: 32.6
click at [469, 301] on div "Customer number (___) ___-____" at bounding box center [581, 289] width 225 height 97
paste input "424) 280-0561"
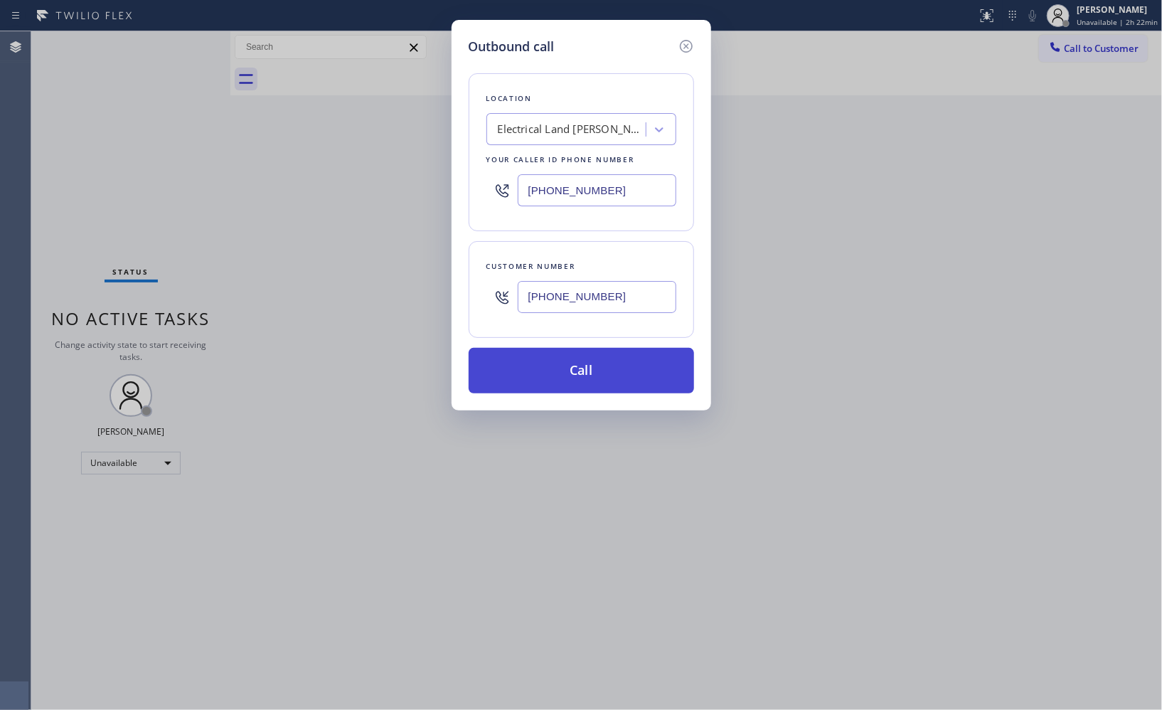
type input "[PHONE_NUMBER]"
click at [622, 374] on button "Call" at bounding box center [581, 371] width 225 height 46
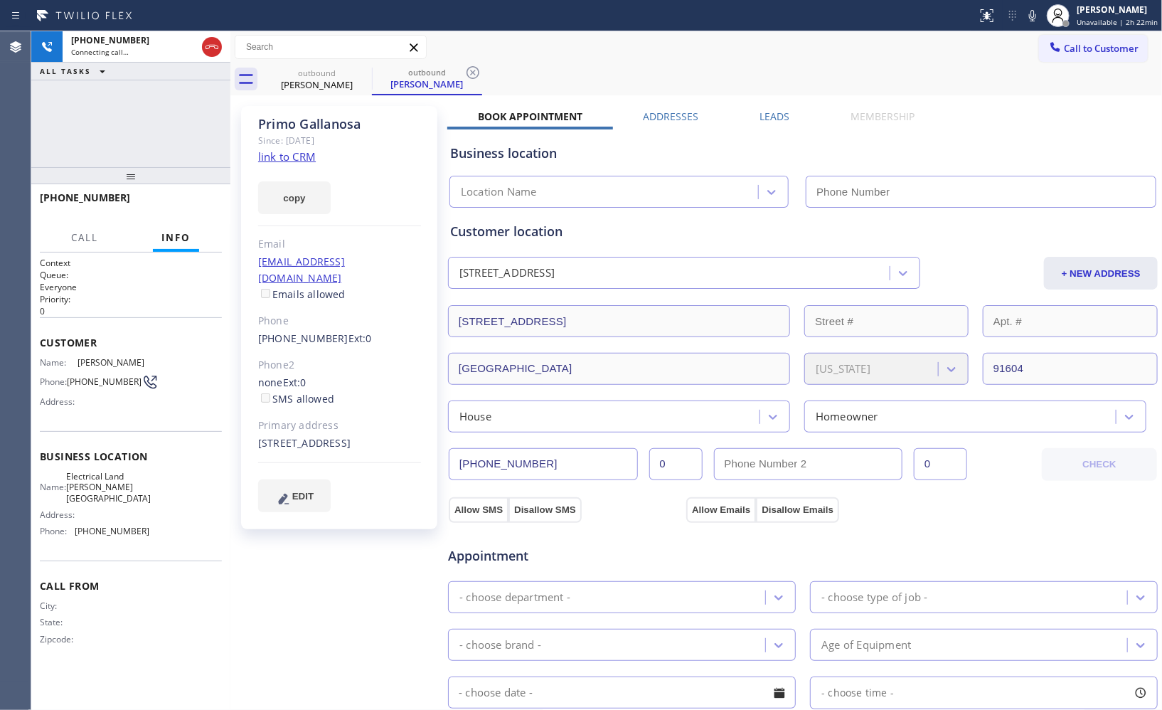
type input "[PHONE_NUMBER]"
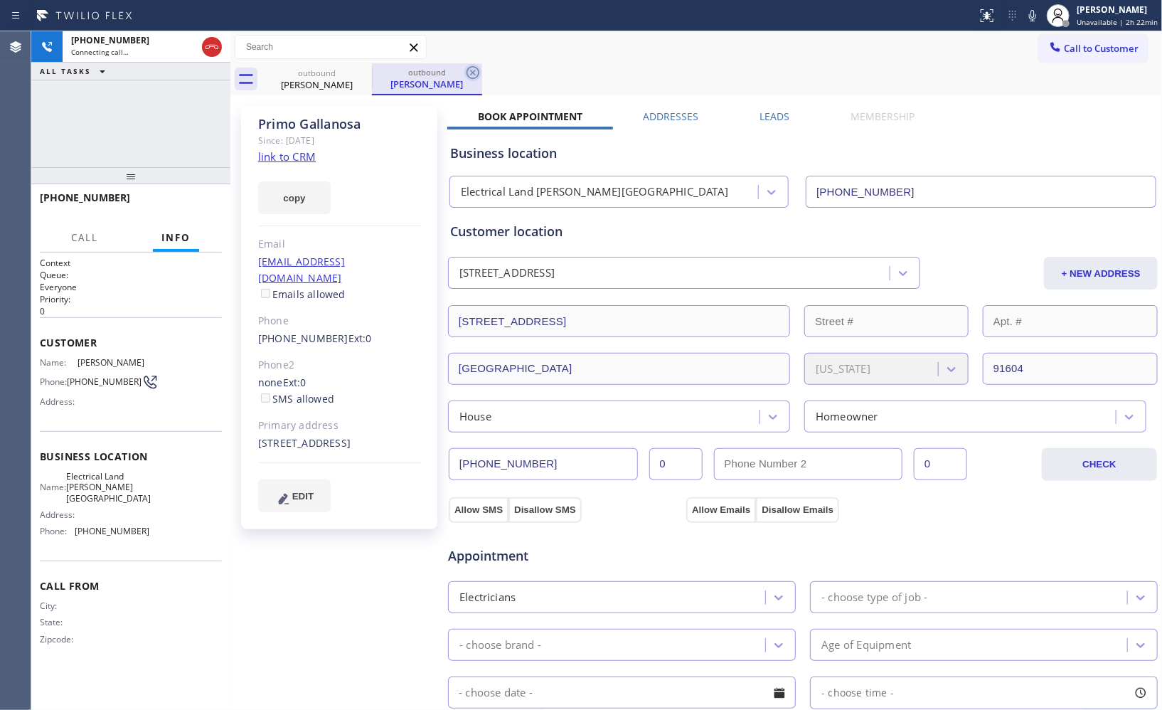
click at [476, 73] on icon at bounding box center [472, 72] width 17 height 17
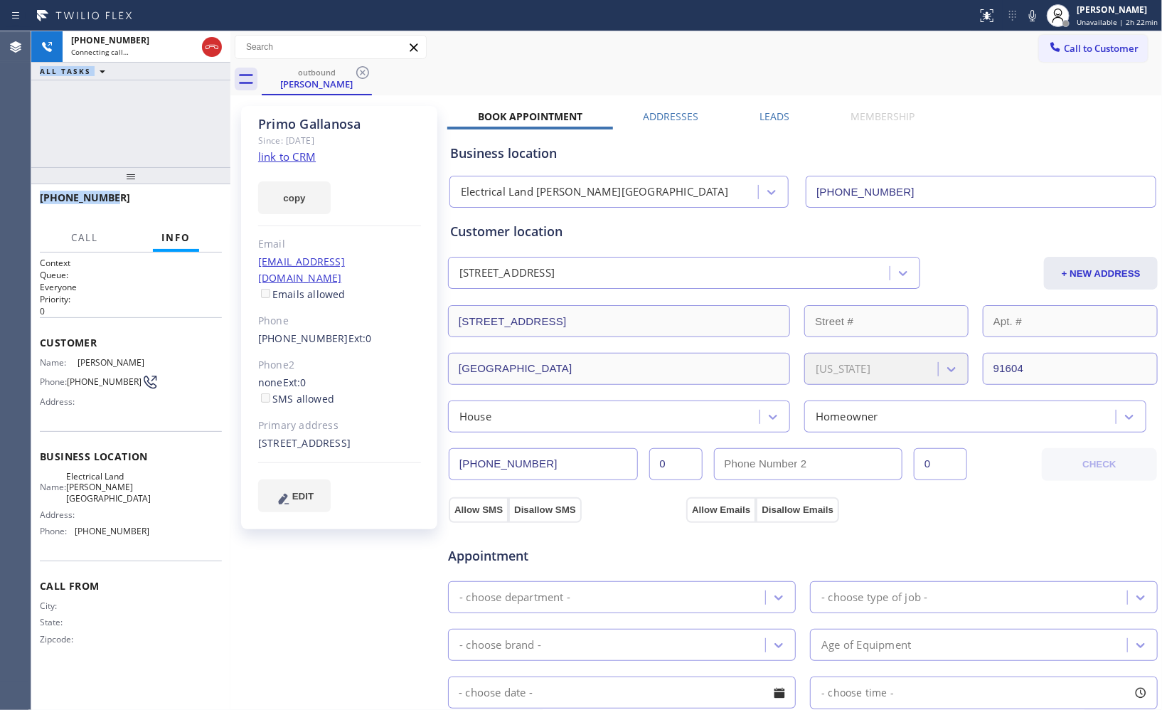
drag, startPoint x: 122, startPoint y: 196, endPoint x: 27, endPoint y: 191, distance: 95.4
click at [27, 191] on div "Agent Desktop Classify the call LOCATION NAME [DOMAIN_NAME] 5 Star Appliance Re…" at bounding box center [581, 370] width 1162 height 678
copy div "Classify the call LOCATION NAME FROM PHONE TO PHONE Status: COMPLETED REASON: N…"
click at [208, 48] on icon at bounding box center [211, 46] width 17 height 17
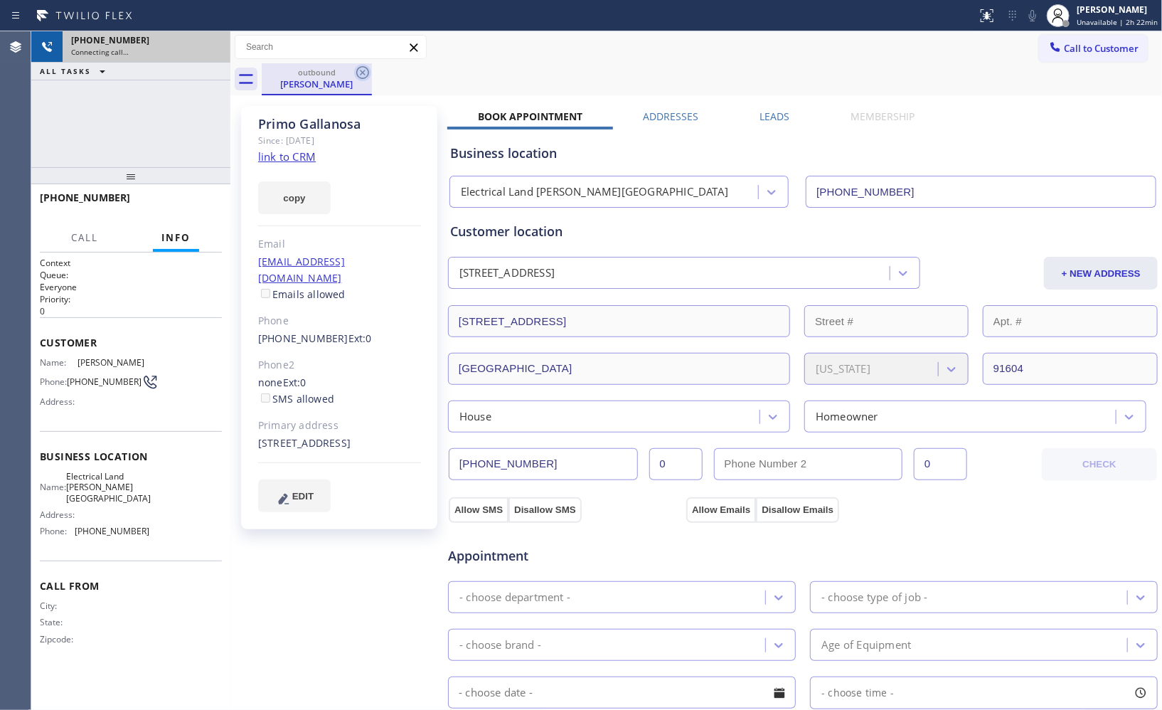
click at [361, 70] on icon at bounding box center [362, 72] width 17 height 17
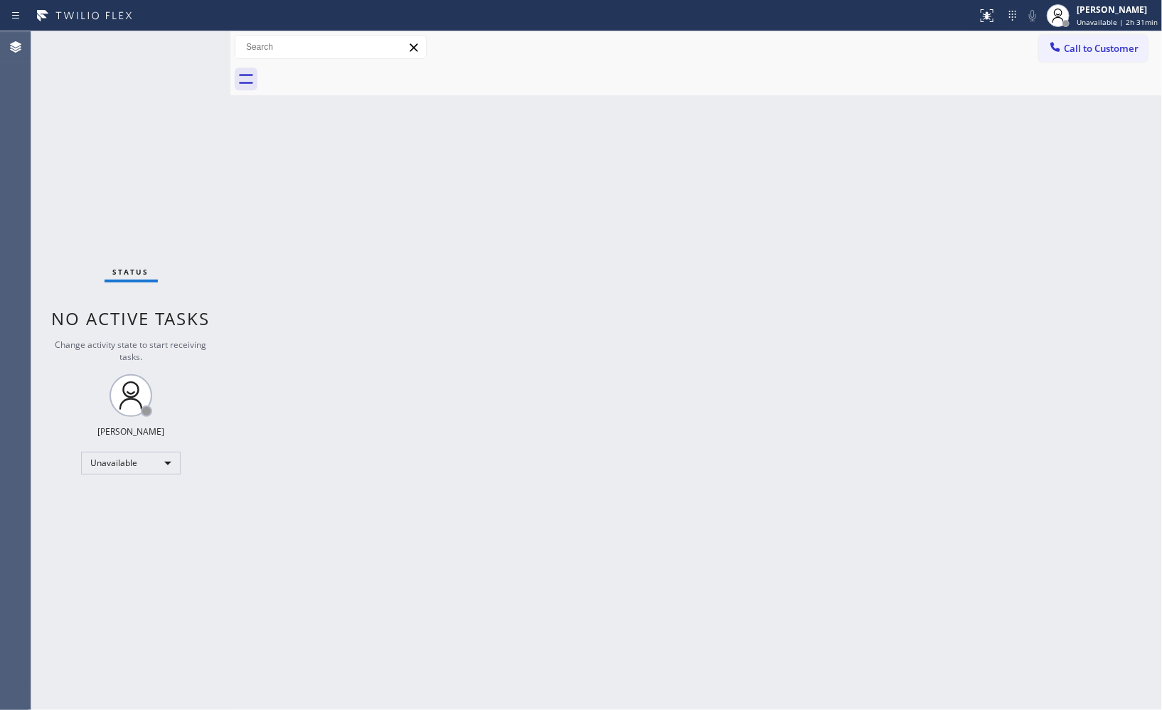
click at [801, 219] on div "Back to Dashboard Change Sender ID Customers Technicians Select a contact Outbo…" at bounding box center [695, 370] width 931 height 678
click at [1086, 46] on span "Call to Customer" at bounding box center [1101, 48] width 75 height 13
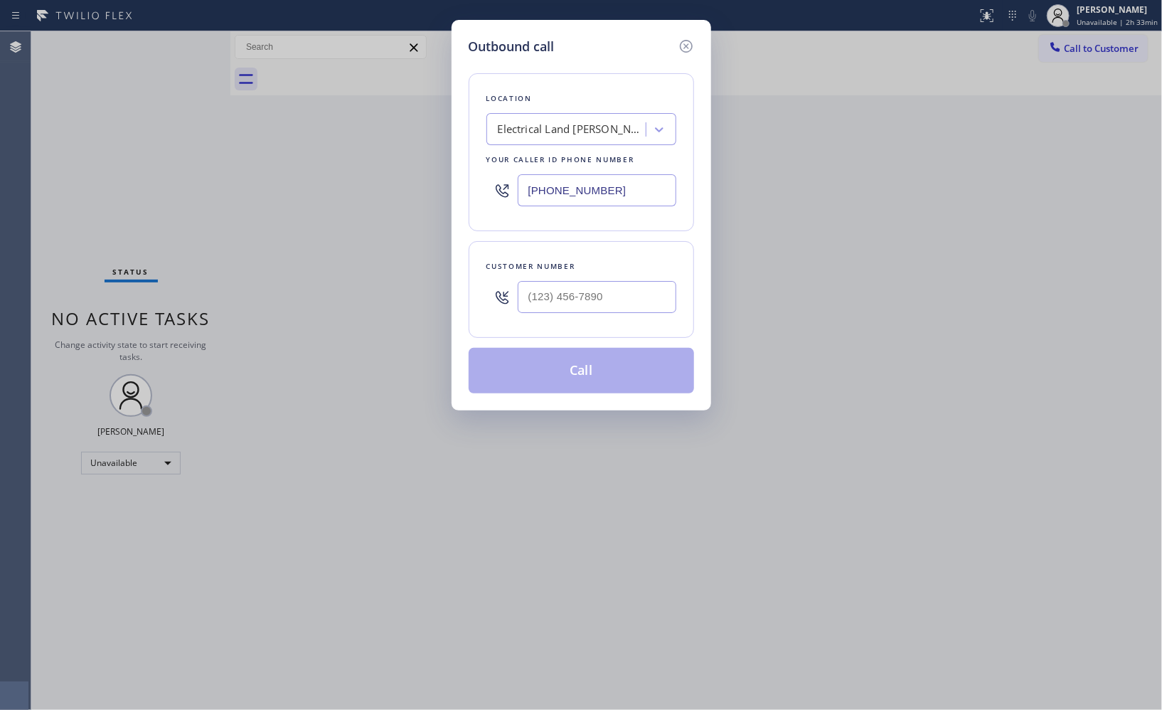
drag, startPoint x: 597, startPoint y: 193, endPoint x: 491, endPoint y: 168, distance: 109.0
click at [506, 176] on div "[PHONE_NUMBER]" at bounding box center [581, 190] width 190 height 46
paste input "509) 413-3448"
drag, startPoint x: 643, startPoint y: 193, endPoint x: 507, endPoint y: 179, distance: 136.5
click at [508, 181] on div "[PHONE_NUMBER]" at bounding box center [581, 190] width 190 height 46
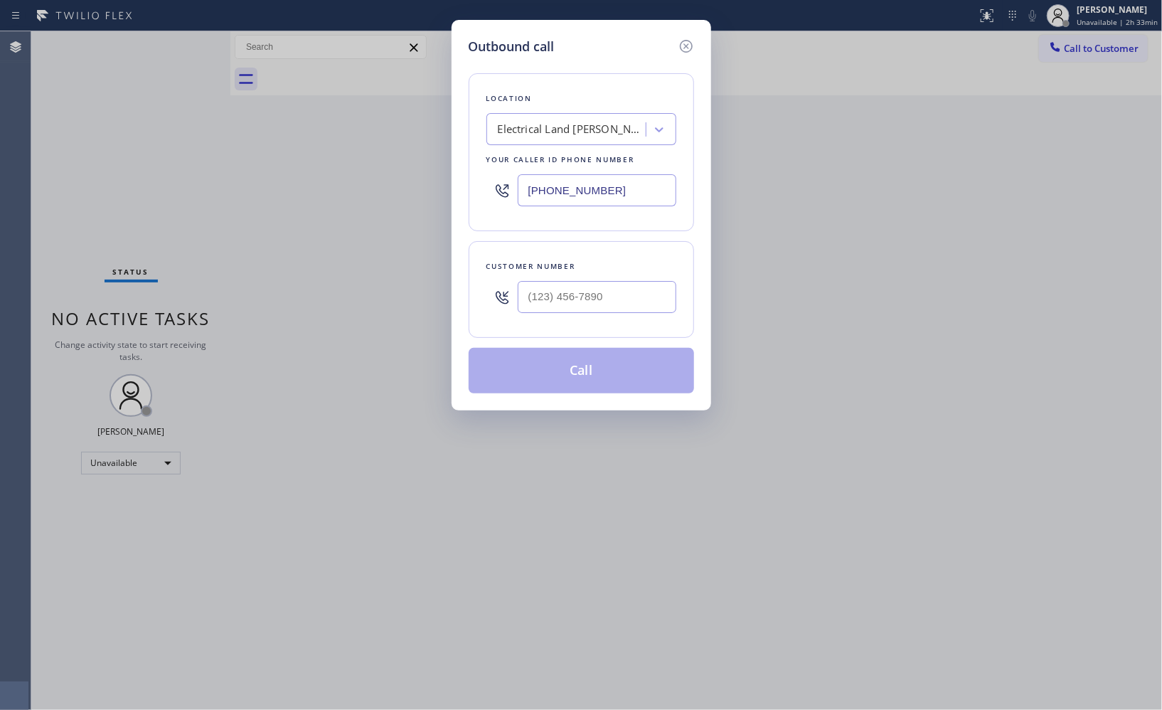
paste input "949) 688-6465"
type input "[PHONE_NUMBER]"
drag, startPoint x: 626, startPoint y: 288, endPoint x: 435, endPoint y: 257, distance: 193.8
click at [459, 292] on div "Outbound call Location Marvel Electricians [GEOGRAPHIC_DATA] Your caller id pho…" at bounding box center [581, 215] width 260 height 390
paste input "509) 413-3448"
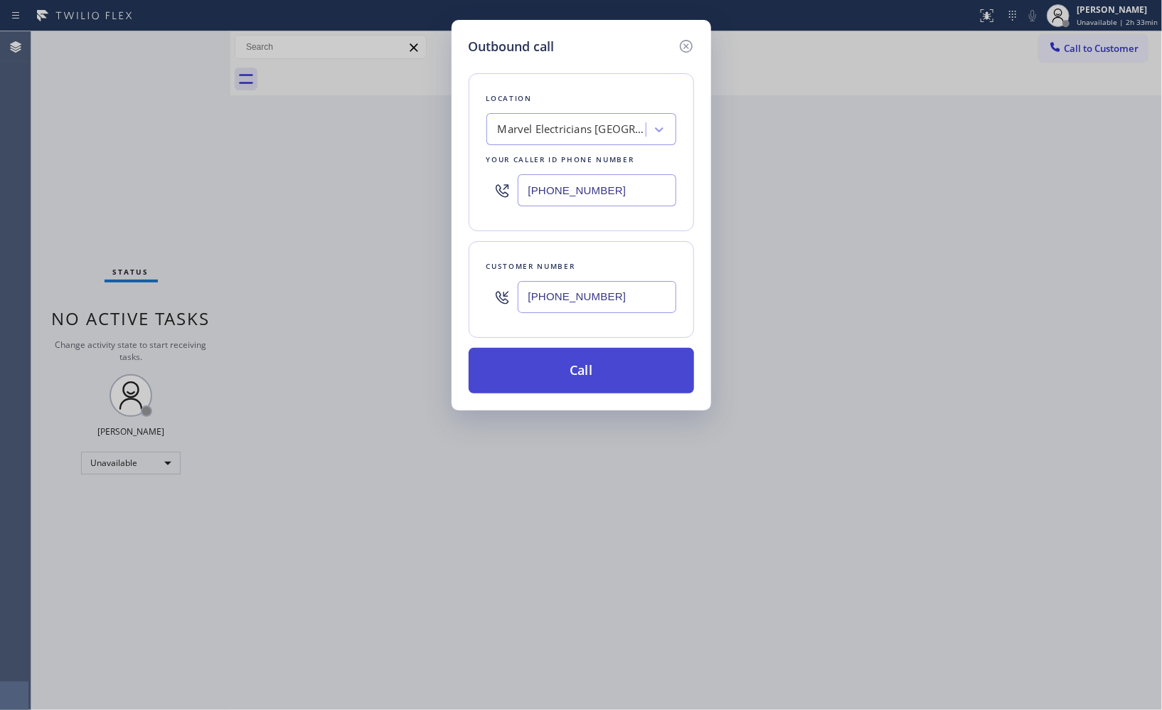
type input "[PHONE_NUMBER]"
click at [611, 384] on button "Call" at bounding box center [581, 371] width 225 height 46
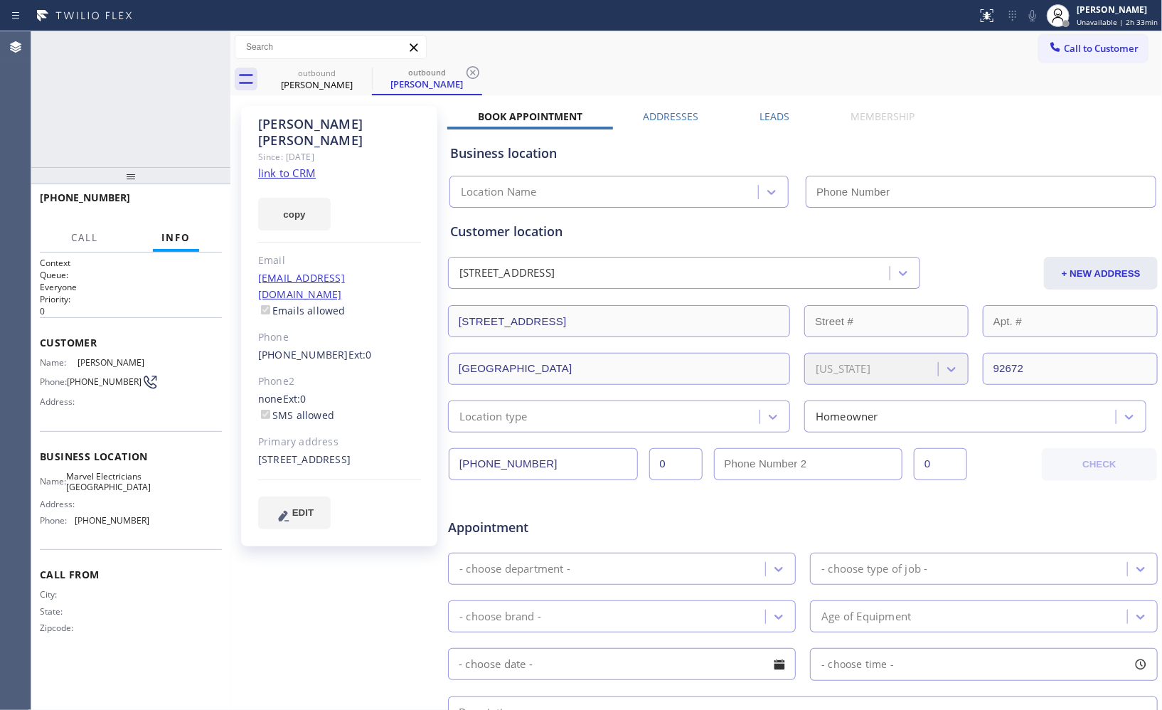
type input "[PHONE_NUMBER]"
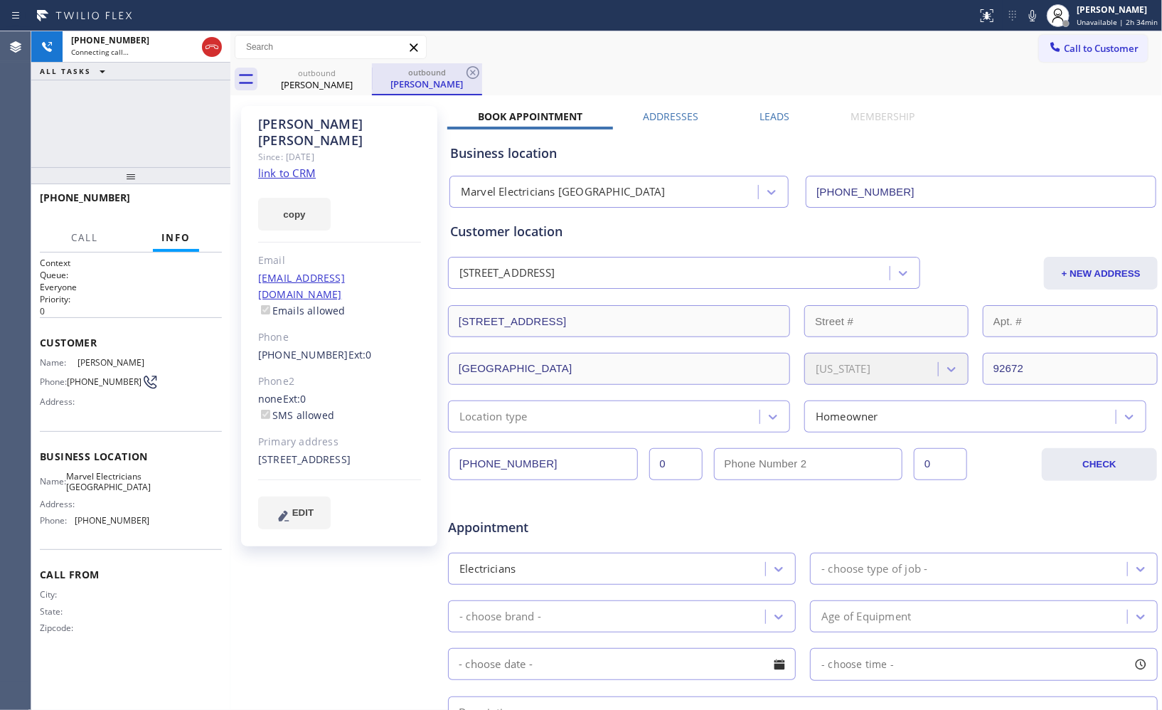
click at [462, 82] on div "[PERSON_NAME]" at bounding box center [426, 83] width 107 height 13
drag, startPoint x: 142, startPoint y: 183, endPoint x: 148, endPoint y: 148, distance: 36.0
click at [148, 148] on div "[PHONE_NUMBER] Connecting call… ALL TASKS ALL TASKS ACTIVE TASKS TASKS IN WRAP …" at bounding box center [130, 370] width 199 height 678
click at [474, 73] on icon at bounding box center [472, 72] width 17 height 17
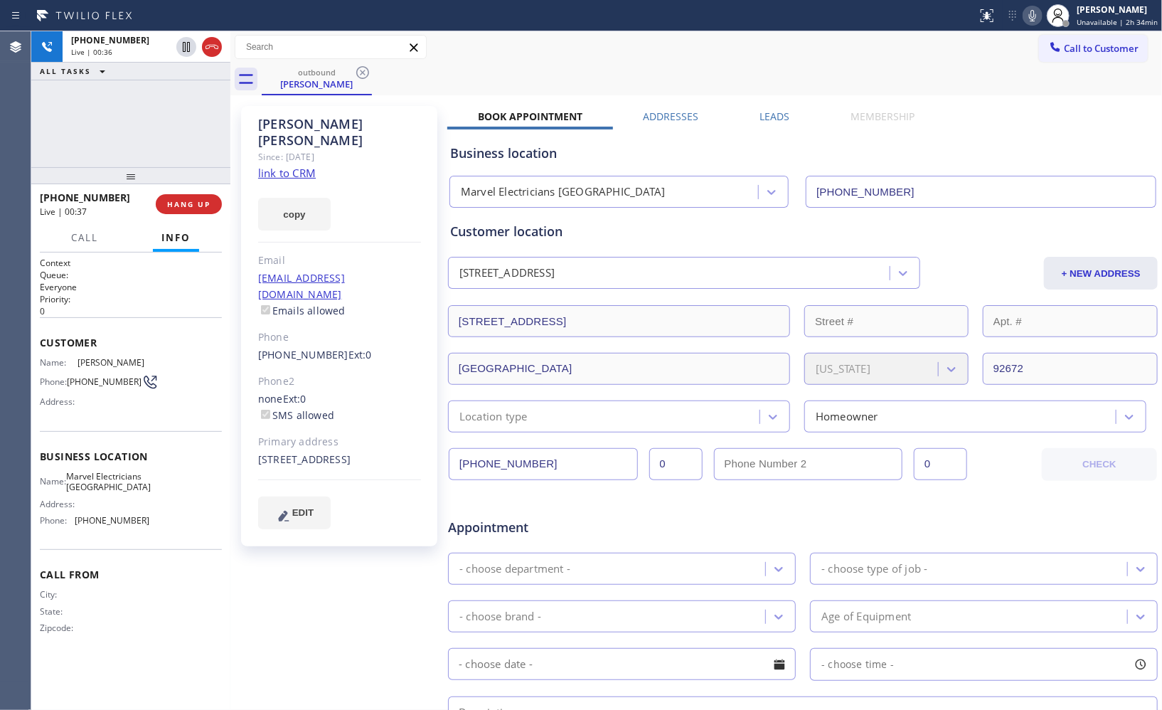
click at [1038, 14] on icon at bounding box center [1032, 15] width 17 height 17
click at [1039, 23] on icon at bounding box center [1032, 15] width 17 height 17
drag, startPoint x: 1039, startPoint y: 23, endPoint x: 837, endPoint y: 69, distance: 207.7
click at [986, 31] on div "Status report No issues detected If you experience an issue, please download th…" at bounding box center [581, 355] width 1162 height 710
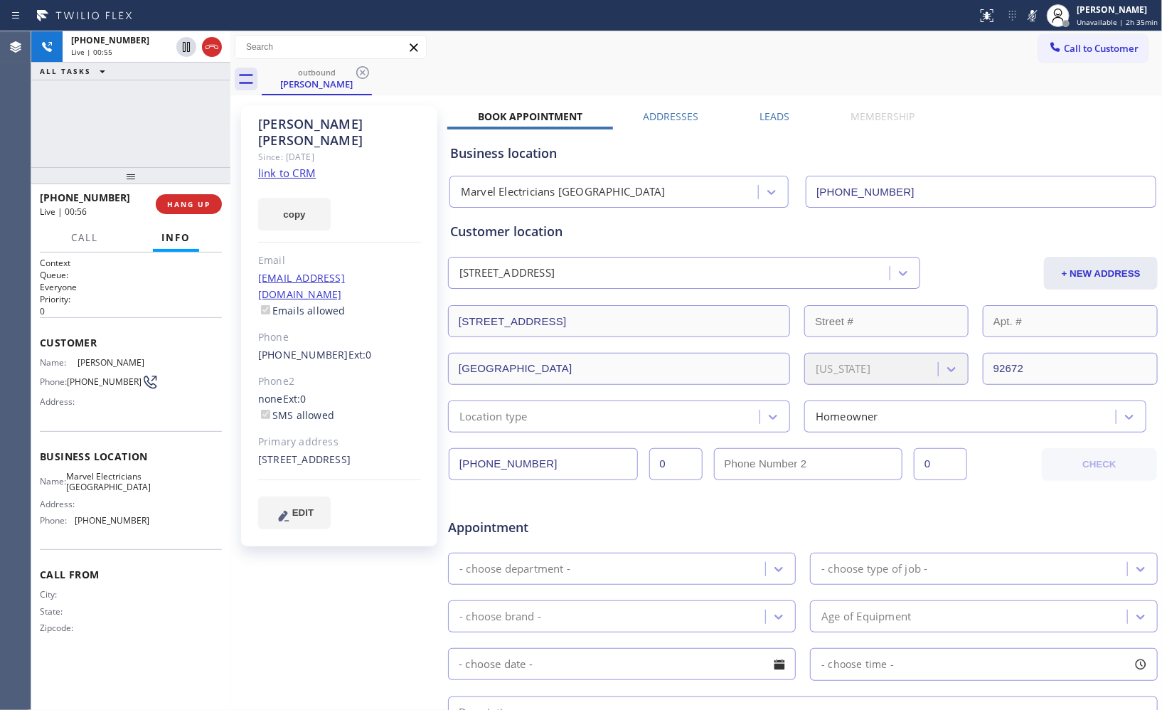
drag, startPoint x: 1038, startPoint y: 20, endPoint x: 890, endPoint y: 41, distance: 149.3
click at [1038, 19] on icon at bounding box center [1032, 15] width 17 height 17
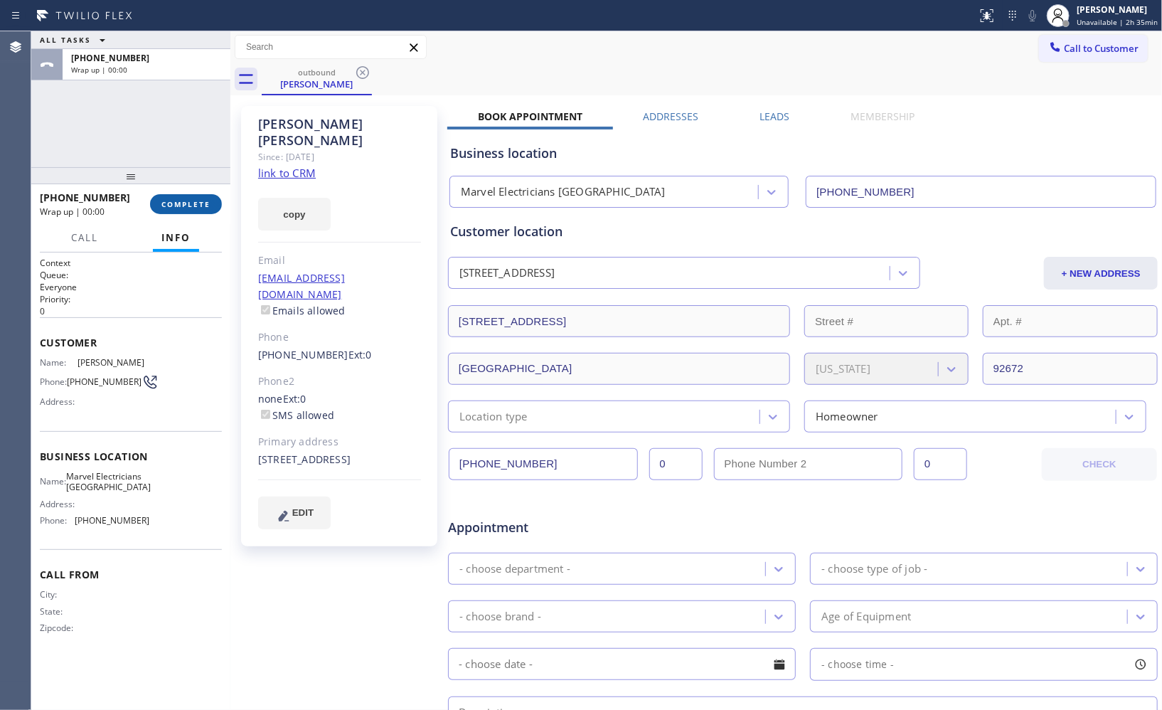
click at [193, 204] on span "COMPLETE" at bounding box center [185, 204] width 49 height 10
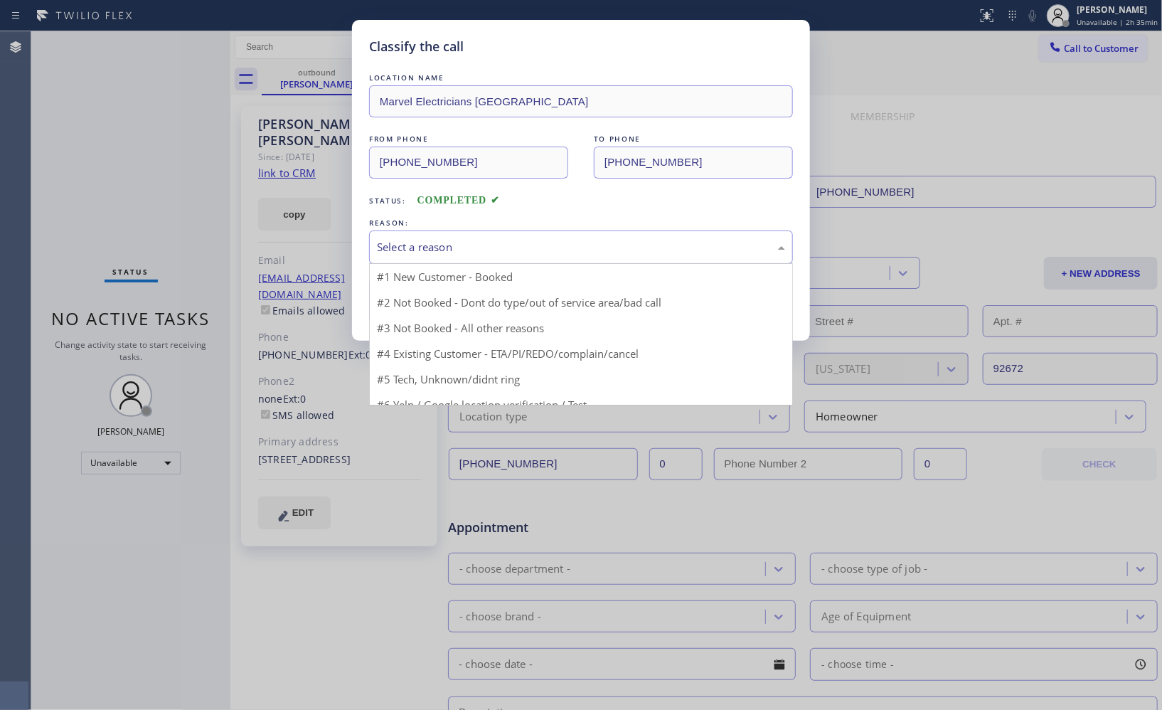
drag, startPoint x: 665, startPoint y: 249, endPoint x: 530, endPoint y: 283, distance: 139.3
click at [663, 247] on div "Select a reason" at bounding box center [581, 247] width 408 height 16
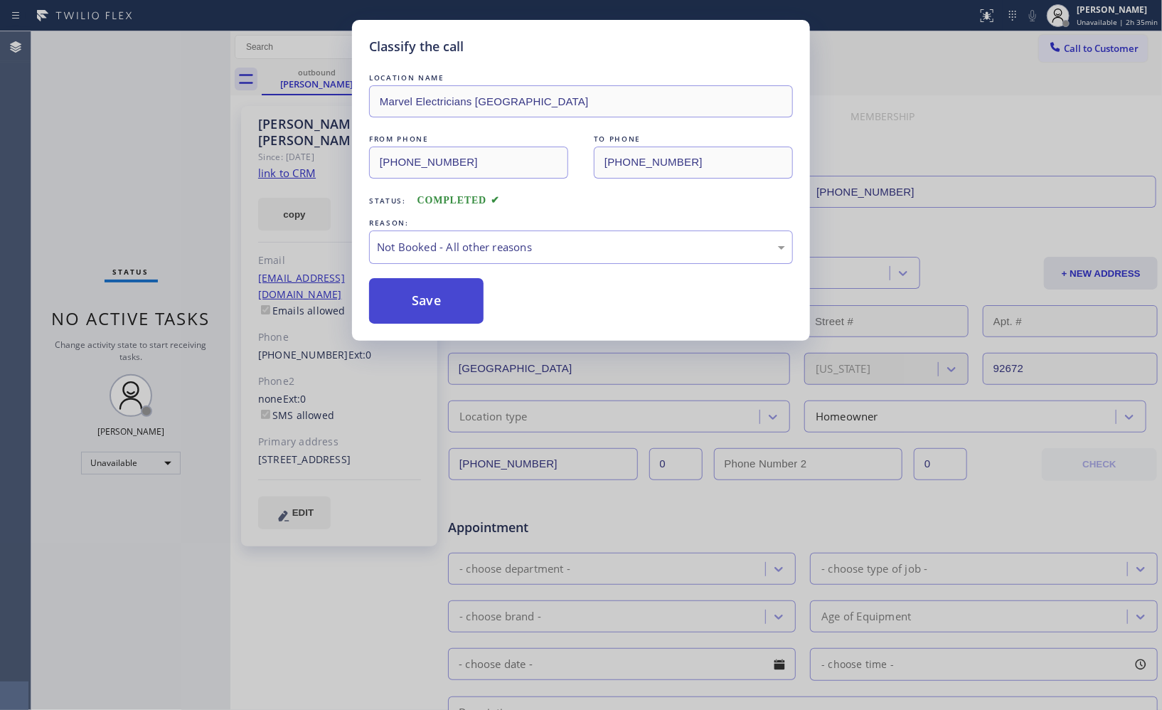
click at [437, 309] on button "Save" at bounding box center [426, 301] width 114 height 46
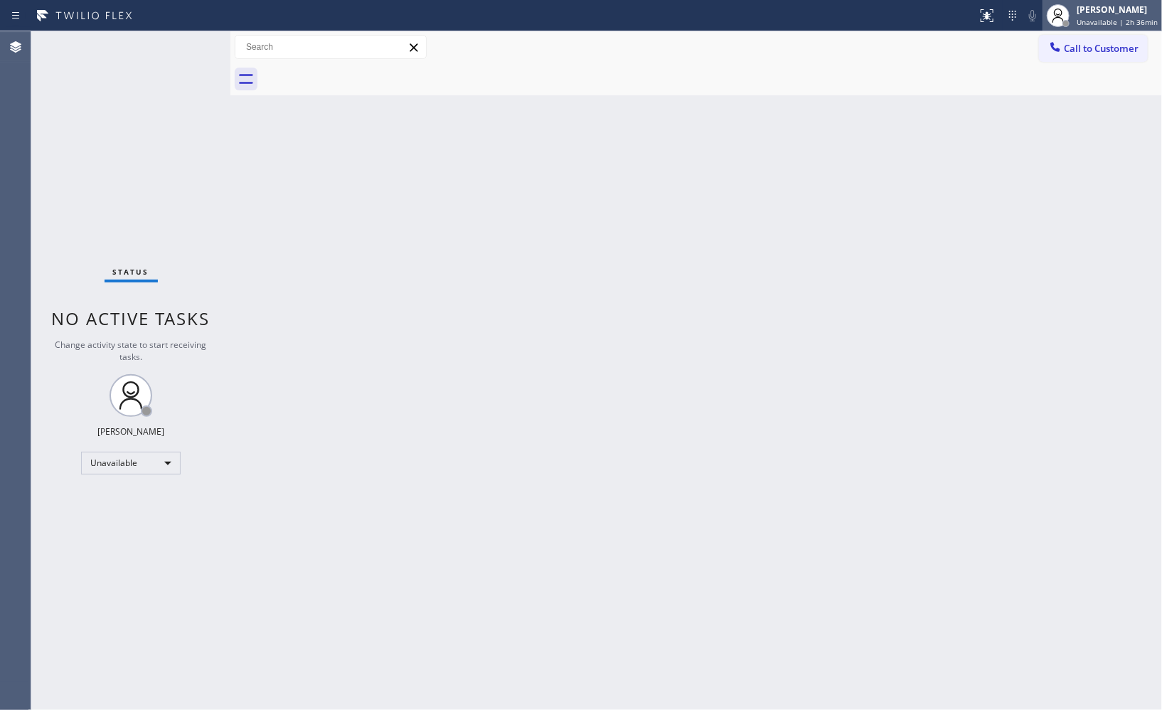
click at [1116, 19] on span "Unavailable | 2h 36min" at bounding box center [1116, 22] width 81 height 10
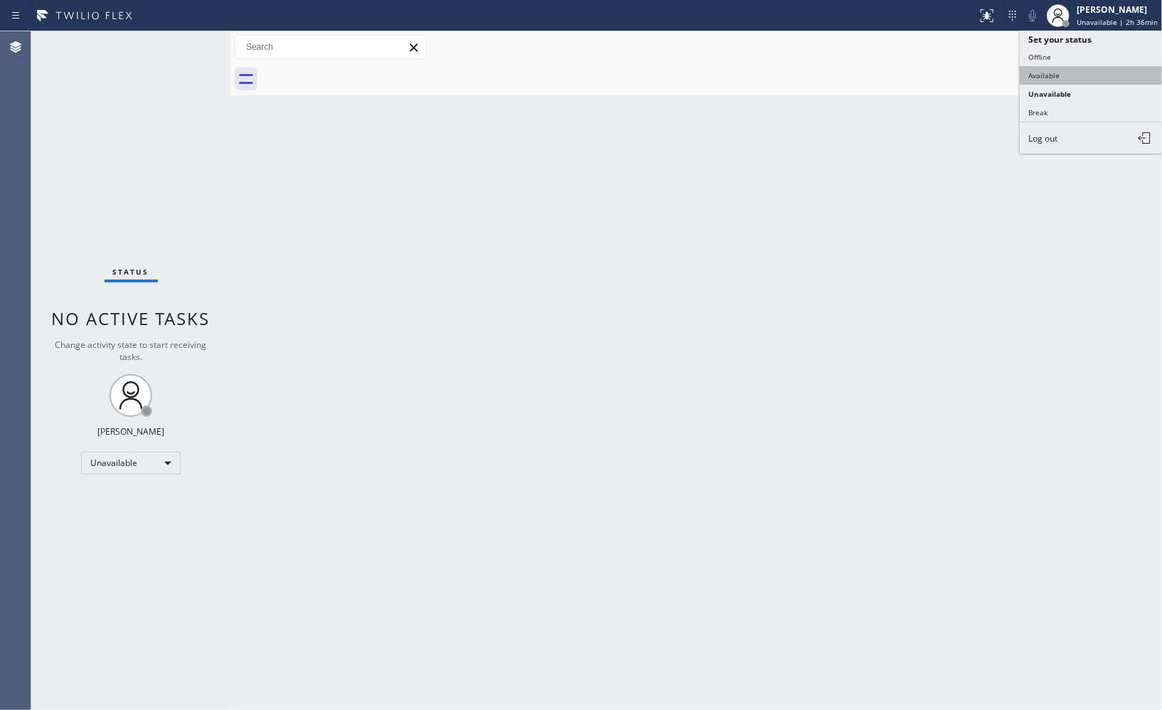
click at [1061, 74] on button "Available" at bounding box center [1091, 75] width 142 height 18
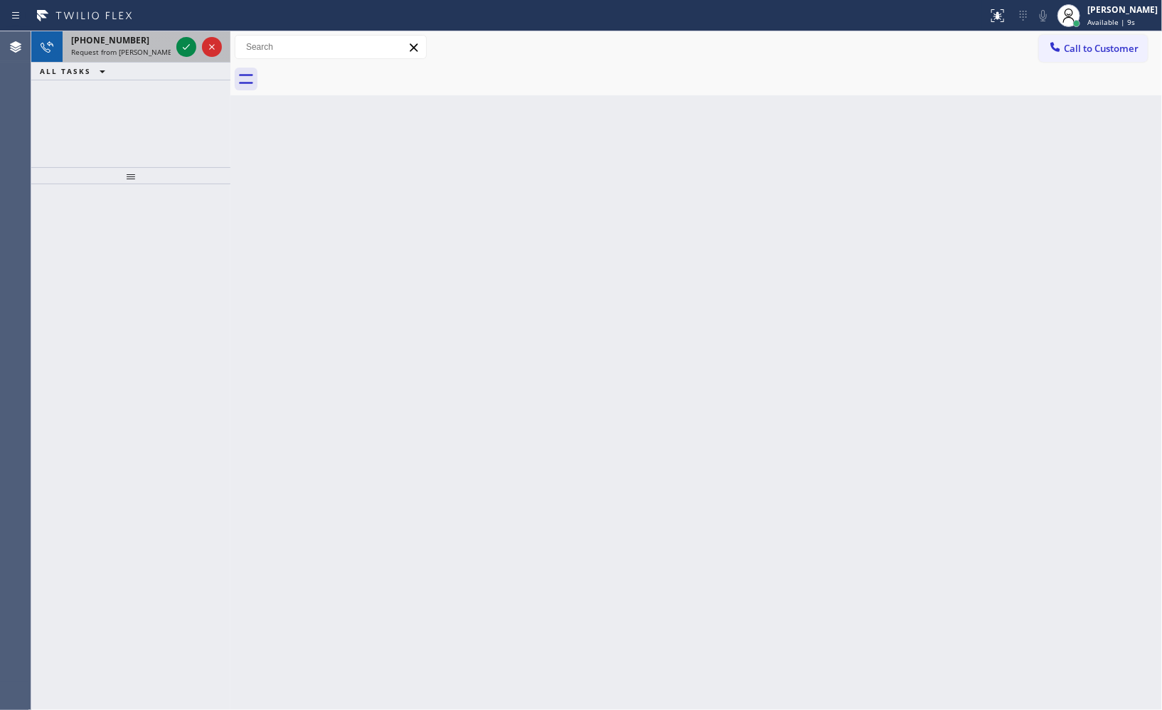
click at [124, 47] on span "Request from [PERSON_NAME] (direct)" at bounding box center [135, 52] width 129 height 10
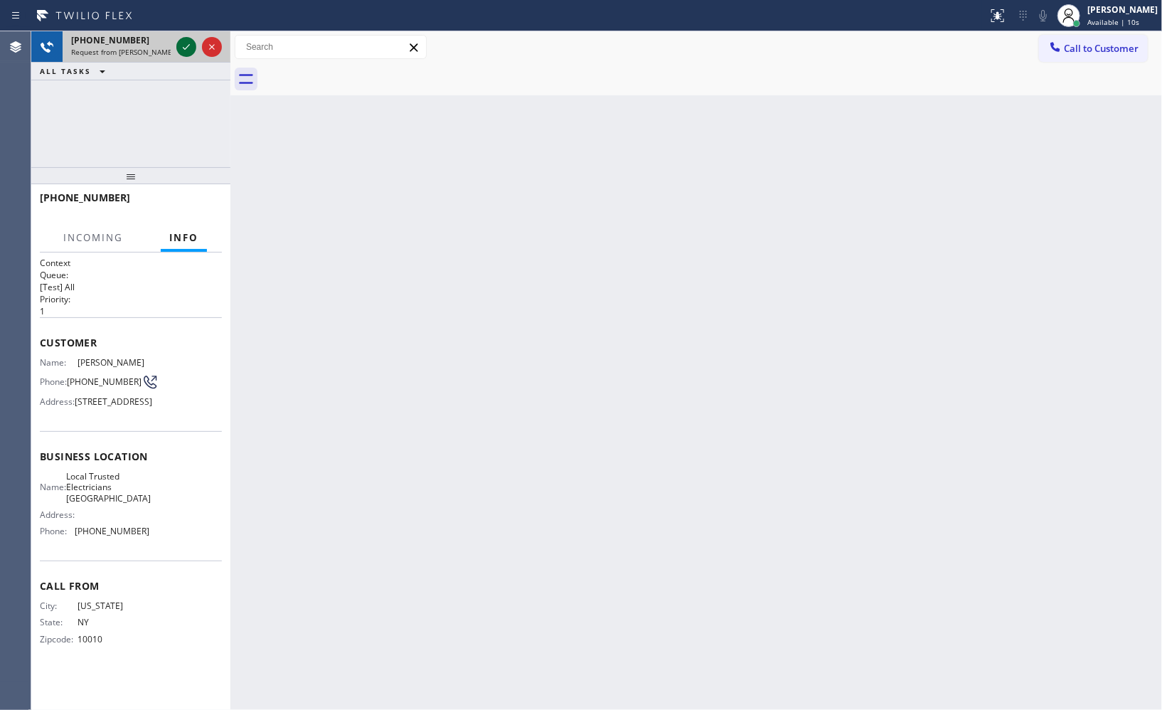
click at [186, 45] on icon at bounding box center [186, 46] width 17 height 17
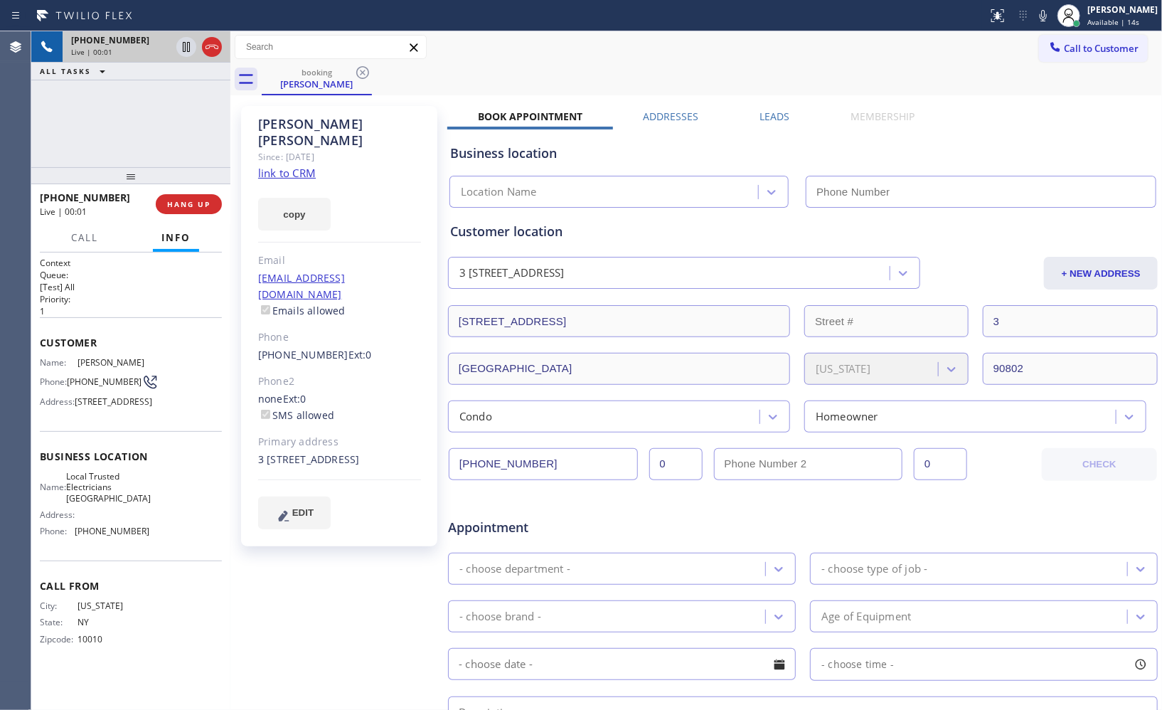
type input "[PHONE_NUMBER]"
click at [1052, 20] on icon at bounding box center [1042, 15] width 17 height 17
click at [186, 52] on icon at bounding box center [186, 46] width 17 height 17
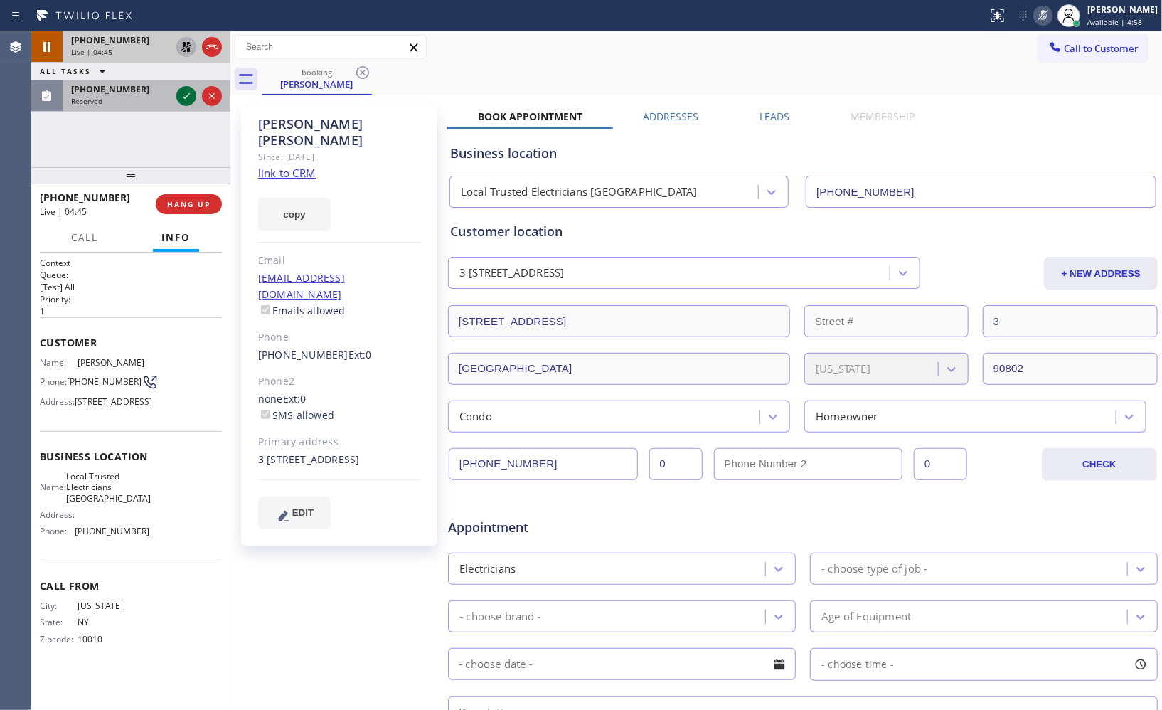
click at [186, 95] on icon at bounding box center [186, 95] width 17 height 17
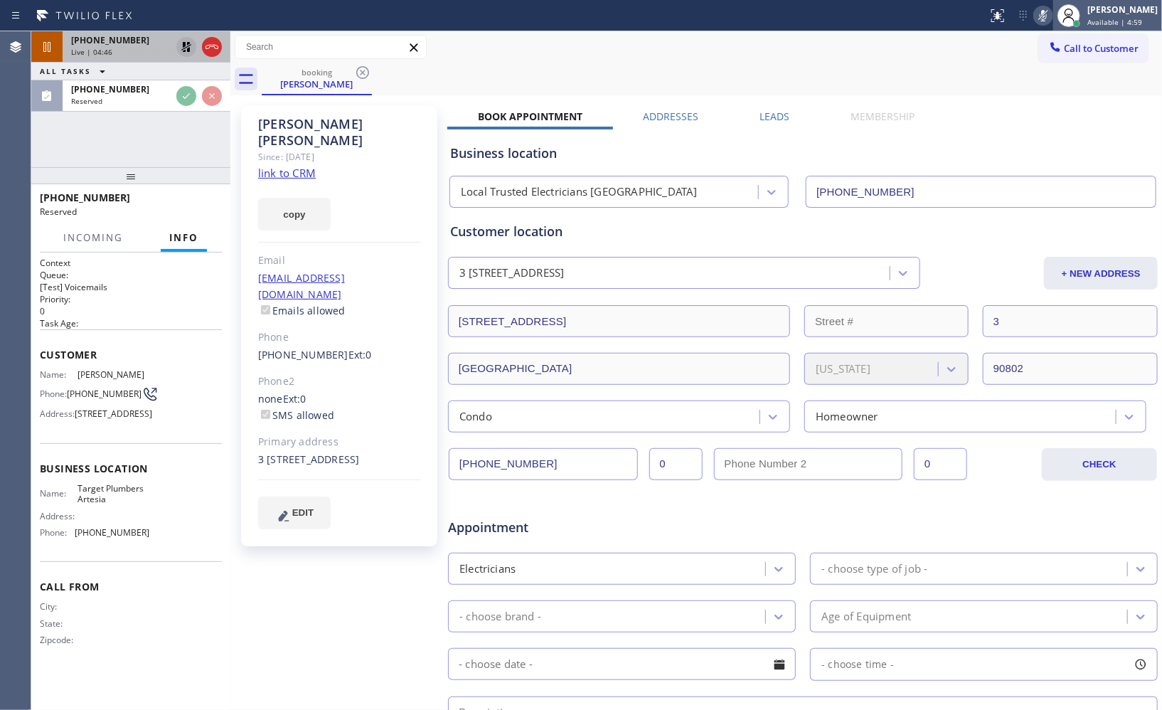
click at [1109, 18] on span "Available | 4:59" at bounding box center [1114, 22] width 55 height 10
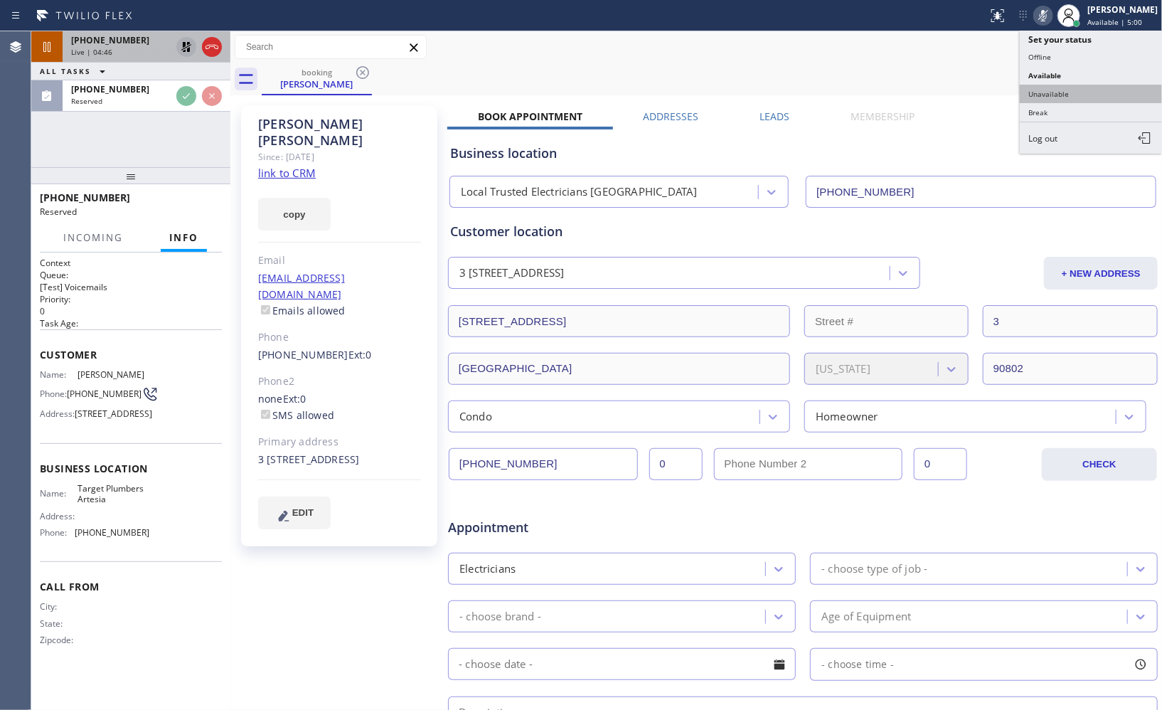
click at [1085, 97] on button "Unavailable" at bounding box center [1091, 94] width 142 height 18
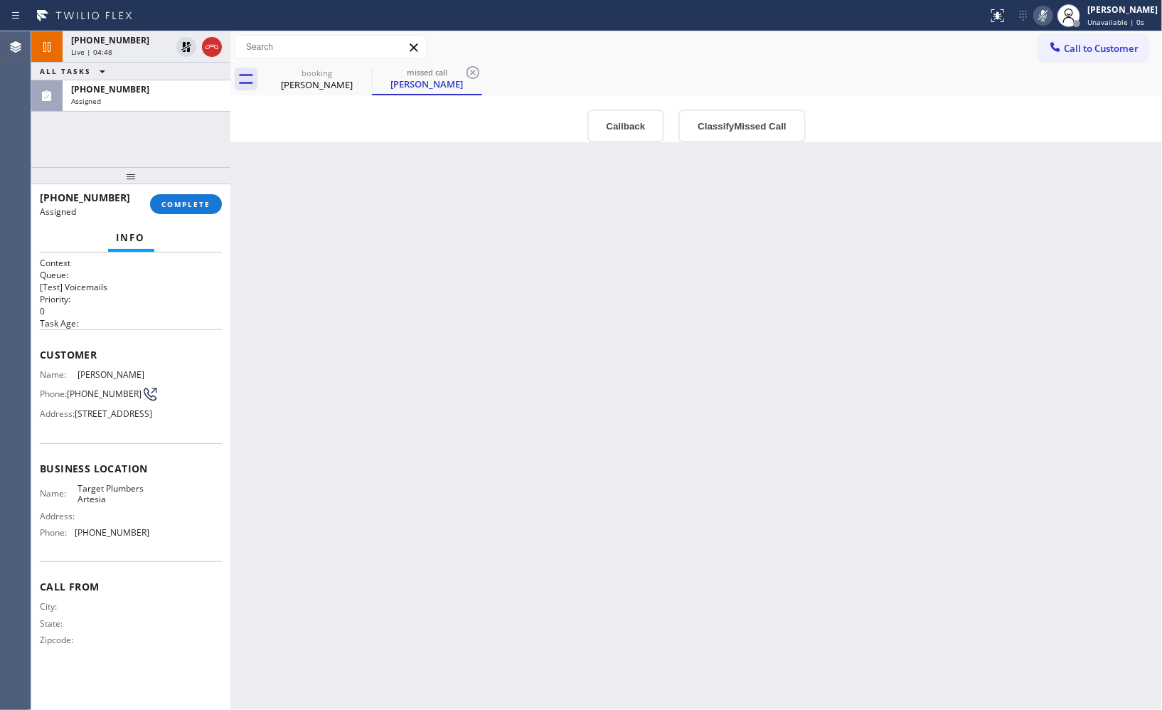
drag, startPoint x: 188, startPoint y: 46, endPoint x: 957, endPoint y: 19, distance: 769.7
click at [191, 46] on icon at bounding box center [186, 46] width 17 height 17
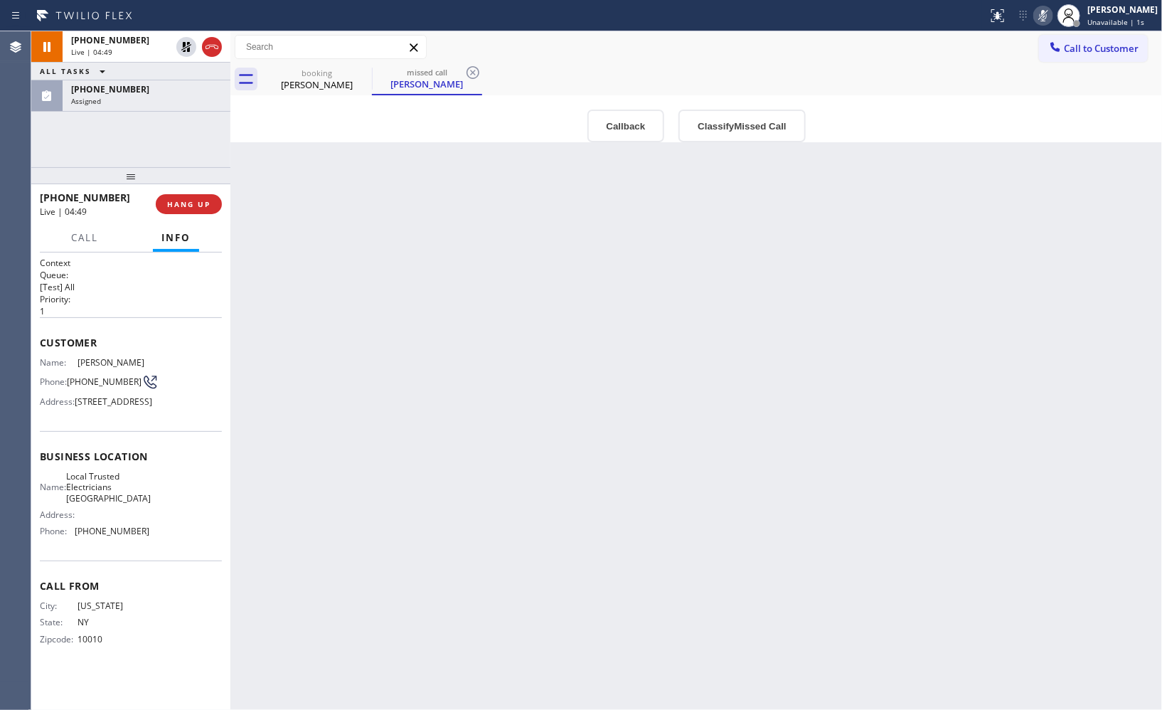
click at [1052, 15] on icon at bounding box center [1042, 15] width 17 height 17
drag, startPoint x: 801, startPoint y: 38, endPoint x: 798, endPoint y: 23, distance: 14.4
click at [801, 38] on div "Call to Customer Outbound call Location Marvel Electricians [GEOGRAPHIC_DATA] Y…" at bounding box center [695, 47] width 931 height 25
click at [744, 370] on div "Back to Dashboard Change Sender ID Customers Technicians Select a contact Outbo…" at bounding box center [695, 370] width 931 height 678
click at [772, 309] on div "Back to Dashboard Change Sender ID Customers Technicians Select a contact Outbo…" at bounding box center [695, 370] width 931 height 678
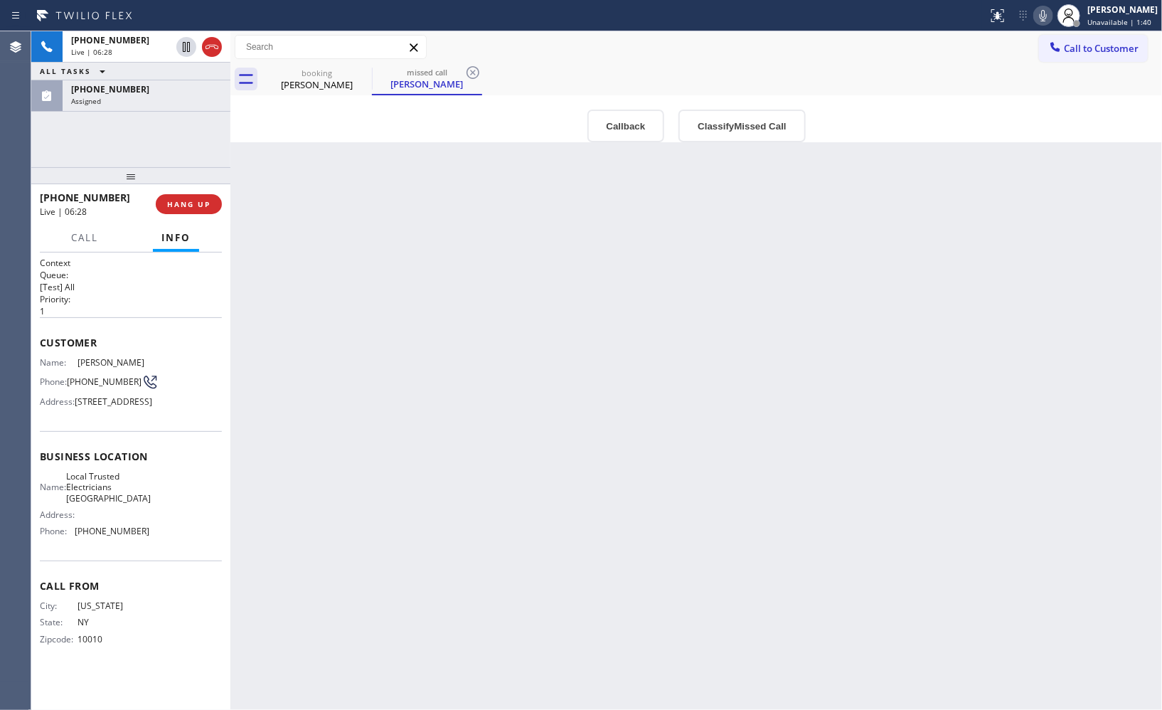
click at [724, 342] on div "Back to Dashboard Change Sender ID Customers Technicians Select a contact Outbo…" at bounding box center [695, 370] width 931 height 678
click at [757, 346] on div "Back to Dashboard Change Sender ID Customers Technicians Select a contact Outbo…" at bounding box center [695, 370] width 931 height 678
click at [215, 48] on icon at bounding box center [211, 46] width 17 height 17
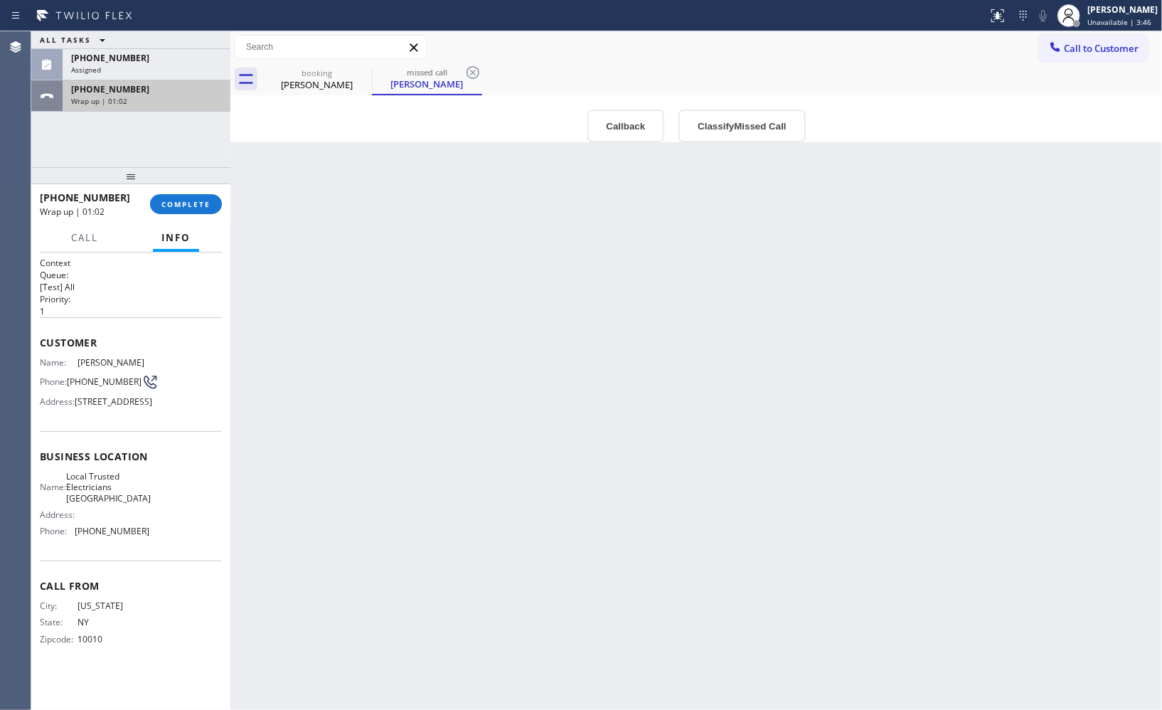
click at [162, 97] on div "Wrap up | 01:02" at bounding box center [146, 101] width 151 height 10
click at [157, 89] on div "[PHONE_NUMBER]" at bounding box center [146, 89] width 151 height 12
click at [187, 204] on span "COMPLETE" at bounding box center [185, 204] width 49 height 10
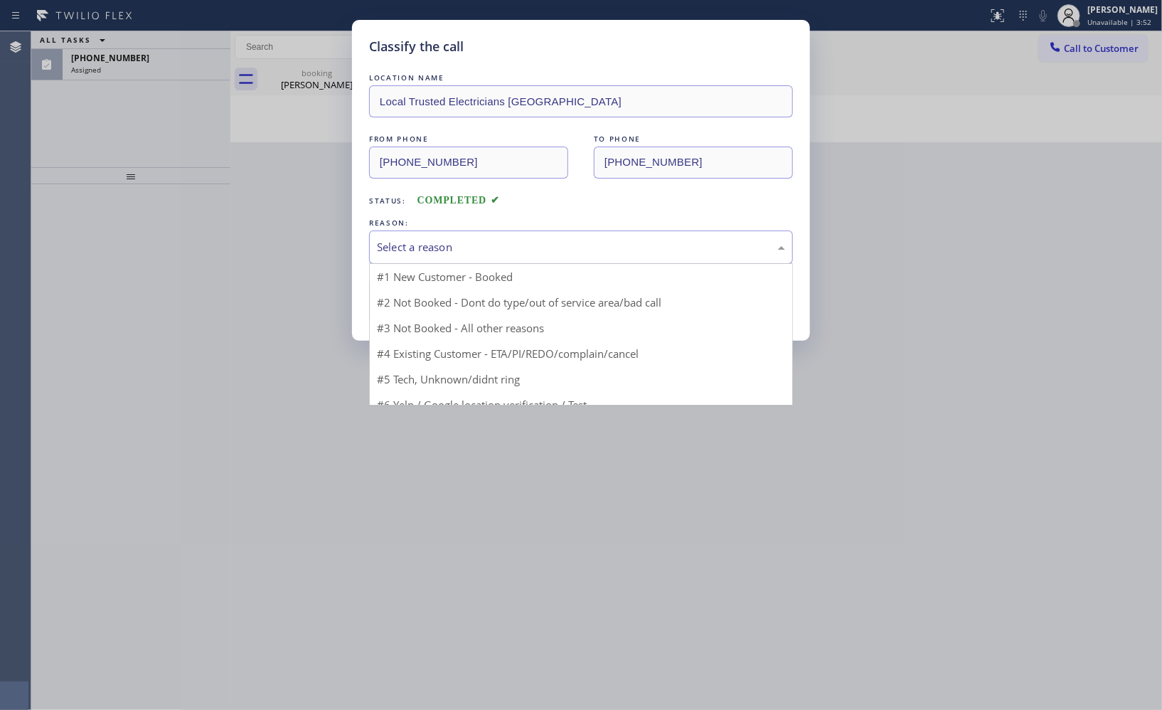
click at [434, 252] on div "Select a reason" at bounding box center [581, 247] width 408 height 16
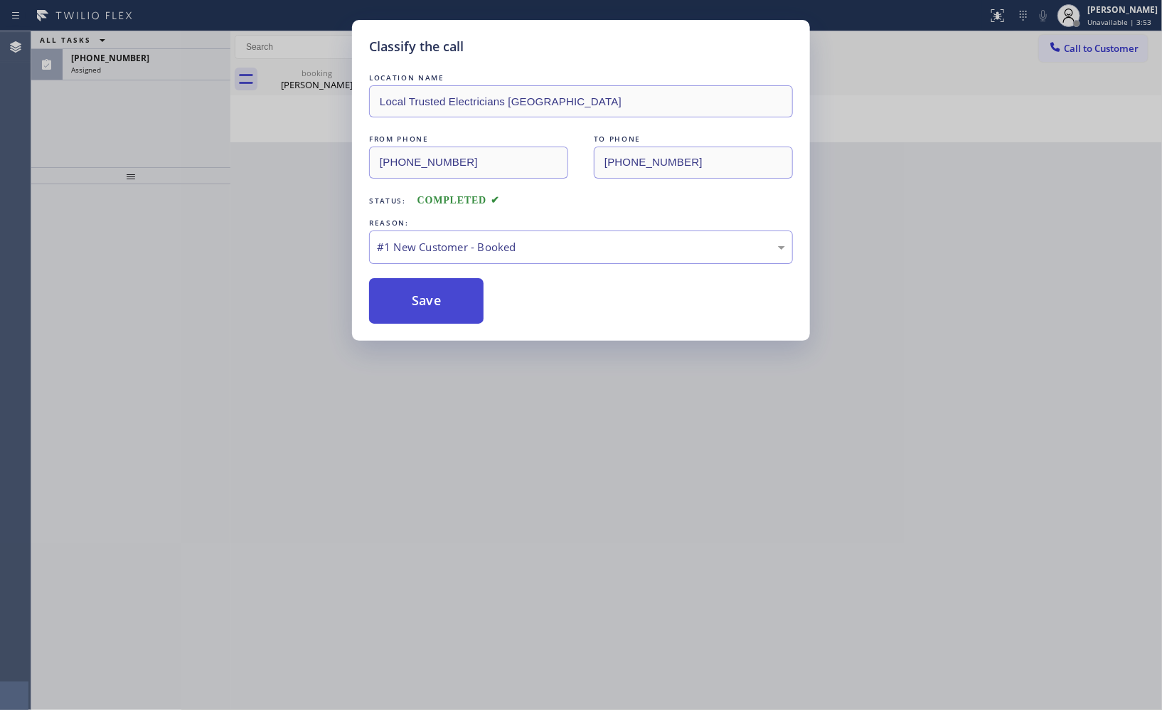
click at [463, 294] on button "Save" at bounding box center [426, 301] width 114 height 46
click at [183, 74] on div "Classify the call LOCATION NAME Local Trusted Electricians [GEOGRAPHIC_DATA] FR…" at bounding box center [581, 355] width 1162 height 710
click at [176, 62] on div "Classify the call LOCATION NAME Local Trusted Electricians [GEOGRAPHIC_DATA] FR…" at bounding box center [581, 355] width 1162 height 710
click at [181, 64] on div "Classify the call LOCATION NAME Local Trusted Electricians [GEOGRAPHIC_DATA] FR…" at bounding box center [581, 355] width 1162 height 710
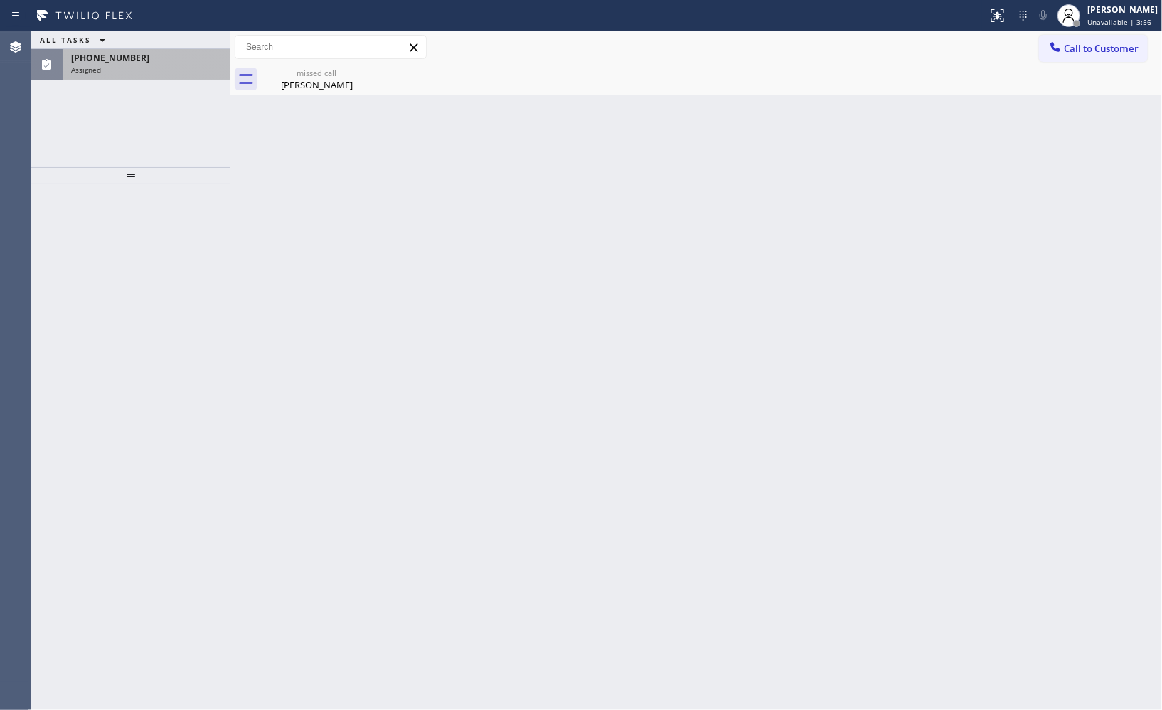
click at [132, 75] on div "[PHONE_NUMBER] Assigned" at bounding box center [144, 64] width 162 height 31
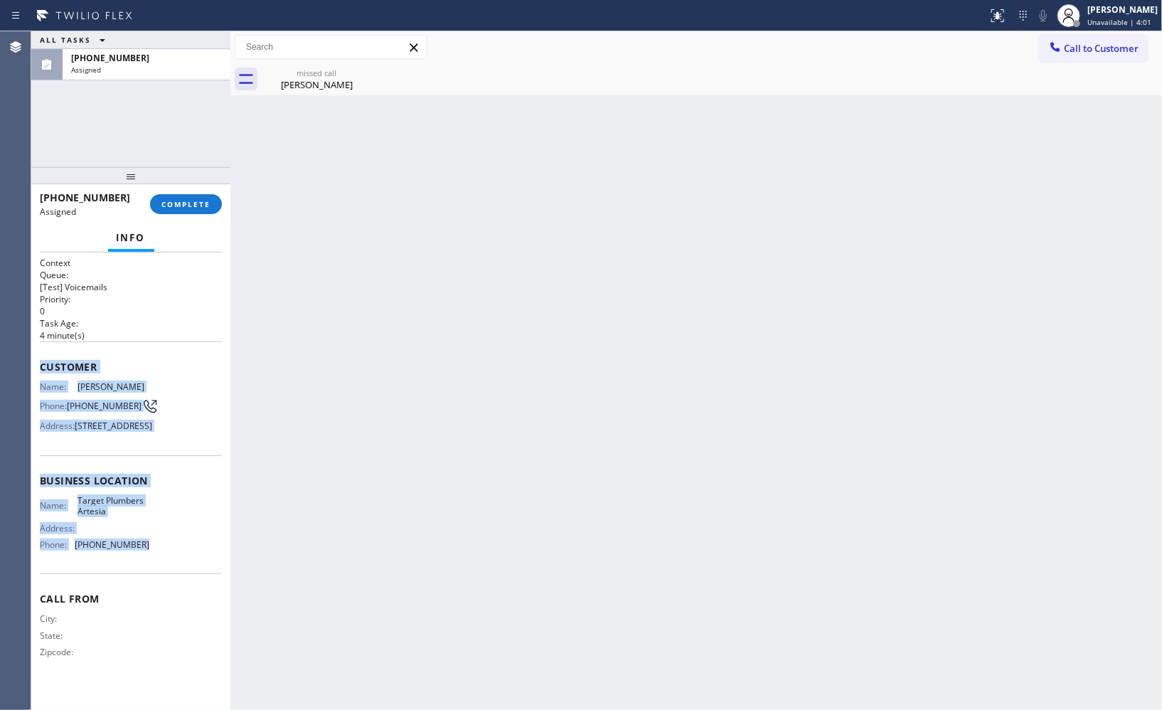
copy div "Customer Name: [PERSON_NAME] Phone: [PHONE_NUMBER] Address: [STREET_ADDRESS] Bu…"
drag, startPoint x: 166, startPoint y: 567, endPoint x: 38, endPoint y: 367, distance: 237.5
click at [38, 367] on div "Context Queue: [Test] Voicemails Priority: 0 Task Age: [DEMOGRAPHIC_DATA] minut…" at bounding box center [130, 481] width 199 height 458
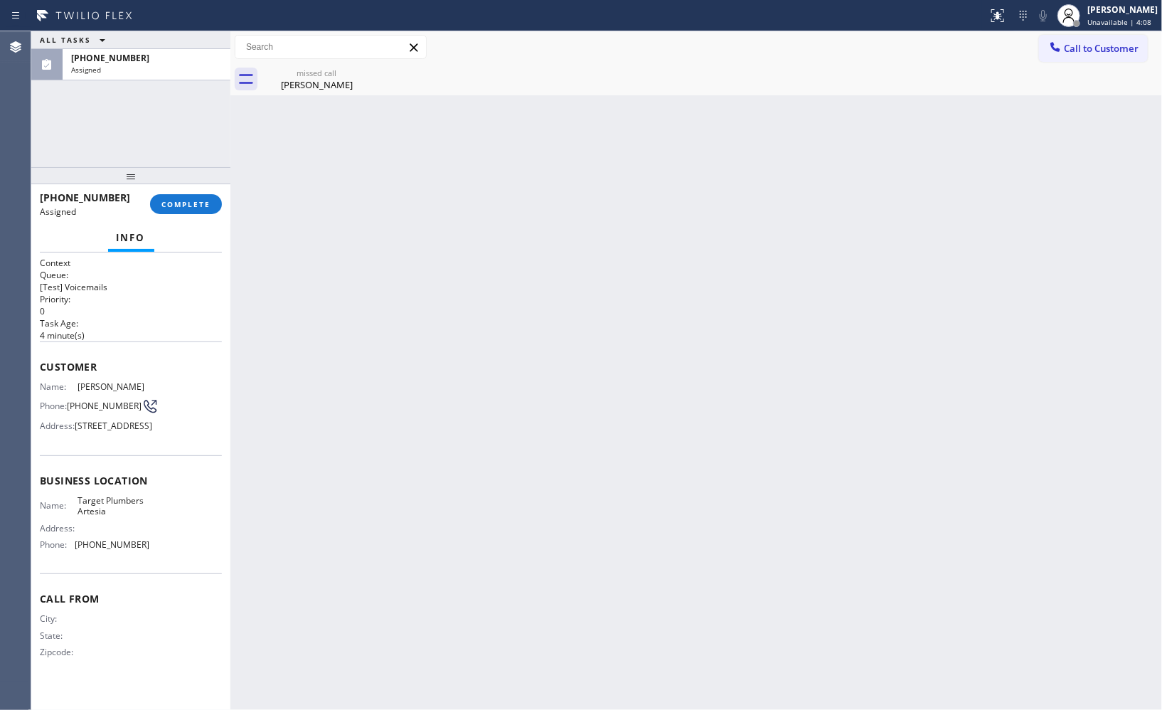
click at [914, 299] on div "Back to Dashboard Change Sender ID Customers Technicians Select a contact Outbo…" at bounding box center [695, 370] width 931 height 678
click at [316, 80] on div "[PERSON_NAME]" at bounding box center [316, 84] width 107 height 13
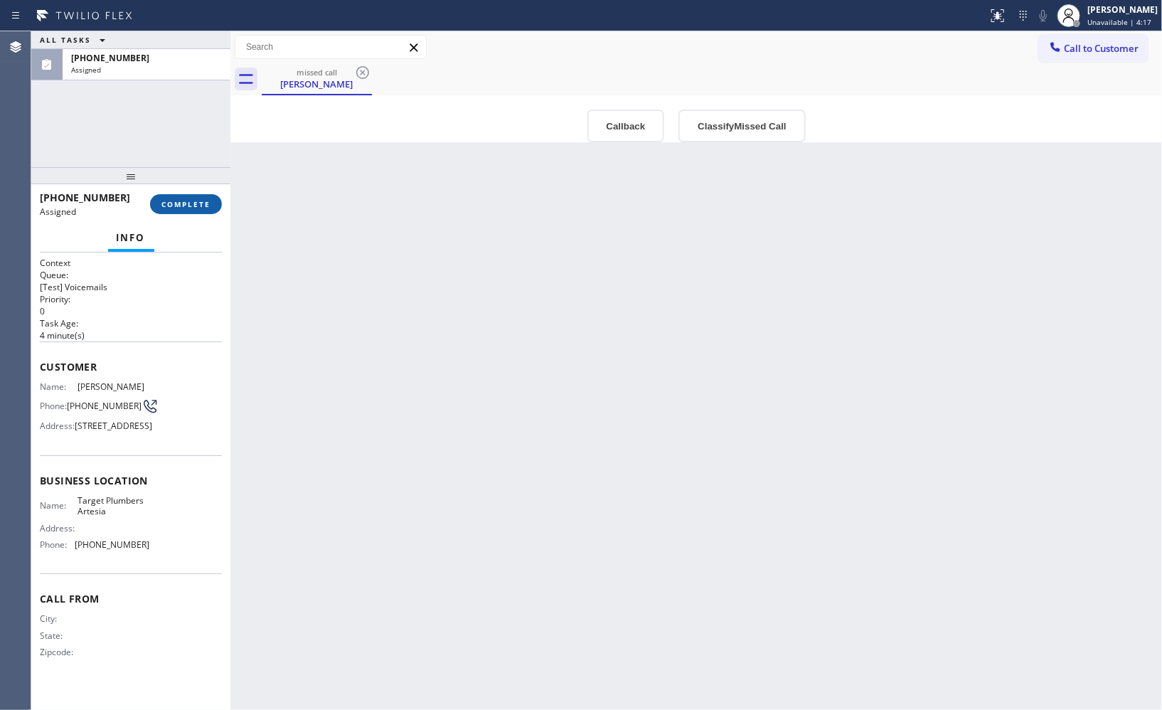
click at [180, 201] on span "COMPLETE" at bounding box center [185, 204] width 49 height 10
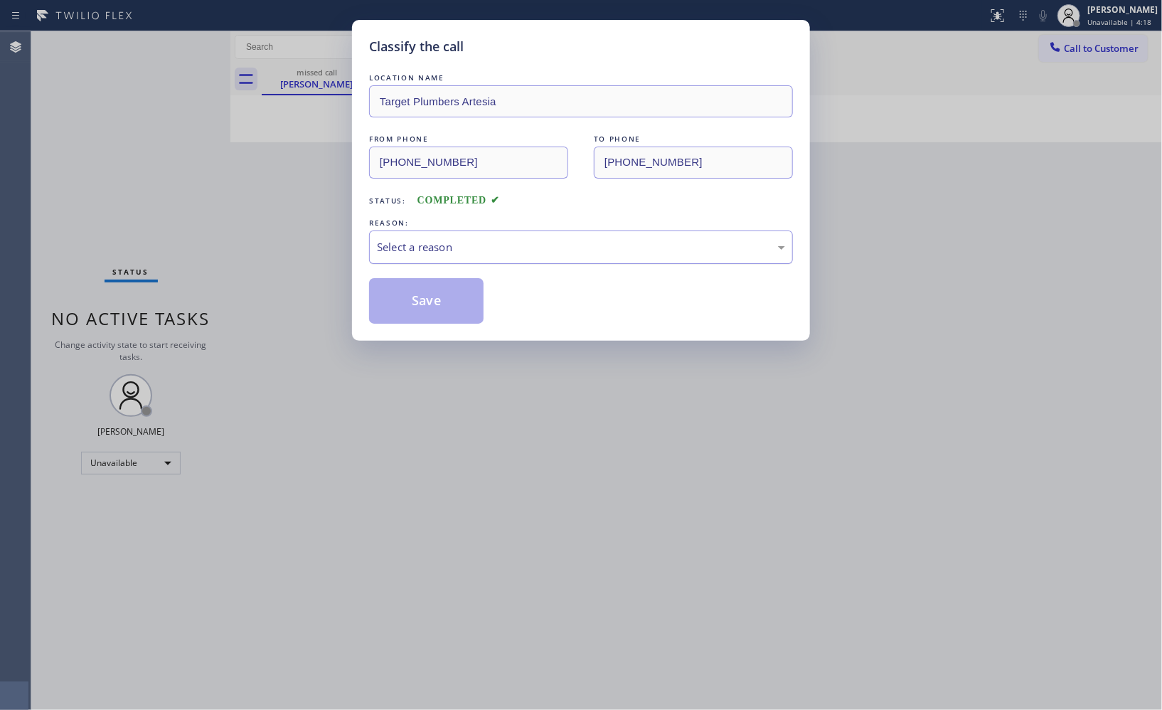
click at [514, 250] on div "Select a reason" at bounding box center [581, 247] width 408 height 16
click at [449, 303] on button "Save" at bounding box center [426, 301] width 114 height 46
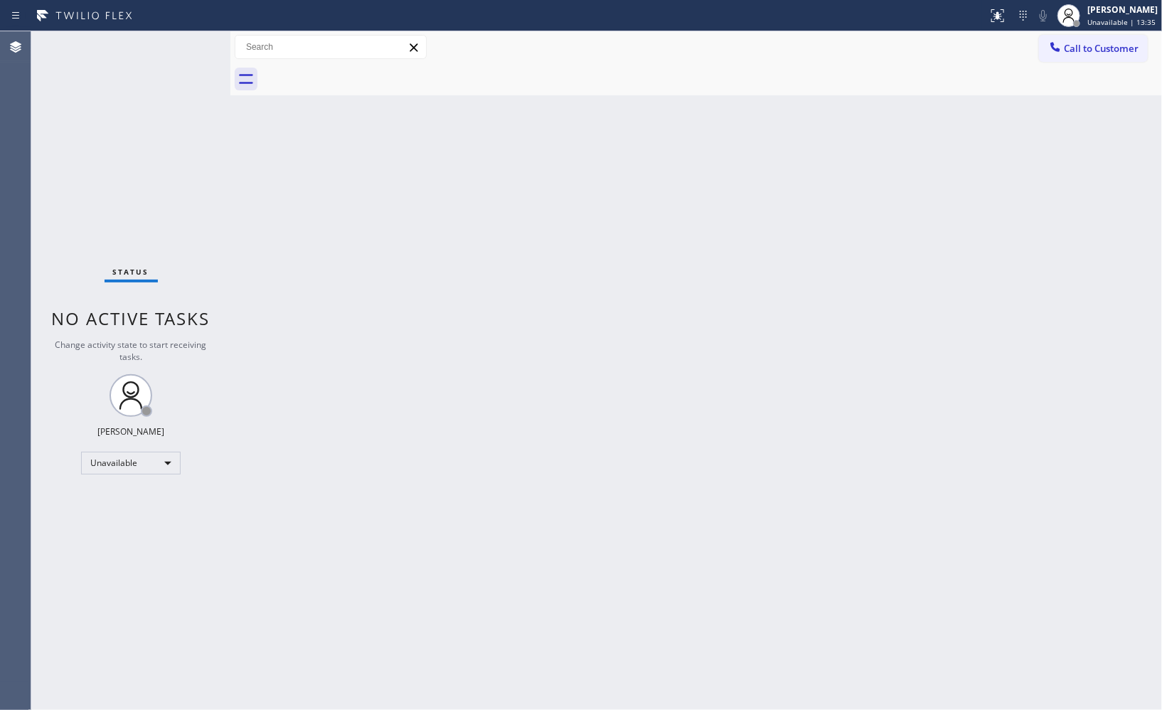
click at [680, 331] on div "Back to Dashboard Change Sender ID Customers Technicians Select a contact Outbo…" at bounding box center [695, 370] width 931 height 678
click at [1142, 18] on span "Unavailable | 19:57" at bounding box center [1121, 22] width 68 height 10
drag, startPoint x: 1047, startPoint y: 117, endPoint x: 1022, endPoint y: 117, distance: 25.6
click at [1043, 117] on button "Break" at bounding box center [1091, 112] width 142 height 18
click at [1108, 26] on span "Break | 12:35" at bounding box center [1110, 22] width 47 height 10
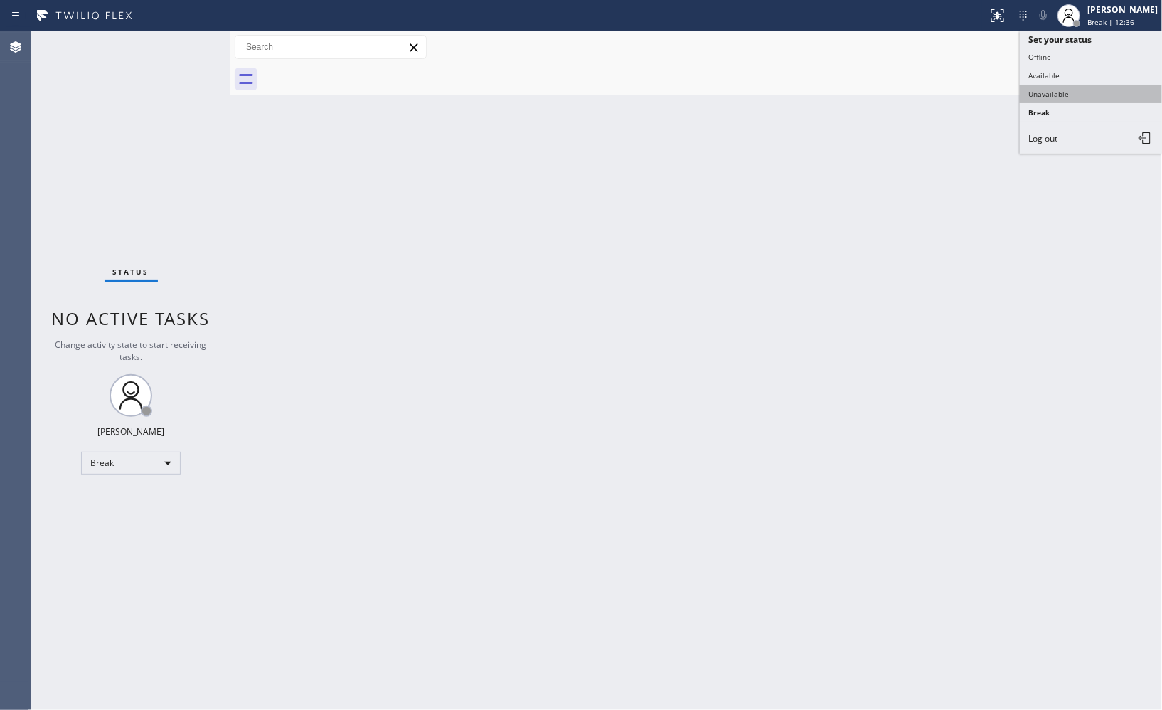
click at [1068, 88] on button "Unavailable" at bounding box center [1091, 94] width 142 height 18
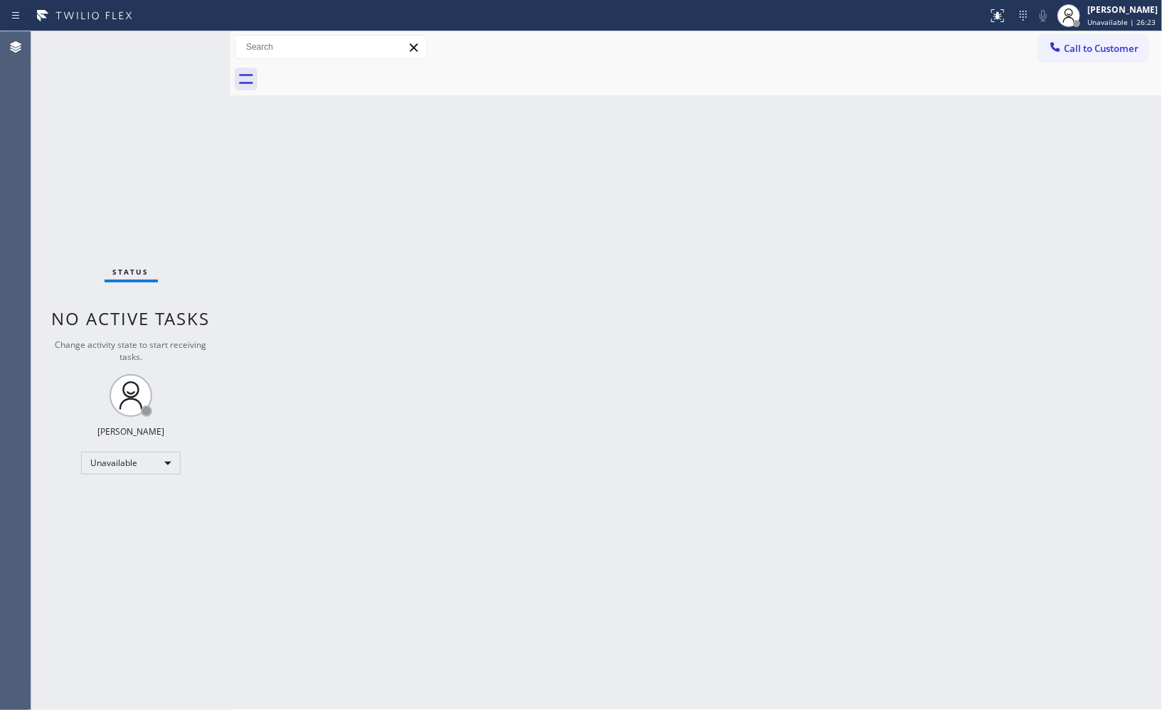
drag, startPoint x: 1090, startPoint y: 46, endPoint x: 611, endPoint y: 185, distance: 498.2
click at [1085, 46] on span "Call to Customer" at bounding box center [1101, 48] width 75 height 13
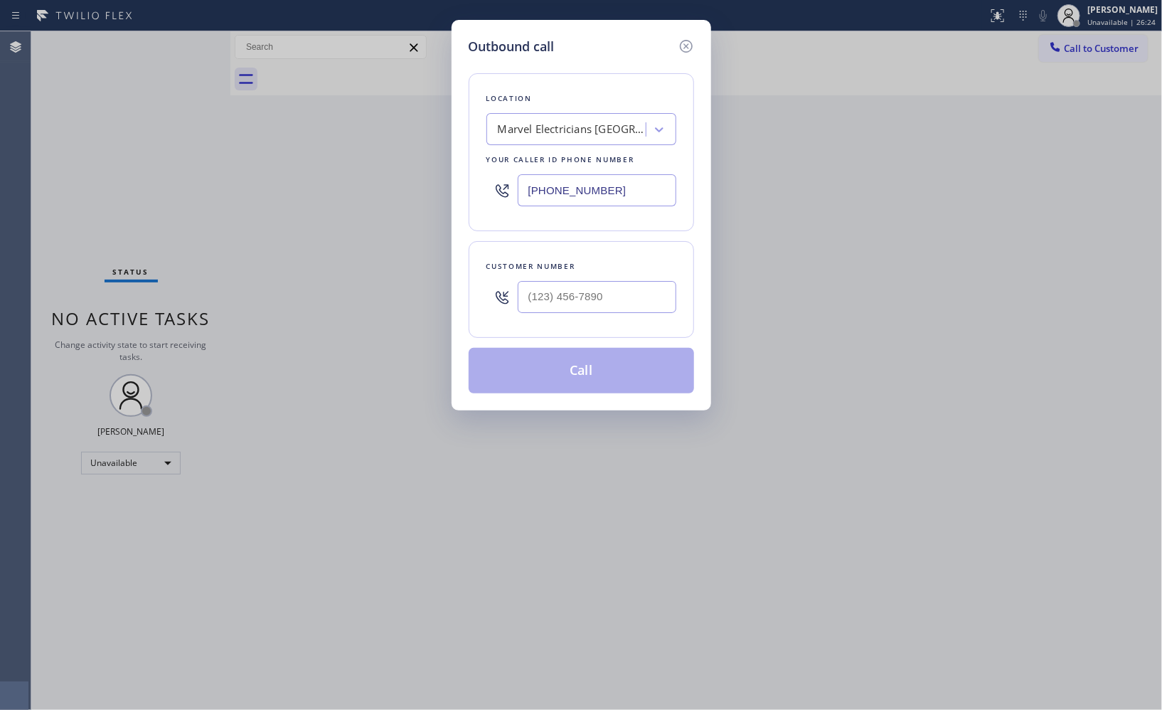
drag, startPoint x: 629, startPoint y: 188, endPoint x: 452, endPoint y: 144, distance: 182.3
click at [458, 151] on div "Outbound call Location Marvel Electricians [GEOGRAPHIC_DATA] Your caller id pho…" at bounding box center [581, 215] width 260 height 390
paste input "310) 362-944"
type input "[PHONE_NUMBER]"
drag, startPoint x: 616, startPoint y: 301, endPoint x: 434, endPoint y: 218, distance: 199.5
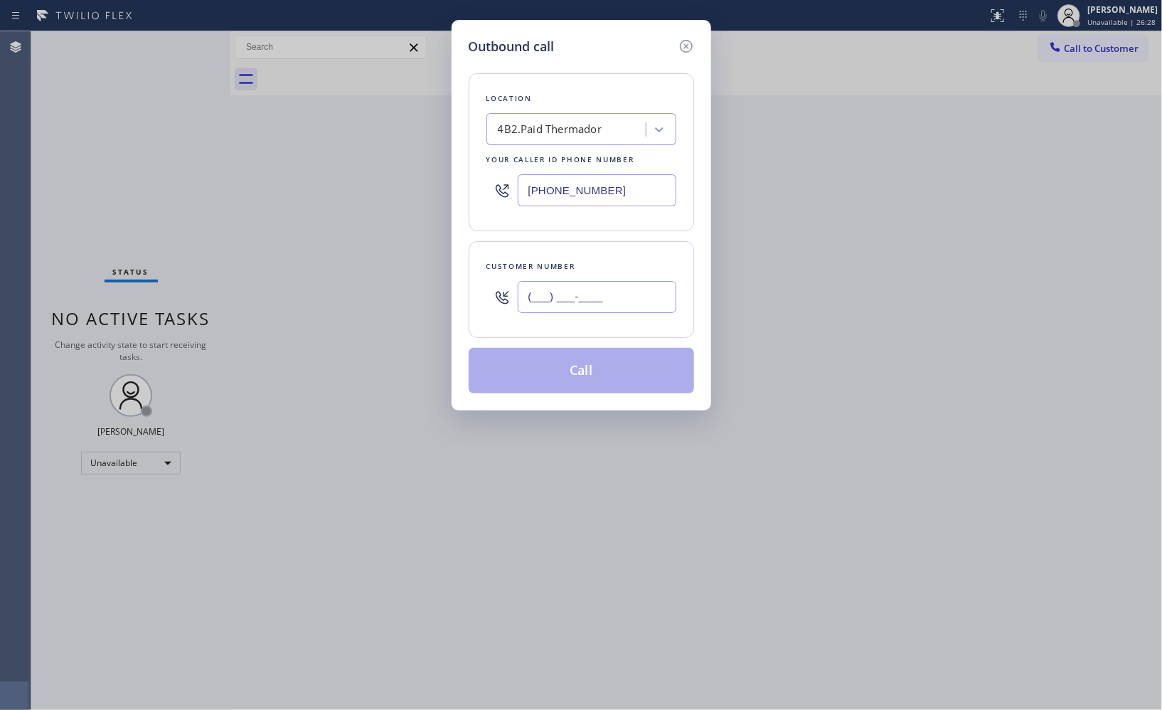
click at [484, 290] on div "Customer number (___) ___-____" at bounding box center [581, 289] width 225 height 97
paste input "561) 251-7685"
type input "[PHONE_NUMBER]"
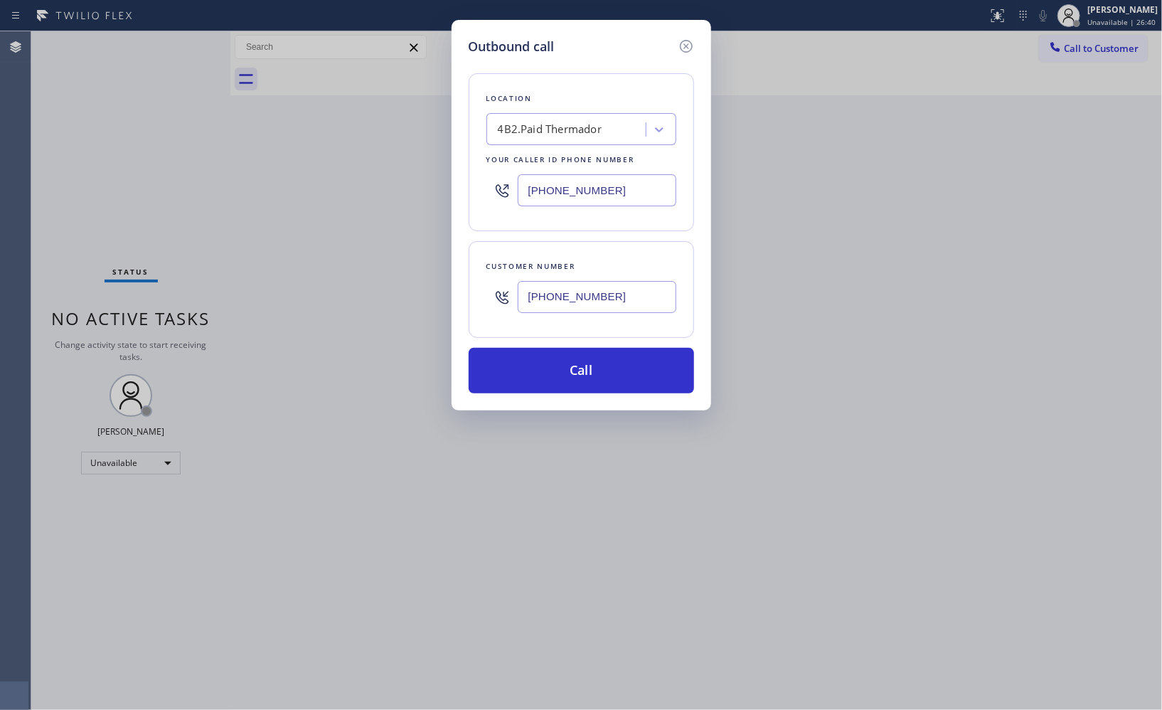
drag, startPoint x: 636, startPoint y: 379, endPoint x: 628, endPoint y: 337, distance: 42.8
click at [635, 375] on button "Call" at bounding box center [581, 371] width 225 height 46
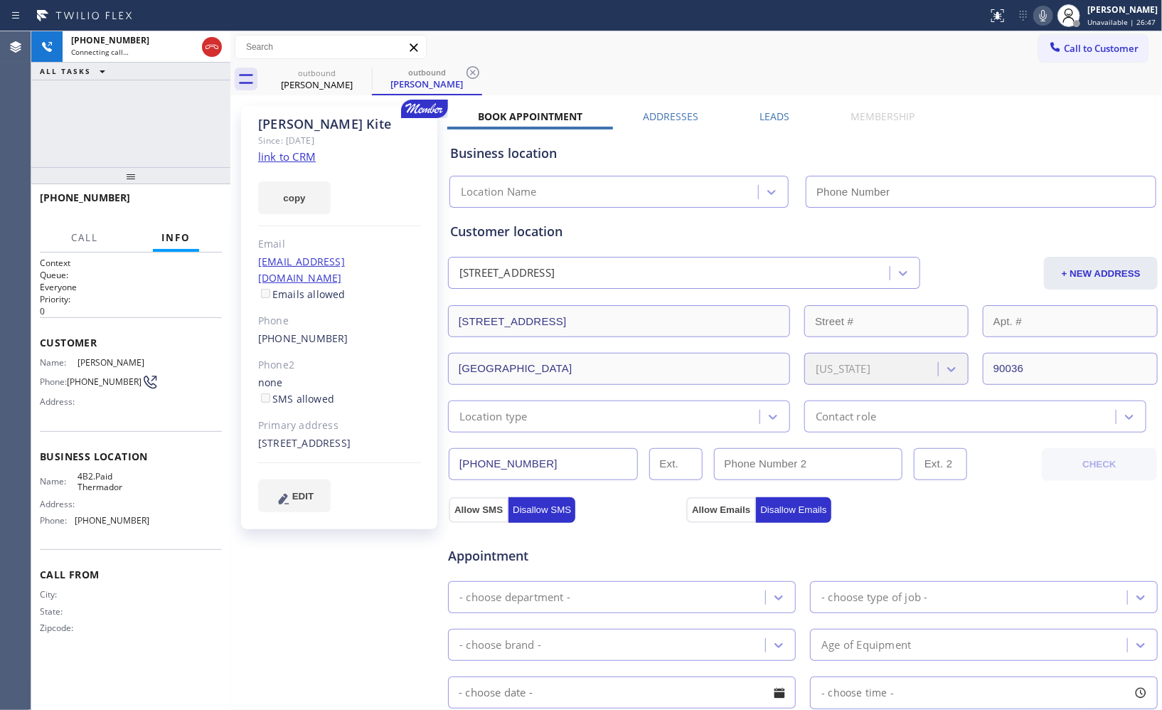
drag, startPoint x: 137, startPoint y: 182, endPoint x: 144, endPoint y: 123, distance: 59.5
click at [144, 131] on div "[PHONE_NUMBER] Connecting call… ALL TASKS ALL TASKS ACTIVE TASKS TASKS IN WRAP …" at bounding box center [130, 370] width 199 height 678
click at [477, 76] on icon at bounding box center [472, 72] width 13 height 13
click at [202, 202] on span "HANG UP" at bounding box center [188, 204] width 43 height 10
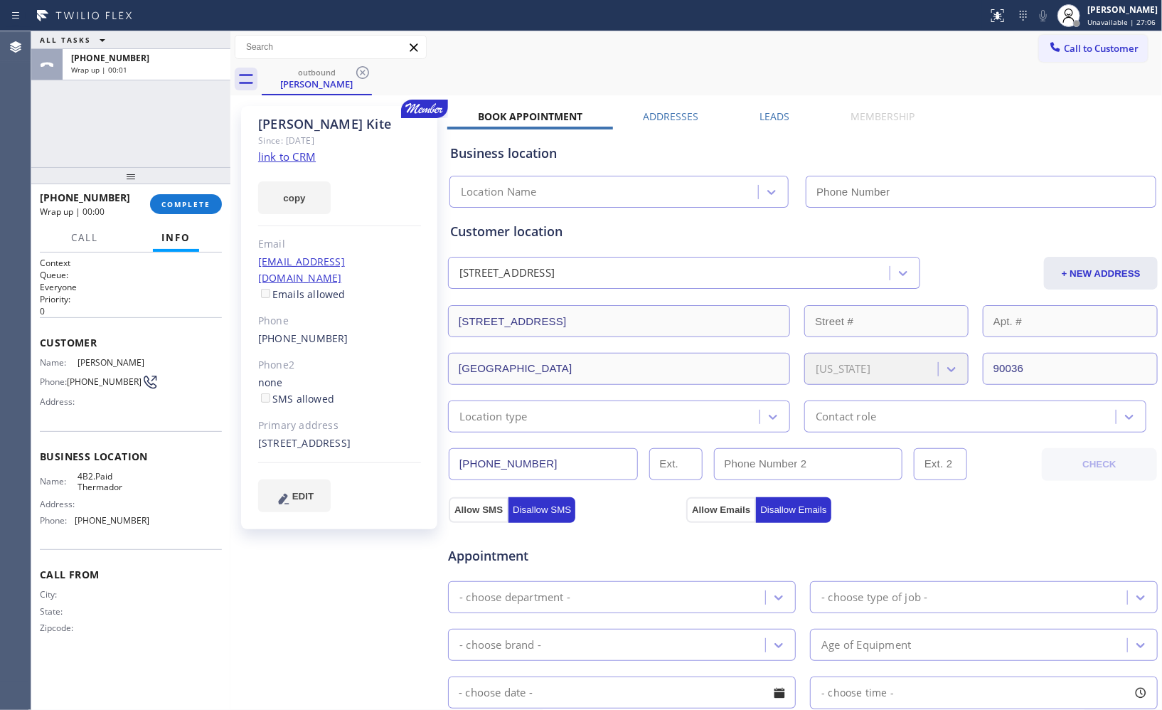
type input "[PHONE_NUMBER]"
copy span "[PHONE_NUMBER]"
click at [34, 197] on div "[PHONE_NUMBER] Wrap up | 00:31 COMPLETE" at bounding box center [130, 204] width 199 height 40
drag, startPoint x: 198, startPoint y: 207, endPoint x: 196, endPoint y: 171, distance: 36.3
click at [198, 206] on span "COMPLETE" at bounding box center [185, 204] width 49 height 10
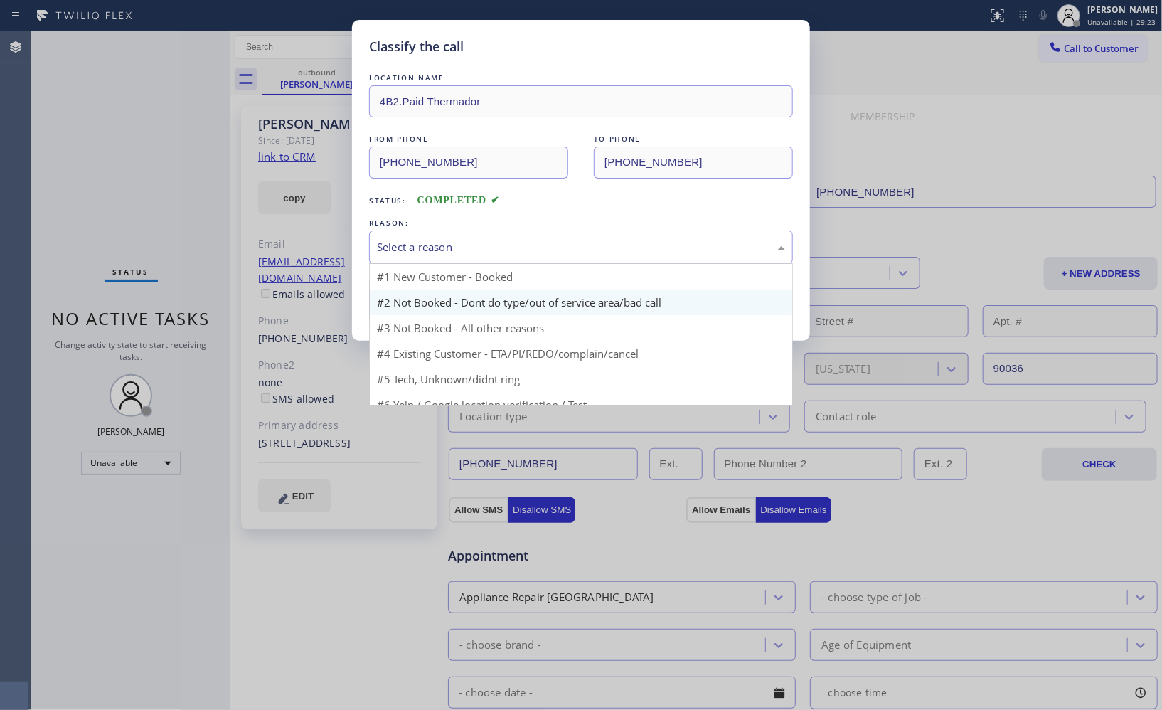
drag, startPoint x: 510, startPoint y: 245, endPoint x: 442, endPoint y: 289, distance: 81.9
click at [509, 247] on div "Select a reason" at bounding box center [581, 247] width 408 height 16
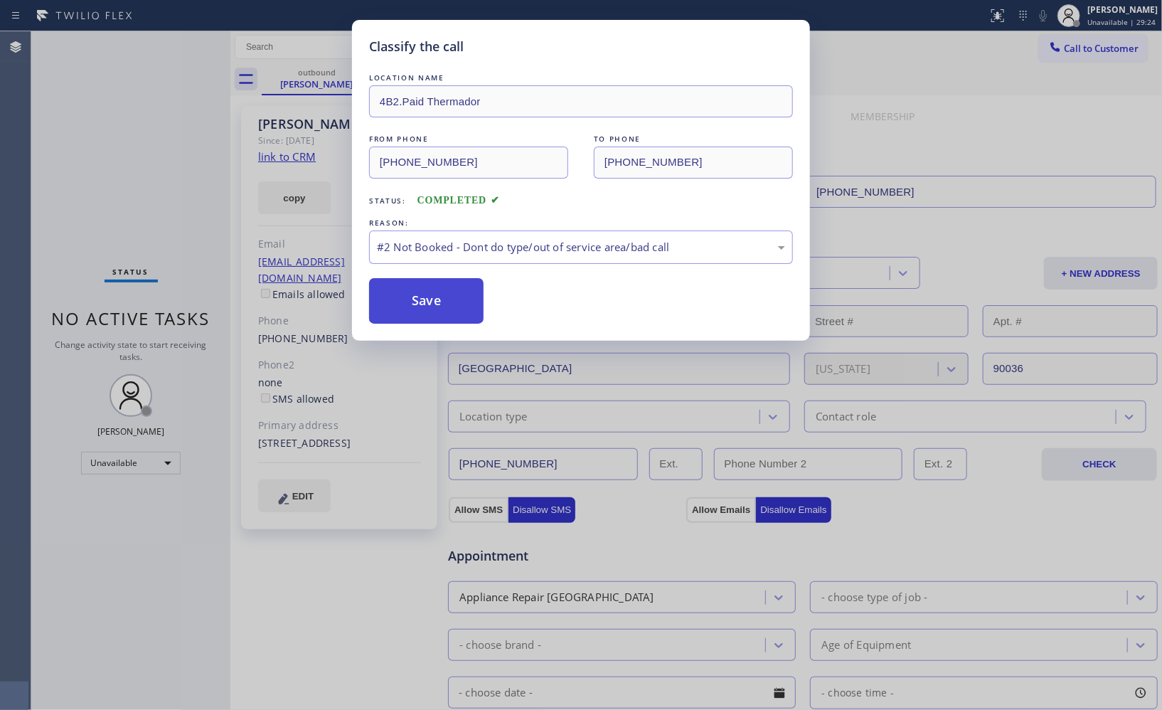
click at [438, 299] on button "Save" at bounding box center [426, 301] width 114 height 46
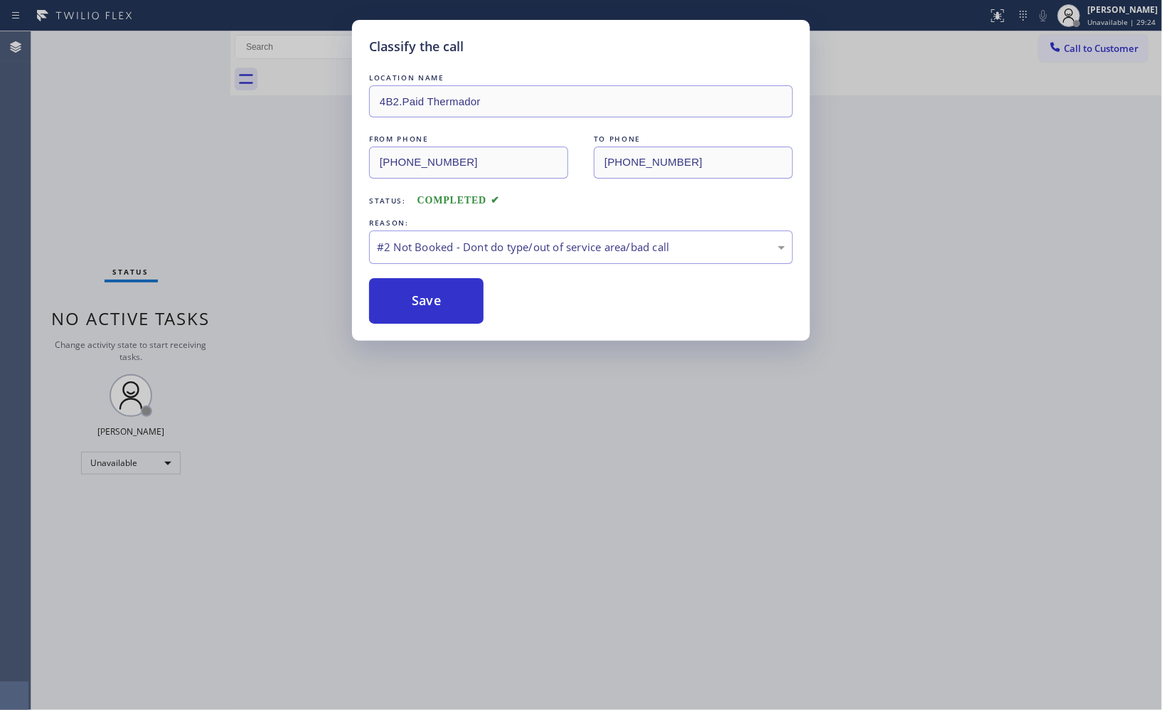
click at [1084, 61] on div "Classify the call LOCATION NAME 4B2.Paid Thermador FROM PHONE [PHONE_NUMBER] TO…" at bounding box center [581, 355] width 1162 height 710
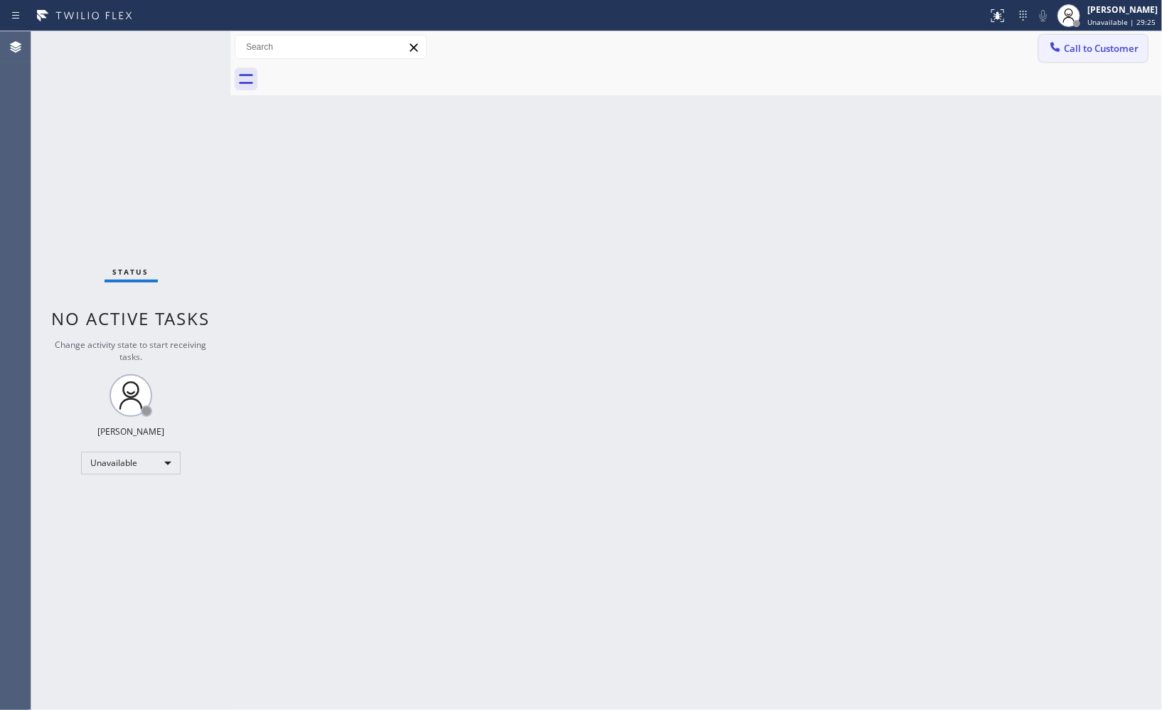
click at [1093, 50] on span "Call to Customer" at bounding box center [1101, 48] width 75 height 13
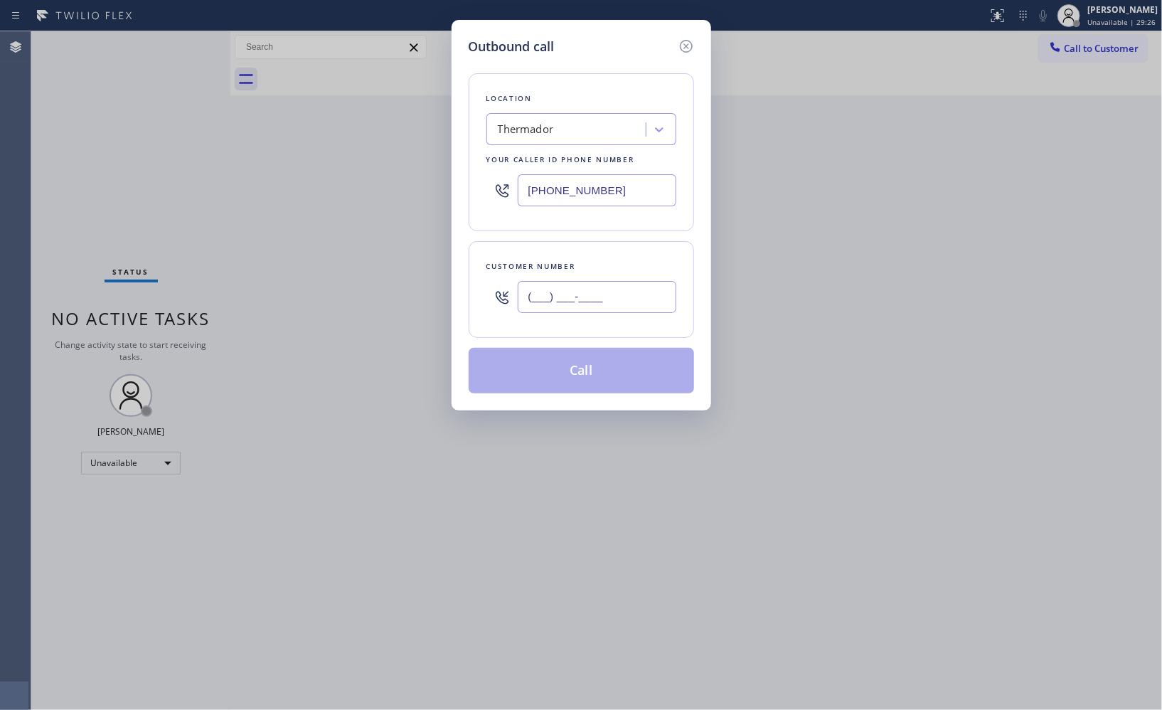
drag, startPoint x: 472, startPoint y: 282, endPoint x: 422, endPoint y: 242, distance: 64.2
click at [430, 274] on div "Outbound call Location Thermador Your caller id phone number [PHONE_NUMBER] Cus…" at bounding box center [581, 355] width 1162 height 710
paste input "561) 251-7685"
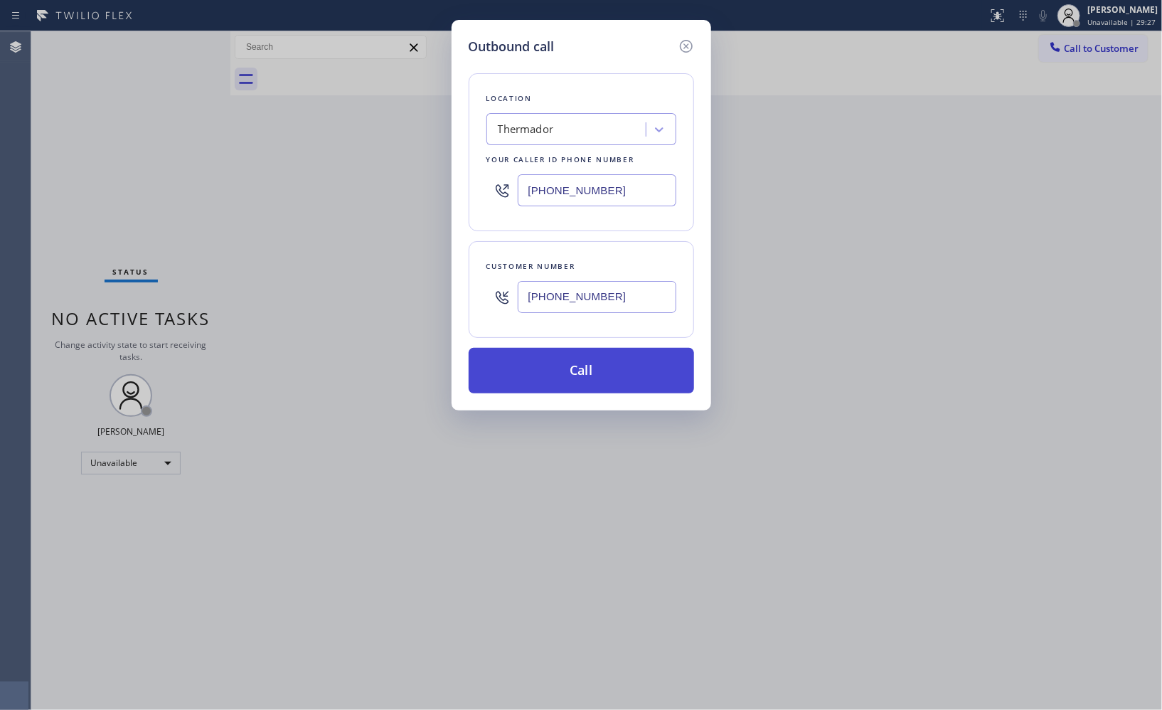
type input "[PHONE_NUMBER]"
click at [592, 365] on button "Call" at bounding box center [581, 371] width 225 height 46
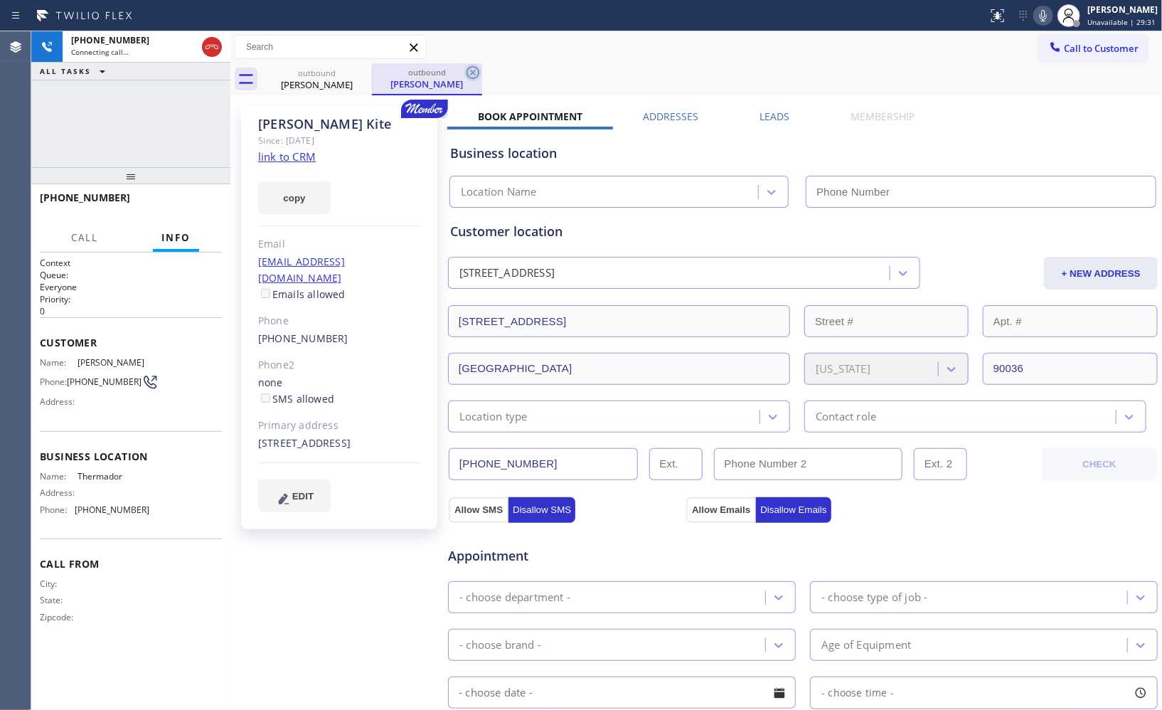
type input "[PHONE_NUMBER]"
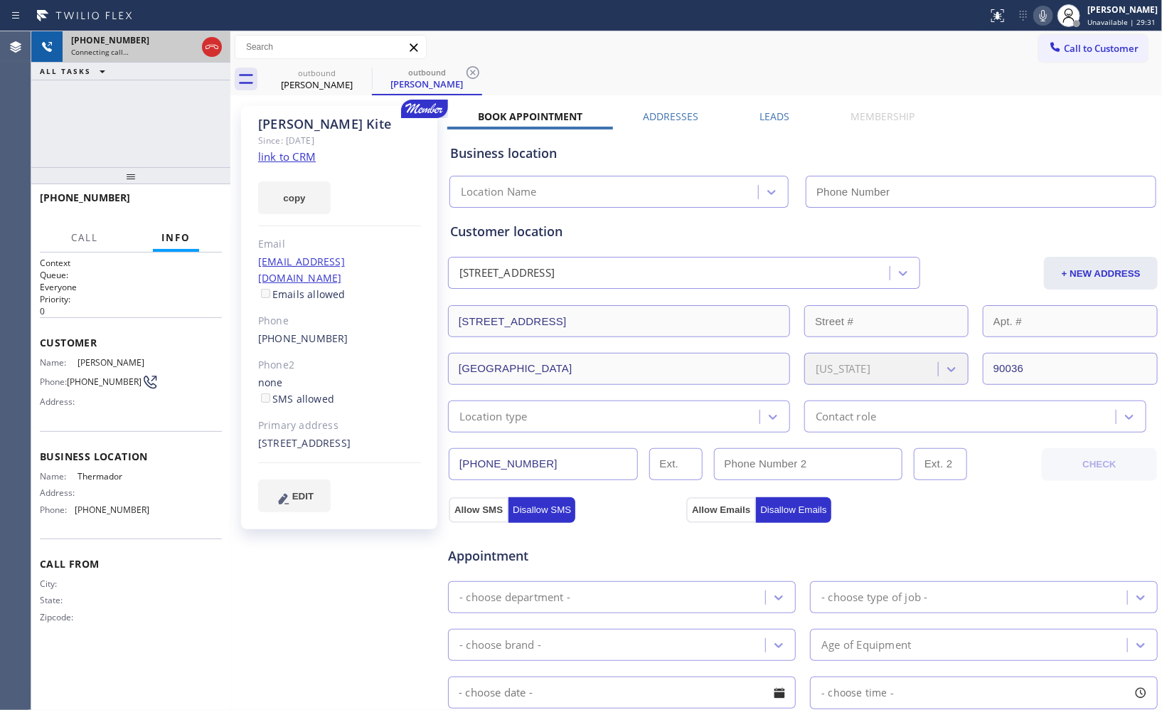
drag, startPoint x: 474, startPoint y: 68, endPoint x: 107, endPoint y: 58, distance: 367.0
click at [474, 68] on icon at bounding box center [472, 72] width 17 height 17
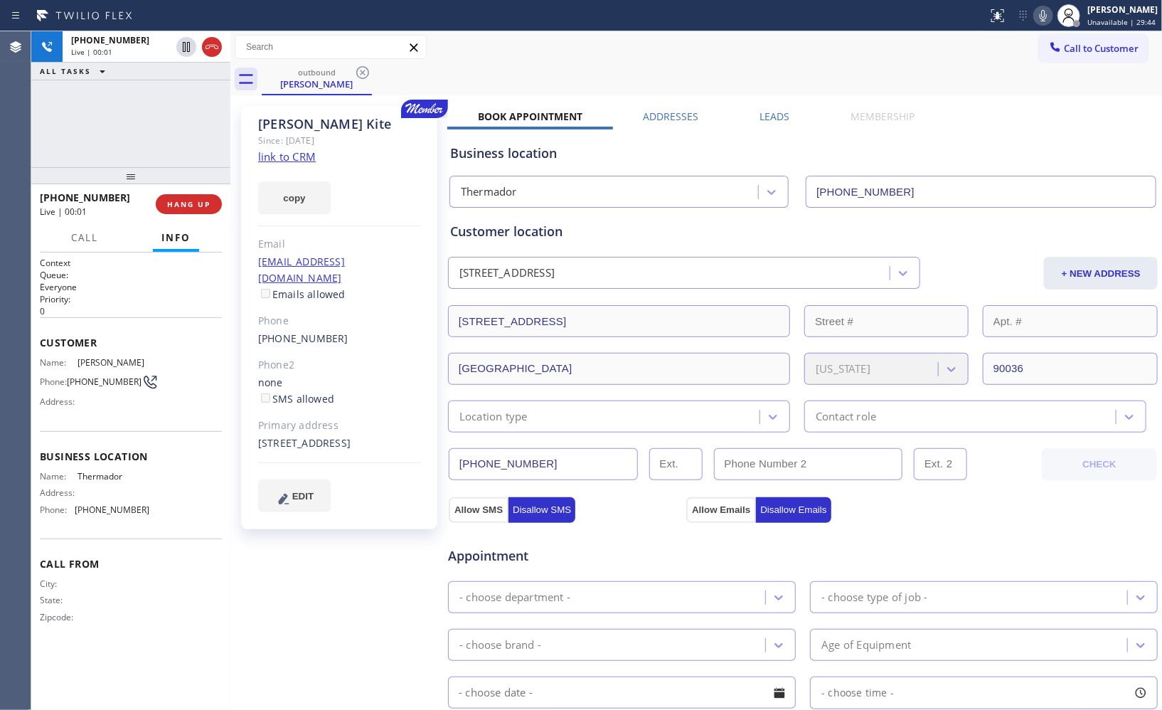
click at [727, 61] on div "Call to Customer Outbound call Location Thermador Your caller id phone number […" at bounding box center [695, 47] width 931 height 32
click at [1049, 15] on icon at bounding box center [1042, 15] width 17 height 17
click at [1048, 15] on rect at bounding box center [1043, 14] width 10 height 10
click at [196, 202] on span "HANG UP" at bounding box center [188, 204] width 43 height 10
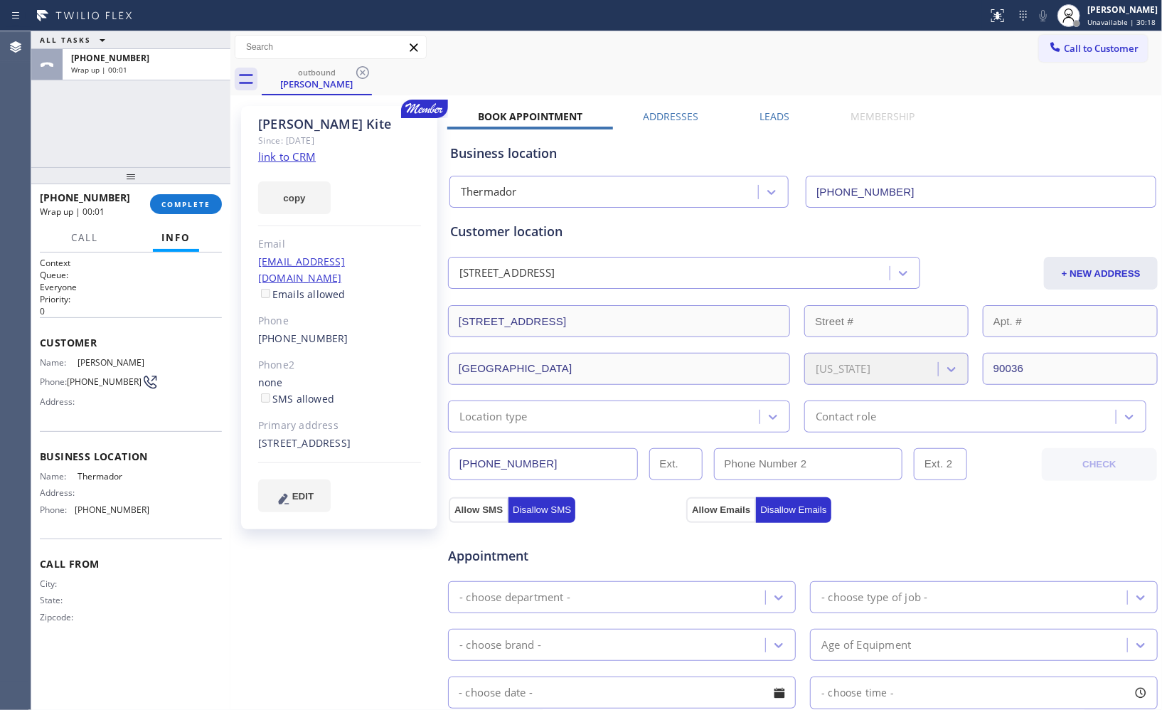
click at [185, 206] on span "COMPLETE" at bounding box center [185, 204] width 49 height 10
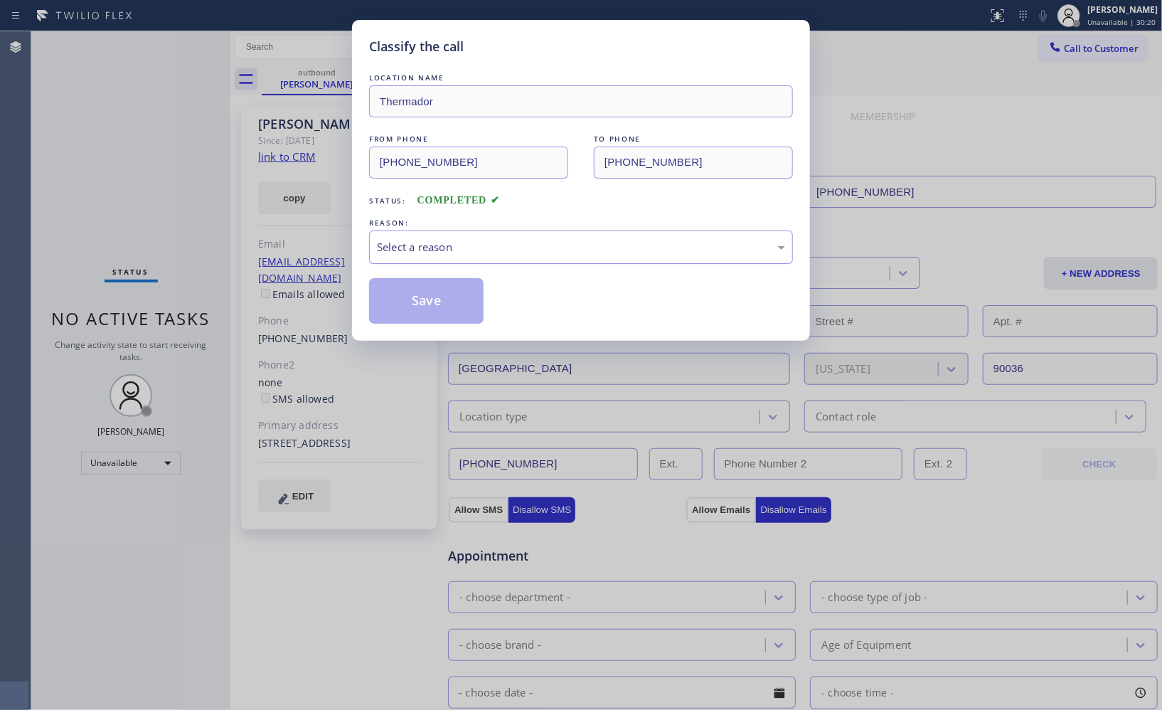
click at [719, 240] on div "Select a reason" at bounding box center [581, 247] width 408 height 16
click at [458, 302] on button "Save" at bounding box center [426, 301] width 114 height 46
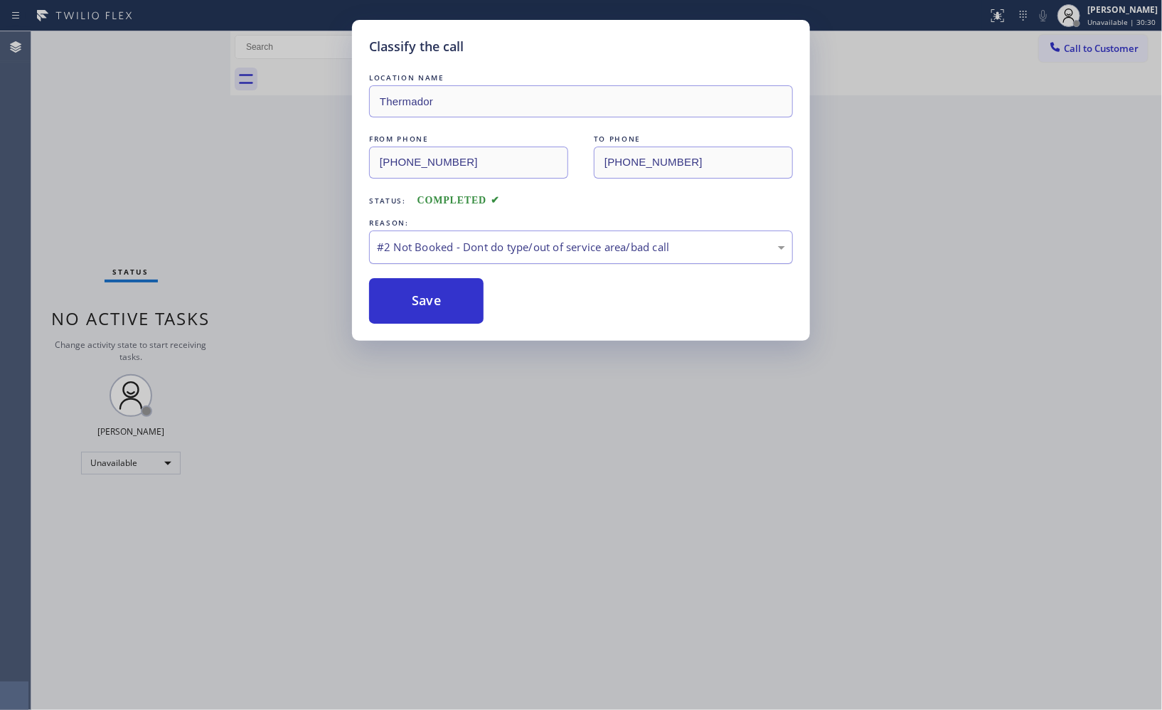
click at [455, 300] on button "Save" at bounding box center [426, 301] width 114 height 46
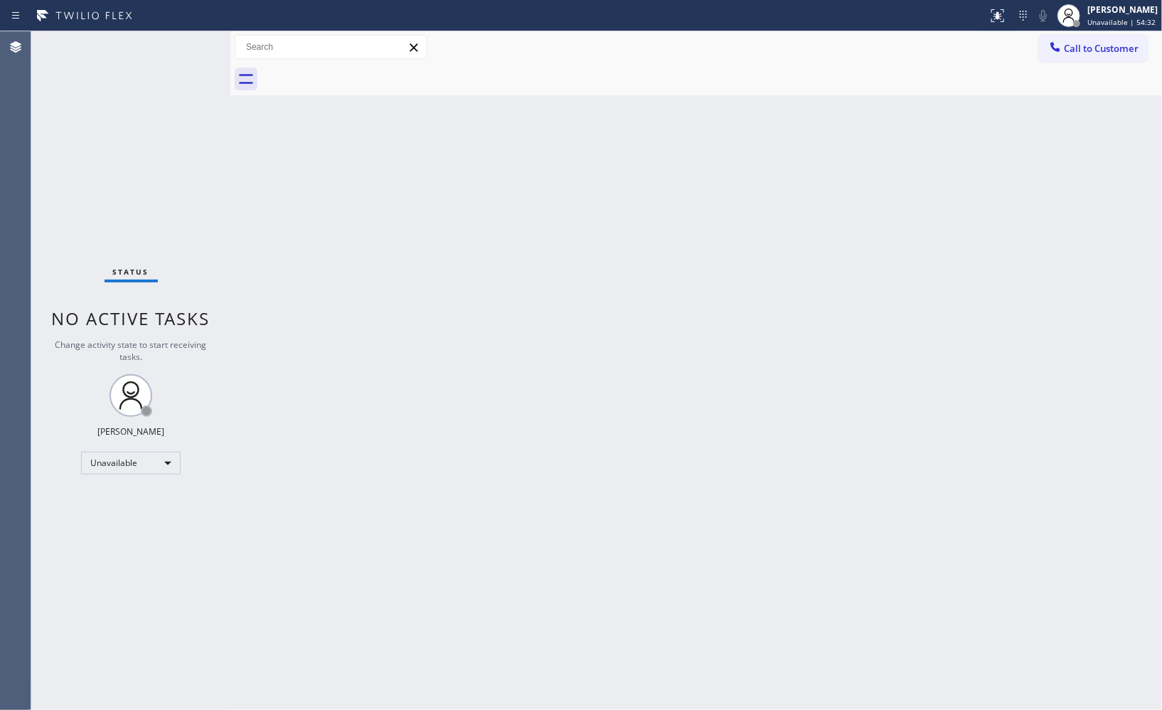
click at [883, 417] on div "Back to Dashboard Change Sender ID Customers Technicians Select a contact Outbo…" at bounding box center [695, 370] width 931 height 678
